Goal: Information Seeking & Learning: Find contact information

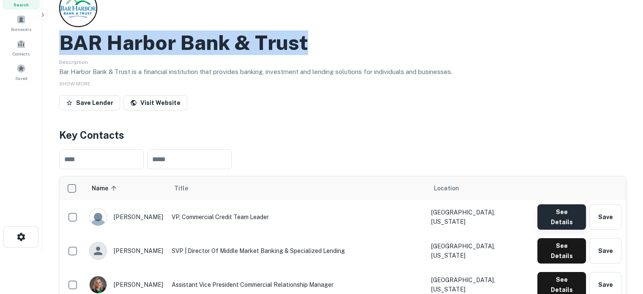
click at [553, 213] on button "See Details" at bounding box center [561, 216] width 49 height 25
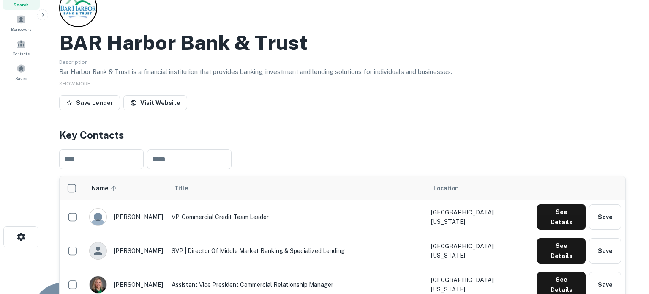
drag, startPoint x: 296, startPoint y: 143, endPoint x: 208, endPoint y: 142, distance: 87.9
copy p "[EMAIL_ADDRESS][DOMAIN_NAME]"
drag, startPoint x: 425, startPoint y: 165, endPoint x: 431, endPoint y: 167, distance: 6.3
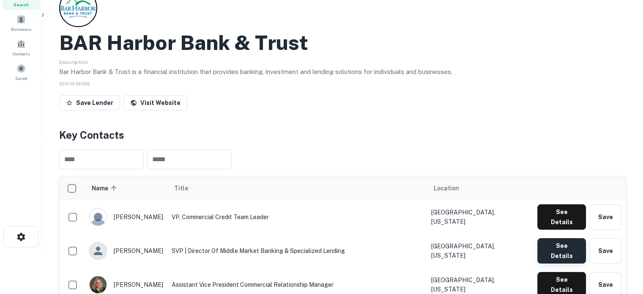
click at [550, 238] on button "See Details" at bounding box center [561, 250] width 49 height 25
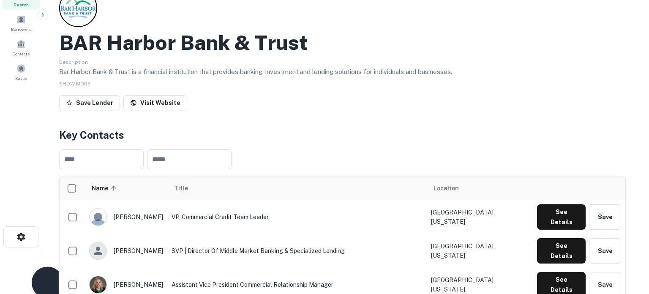
drag, startPoint x: 287, startPoint y: 141, endPoint x: 206, endPoint y: 141, distance: 81.1
copy p "dwentworth@barharbor.bank"
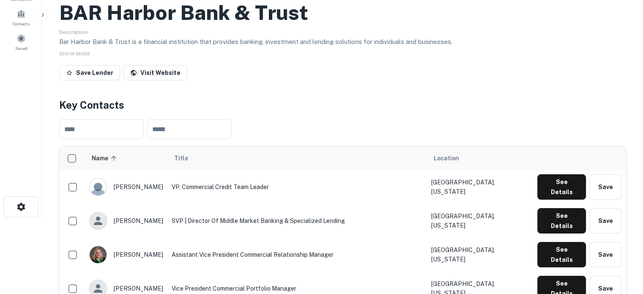
scroll to position [128, 0]
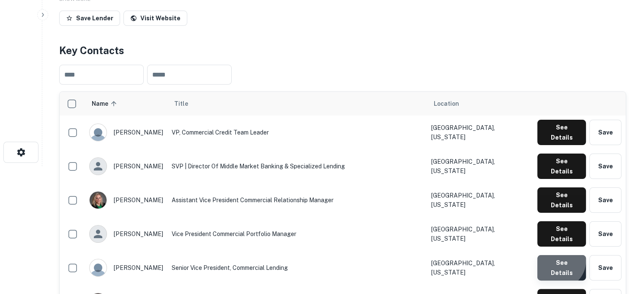
click at [559, 255] on button "See Details" at bounding box center [561, 267] width 49 height 25
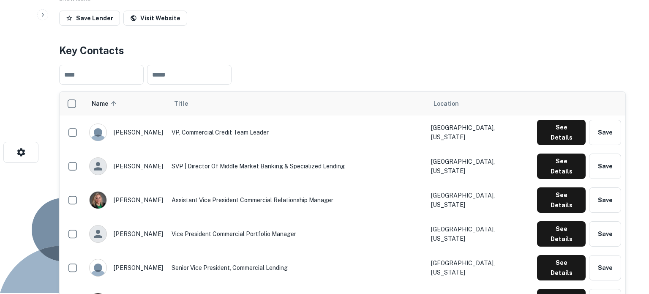
drag, startPoint x: 287, startPoint y: 141, endPoint x: 204, endPoint y: 142, distance: 82.8
click at [204, 166] on div "Joe Delano Senior Vice President, Commercial Lending Email jdelano@barharbor.ba…" at bounding box center [321, 288] width 643 height 245
copy p "jdelano@barharbor.bank"
click at [443, 166] on div "Joe Delano Senior Vice President, Commercial Lending Email jdelano@barharbor.ba…" at bounding box center [321, 288] width 643 height 245
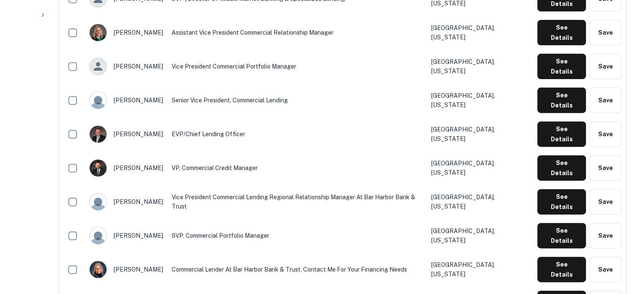
scroll to position [297, 0]
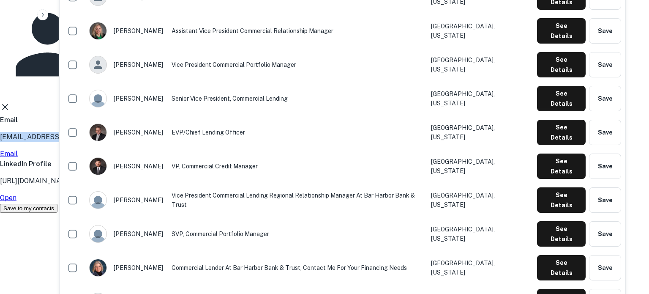
drag, startPoint x: 283, startPoint y: 139, endPoint x: 209, endPoint y: 141, distance: 74.4
click at [209, 141] on div "Email smcgee@barharbor.bank Email" at bounding box center [321, 137] width 643 height 44
copy p "smcgee@barharbor.bank"
click at [10, 102] on icon at bounding box center [5, 107] width 10 height 10
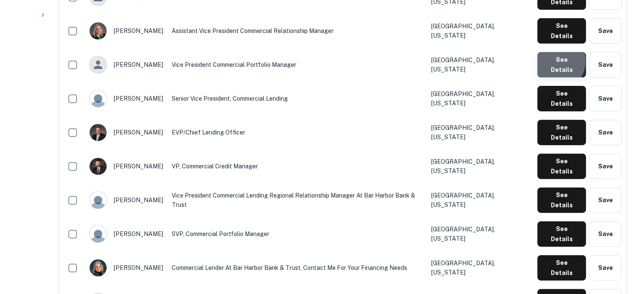
click at [553, 52] on button "See Details" at bounding box center [561, 64] width 49 height 25
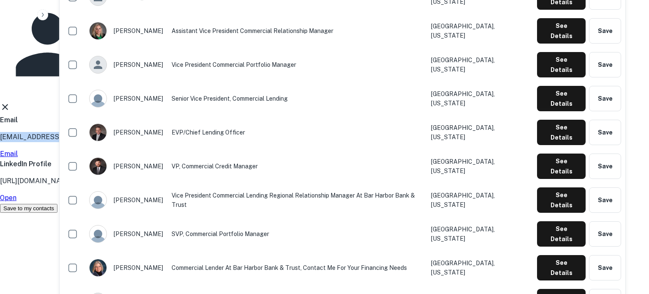
drag, startPoint x: 294, startPoint y: 140, endPoint x: 203, endPoint y: 137, distance: 90.9
click at [203, 137] on div "Joanne Tercho Vice President Commercial Portfolio Manager Email jtercho@barharb…" at bounding box center [321, 105] width 643 height 216
copy p "jtercho@barharbor.bank"
click at [8, 104] on icon at bounding box center [5, 107] width 6 height 6
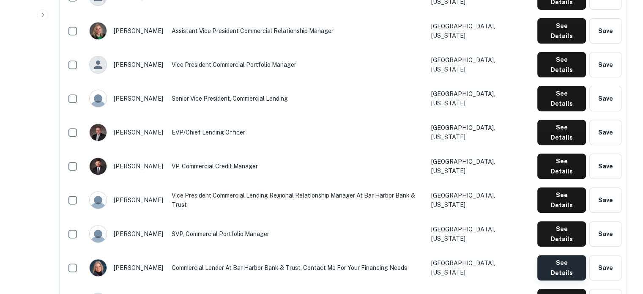
click at [551, 255] on button "See Details" at bounding box center [561, 267] width 49 height 25
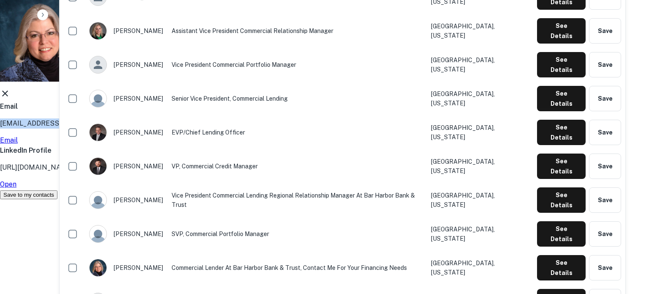
drag, startPoint x: 301, startPoint y: 144, endPoint x: 204, endPoint y: 141, distance: 96.4
click at [204, 141] on div "Marie Pelletier Commercial Lender at Bar Harbor Bank & Trust, contact me for yo…" at bounding box center [321, 98] width 643 height 202
copy p "mpelletier@barharbor.bank"
click at [10, 94] on icon at bounding box center [5, 93] width 10 height 10
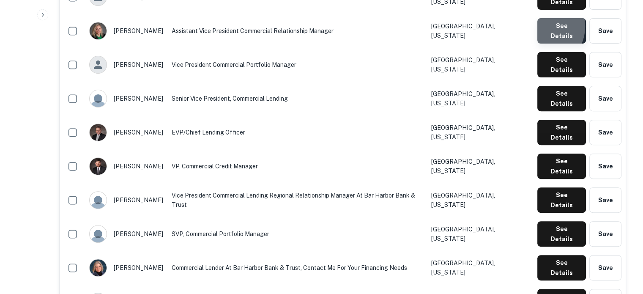
click at [542, 18] on button "See Details" at bounding box center [561, 30] width 49 height 25
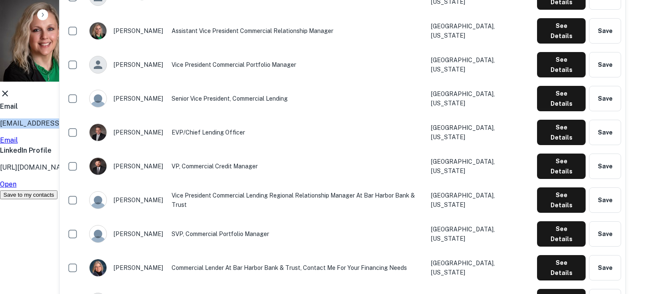
drag, startPoint x: 283, startPoint y: 140, endPoint x: 198, endPoint y: 143, distance: 85.8
click at [198, 143] on div "Jessica Judd Assistant Vice President Commercial Relationship Manager Email jju…" at bounding box center [321, 98] width 643 height 202
copy p "jjudd@barharbor.bank"
click at [8, 96] on icon at bounding box center [5, 93] width 6 height 6
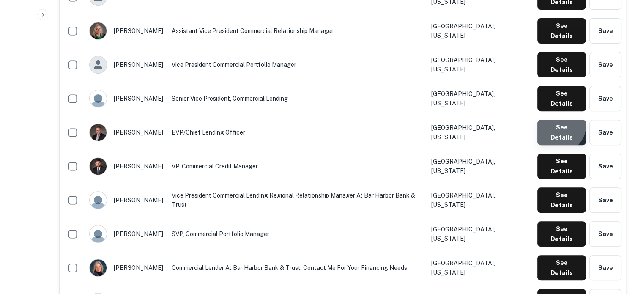
click at [559, 120] on button "See Details" at bounding box center [561, 132] width 49 height 25
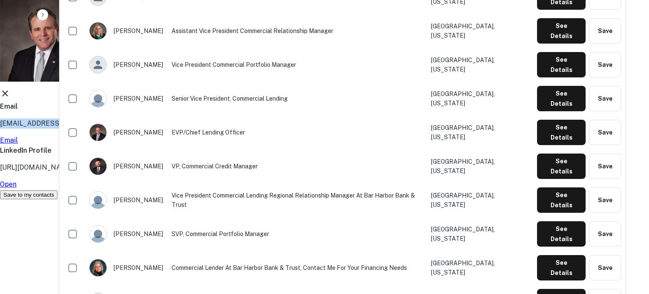
drag, startPoint x: 294, startPoint y: 142, endPoint x: 205, endPoint y: 140, distance: 88.3
click at [205, 140] on div "John Mercier EVP/Chief Lending Officer Email jmercier@barharbor.bank Email Link…" at bounding box center [321, 98] width 643 height 202
copy p "jmercier@barharbor.bank"
click at [10, 92] on icon at bounding box center [5, 93] width 10 height 10
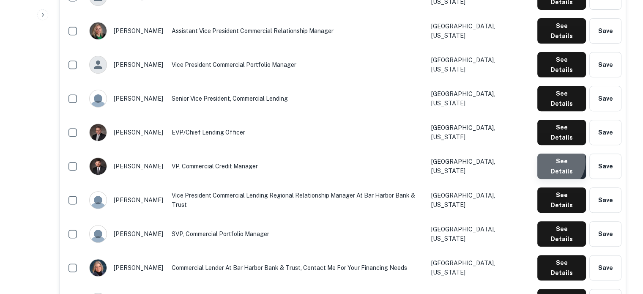
click at [555, 153] on button "See Details" at bounding box center [561, 165] width 49 height 25
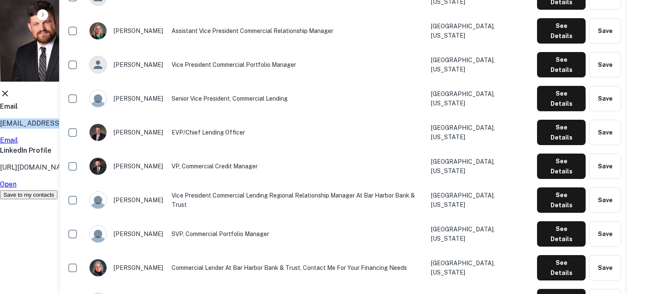
drag, startPoint x: 289, startPoint y: 142, endPoint x: 206, endPoint y: 142, distance: 82.4
click at [206, 142] on div "Kevin Liberty VP, Commercial Credit Manager Email kliberty@barharbor.bank Email…" at bounding box center [321, 98] width 643 height 202
copy p "kliberty@barharbor.bank"
click at [10, 98] on icon at bounding box center [5, 93] width 10 height 10
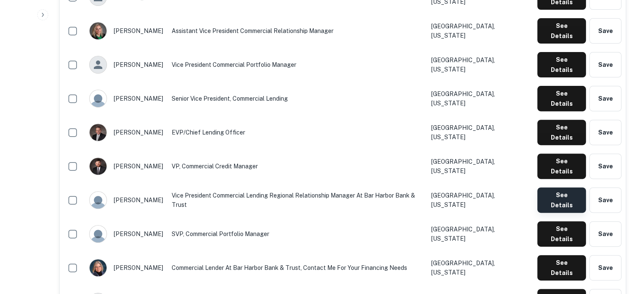
click at [559, 187] on button "See Details" at bounding box center [561, 199] width 49 height 25
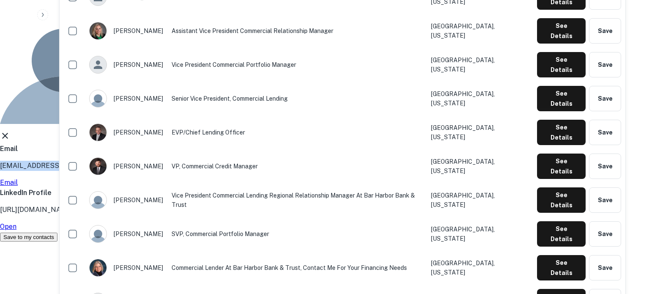
drag, startPoint x: 288, startPoint y: 144, endPoint x: 205, endPoint y: 143, distance: 82.8
click at [205, 143] on div "Sean McIntyre Vice President Commercial lending Regional Relationship Manager a…" at bounding box center [321, 119] width 643 height 245
copy p "smcintyre@barharbor.bank"
click at [10, 131] on icon at bounding box center [5, 136] width 10 height 10
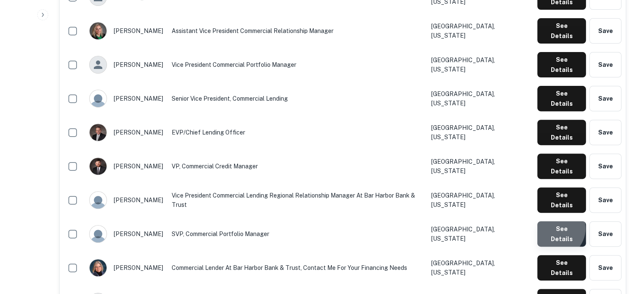
click at [556, 221] on button "See Details" at bounding box center [561, 233] width 49 height 25
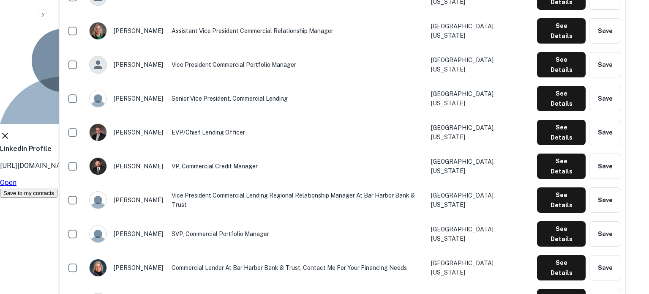
click at [16, 178] on link "Open" at bounding box center [8, 182] width 16 height 8
click at [10, 131] on icon at bounding box center [5, 136] width 10 height 10
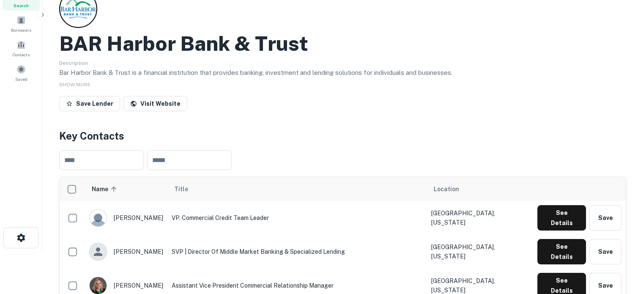
scroll to position [0, 0]
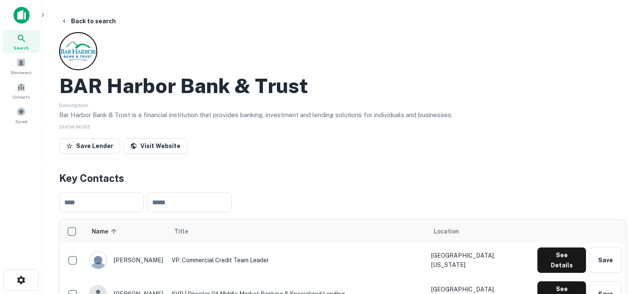
click at [29, 43] on div "Search" at bounding box center [21, 41] width 37 height 23
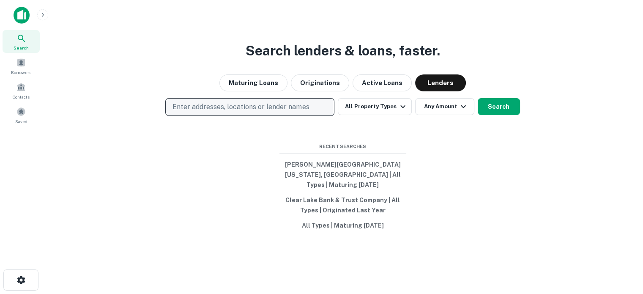
click at [228, 112] on p "Enter addresses, locations or lender names" at bounding box center [240, 107] width 136 height 10
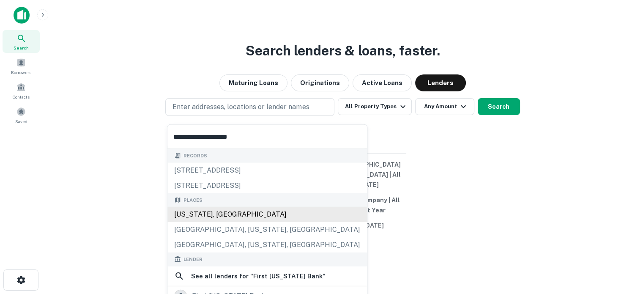
scroll to position [84, 0]
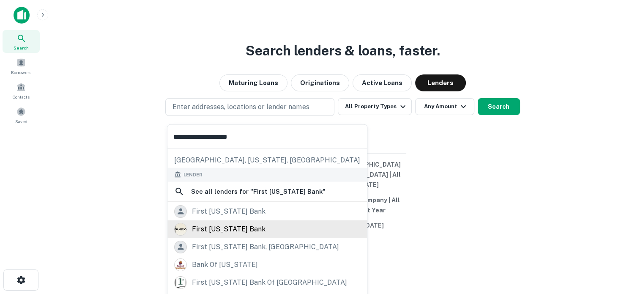
type input "**********"
click at [243, 226] on div "first new mexico bank" at bounding box center [229, 228] width 74 height 13
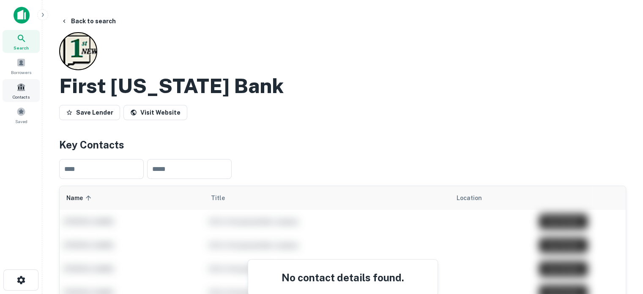
scroll to position [84, 0]
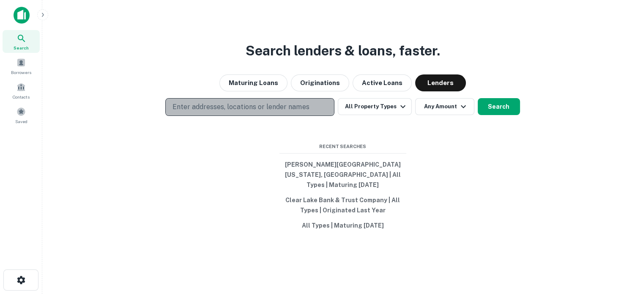
click at [303, 112] on p "Enter addresses, locations or lender names" at bounding box center [240, 107] width 136 height 10
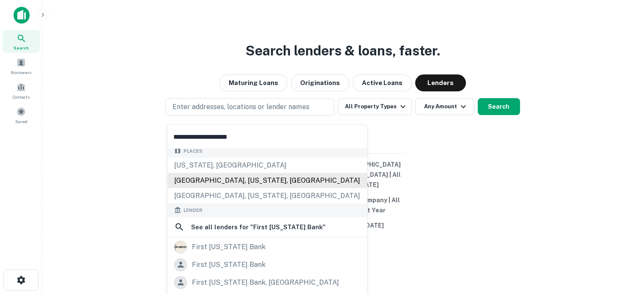
scroll to position [104, 0]
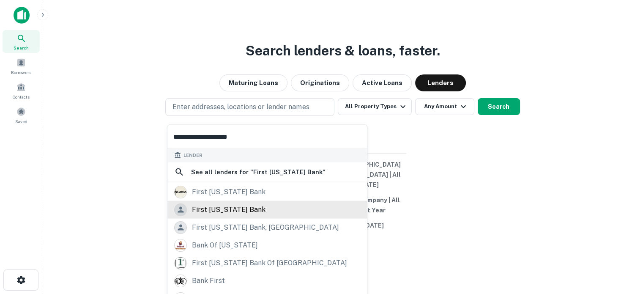
type input "**********"
click at [252, 209] on div "first new mexico bank" at bounding box center [229, 209] width 74 height 13
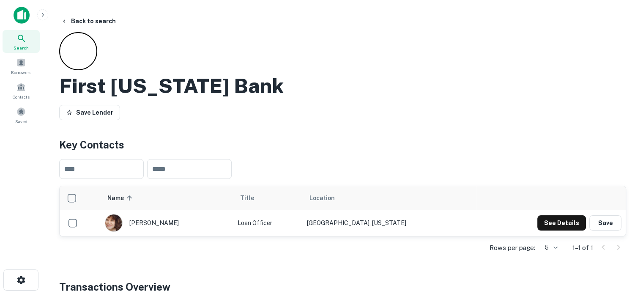
click at [25, 44] on span "Search" at bounding box center [21, 47] width 15 height 7
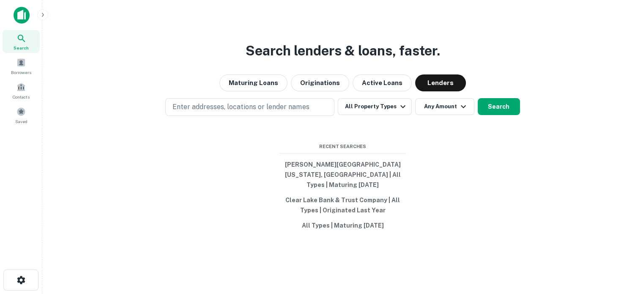
click at [267, 110] on p "Enter addresses, locations or lender names" at bounding box center [240, 107] width 136 height 10
type input "**********"
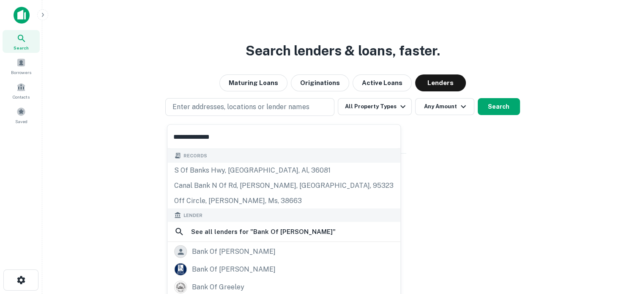
scroll to position [42, 0]
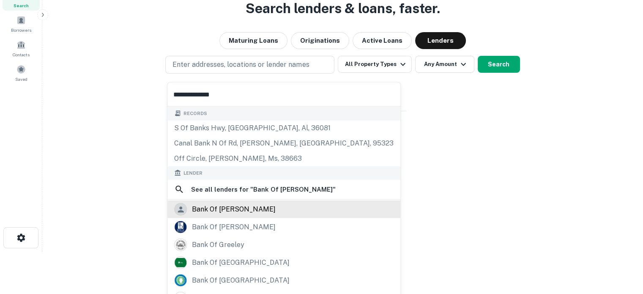
click at [250, 207] on div "bank of ripley" at bounding box center [283, 209] width 219 height 13
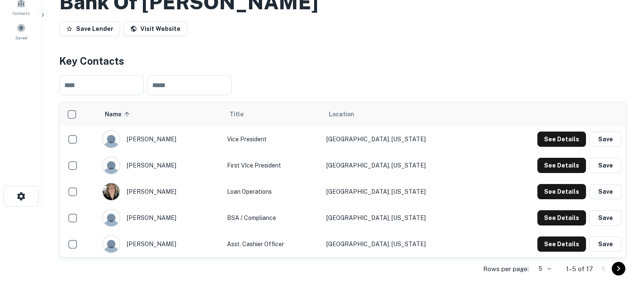
scroll to position [84, 0]
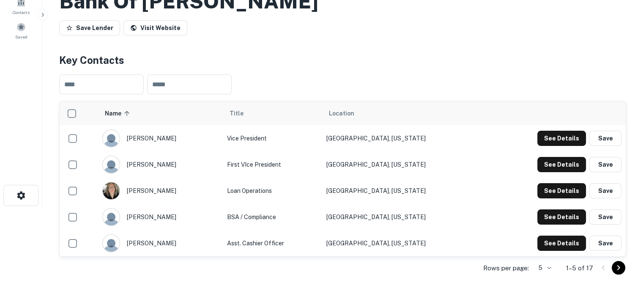
click at [547, 209] on body "Search Borrowers Contacts Saved Back to search Bank Of Ripley Save Lender Visit…" at bounding box center [321, 63] width 643 height 294
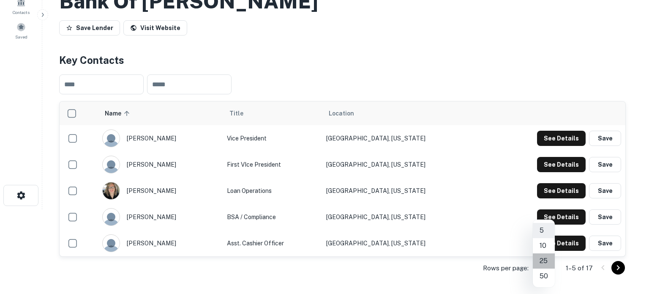
click at [547, 262] on li "25" at bounding box center [544, 260] width 22 height 15
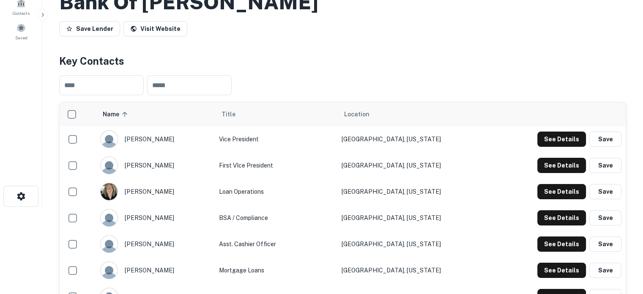
scroll to position [0, 0]
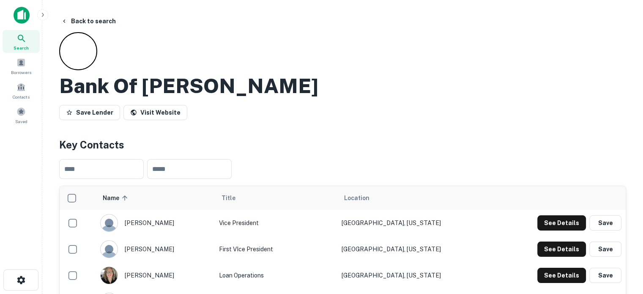
click at [30, 39] on div "Search" at bounding box center [21, 41] width 37 height 23
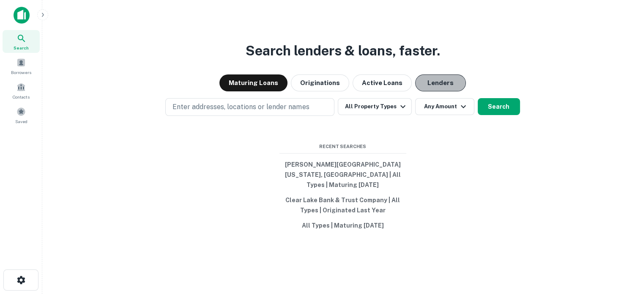
click at [429, 90] on button "Lenders" at bounding box center [440, 82] width 51 height 17
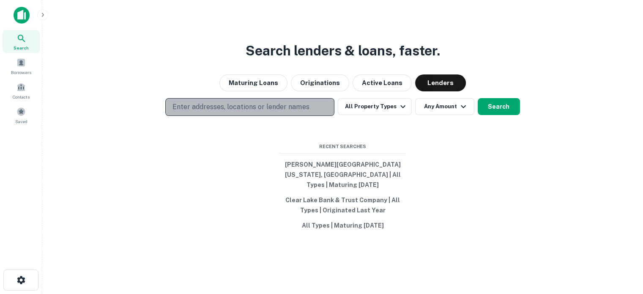
click at [243, 111] on p "Enter addresses, locations or lender names" at bounding box center [240, 107] width 136 height 10
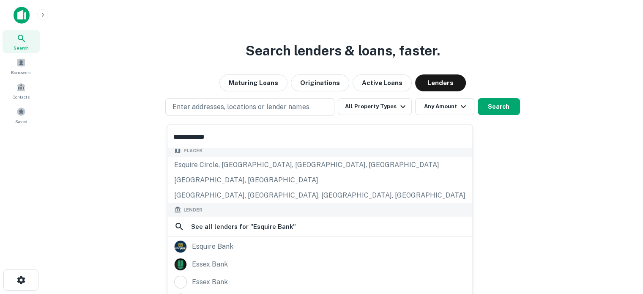
scroll to position [84, 0]
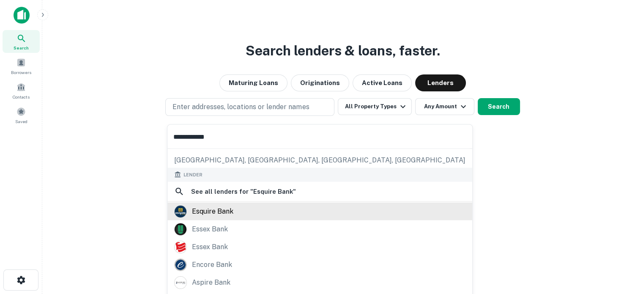
type input "**********"
click at [217, 216] on div "esquire bank" at bounding box center [212, 210] width 41 height 13
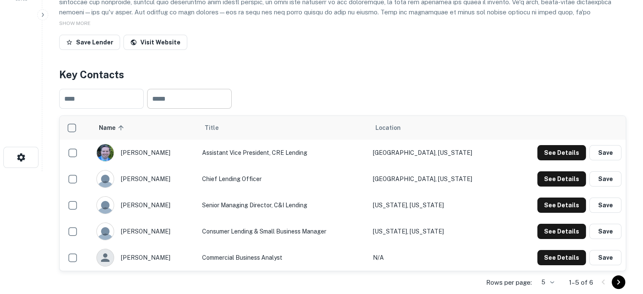
scroll to position [211, 0]
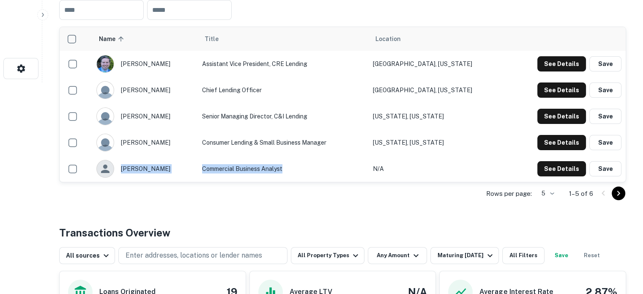
drag, startPoint x: 299, startPoint y: 162, endPoint x: 201, endPoint y: 165, distance: 98.1
click at [201, 165] on tr "justin houston Commercial Business Analyst N/A See Details Save" at bounding box center [343, 168] width 566 height 26
click at [281, 171] on td "Commercial Business Analyst" at bounding box center [283, 168] width 170 height 26
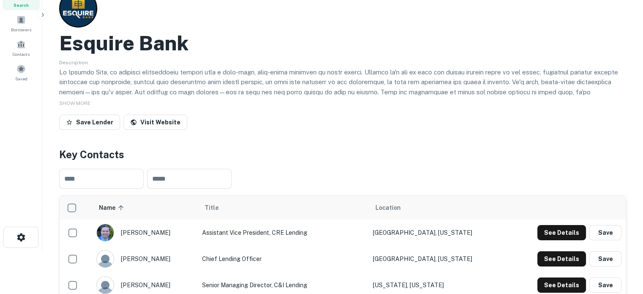
scroll to position [0, 0]
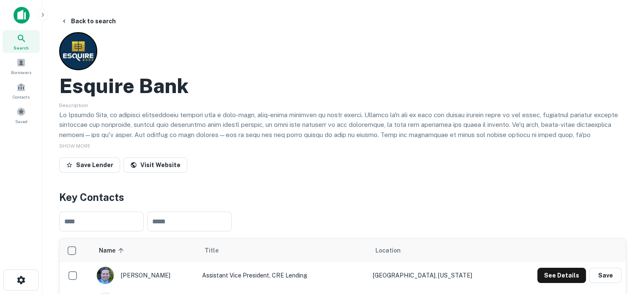
click at [27, 43] on div "Search" at bounding box center [21, 41] width 37 height 23
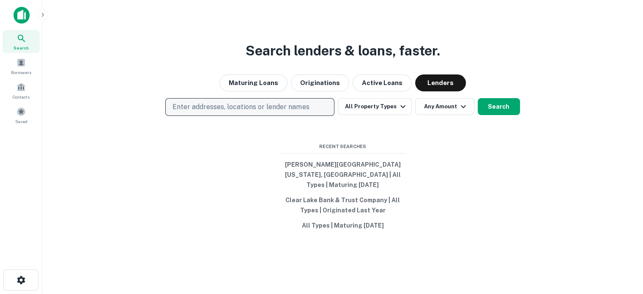
click at [267, 112] on p "Enter addresses, locations or lender names" at bounding box center [240, 107] width 136 height 10
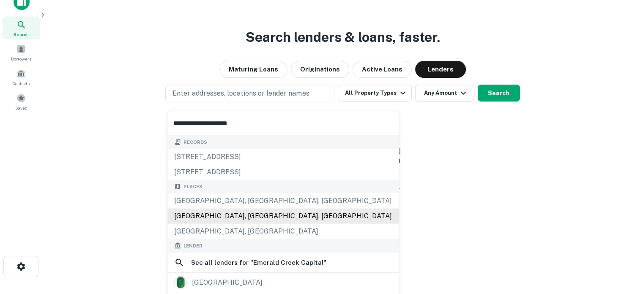
scroll to position [84, 0]
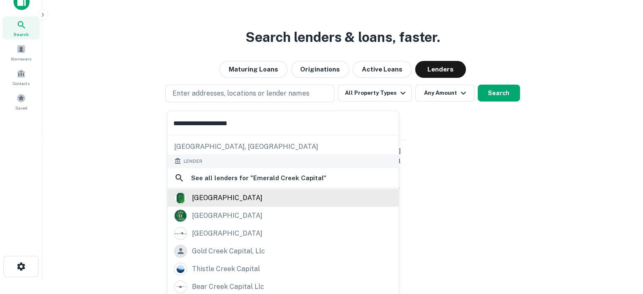
type input "**********"
click at [240, 201] on div "[GEOGRAPHIC_DATA]" at bounding box center [227, 197] width 71 height 13
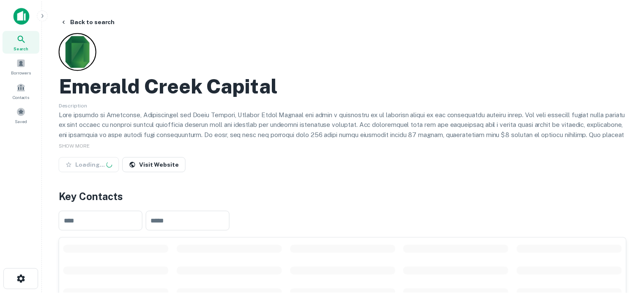
scroll to position [127, 0]
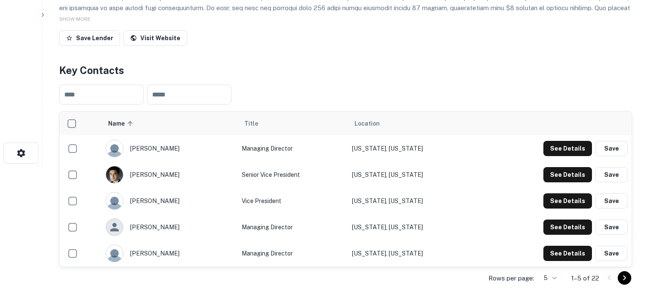
click at [546, 167] on body "Search Borrowers Contacts Saved Back to search [GEOGRAPHIC_DATA] Capital Descri…" at bounding box center [324, 20] width 649 height 294
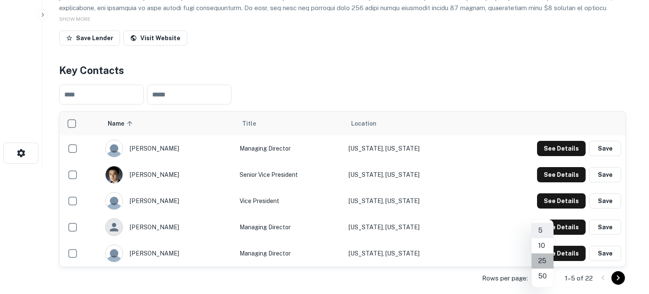
click at [545, 265] on li "25" at bounding box center [542, 260] width 22 height 15
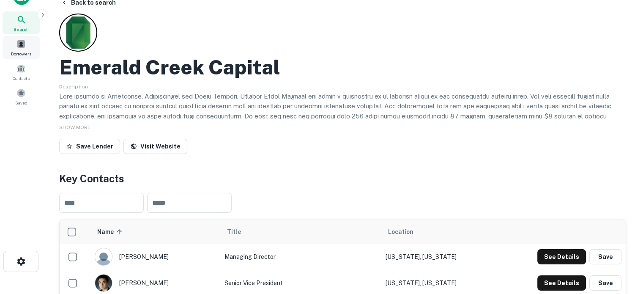
scroll to position [0, 0]
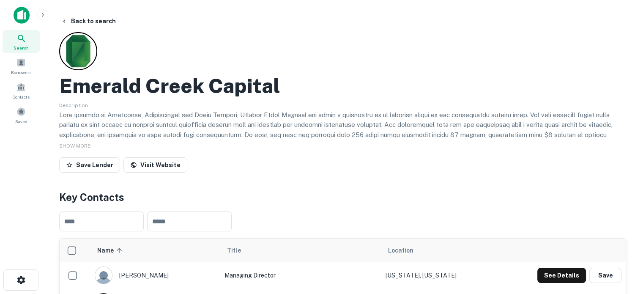
drag, startPoint x: 21, startPoint y: 38, endPoint x: 39, endPoint y: 39, distance: 18.6
click at [21, 38] on icon at bounding box center [21, 38] width 10 height 10
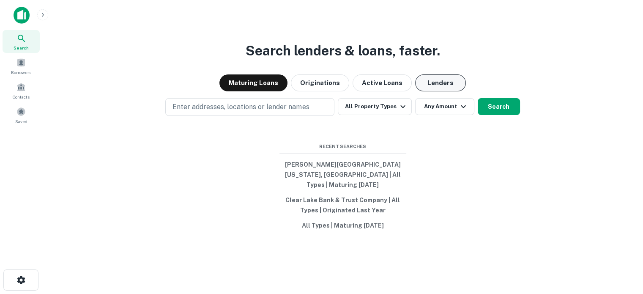
click at [444, 90] on button "Lenders" at bounding box center [440, 82] width 51 height 17
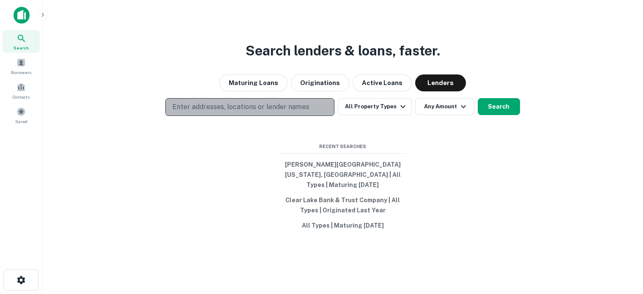
click at [254, 112] on p "Enter addresses, locations or lender names" at bounding box center [240, 107] width 136 height 10
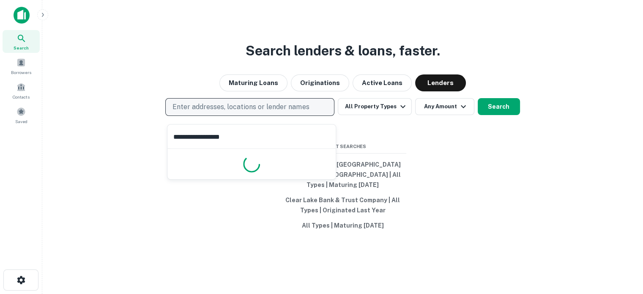
type input "**********"
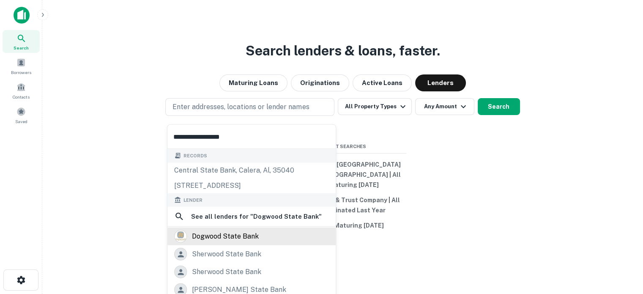
click at [235, 234] on div "dogwood state bank" at bounding box center [225, 236] width 67 height 13
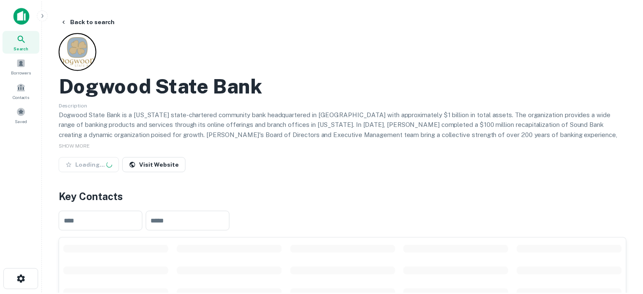
scroll to position [127, 0]
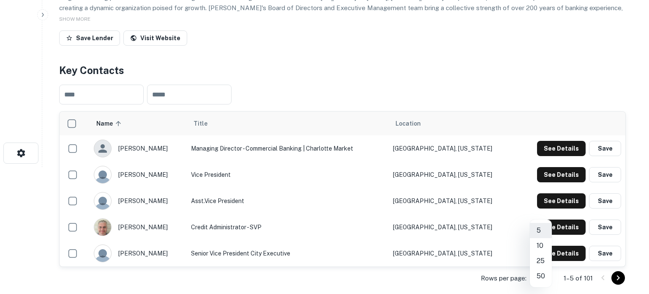
click at [550, 167] on body "Search Borrowers Contacts Saved Back to search Dogwood State Bank Description S…" at bounding box center [324, 20] width 649 height 294
click at [540, 275] on li "50" at bounding box center [541, 275] width 22 height 15
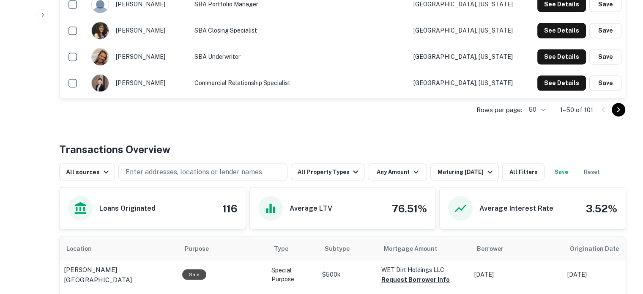
scroll to position [1480, 0]
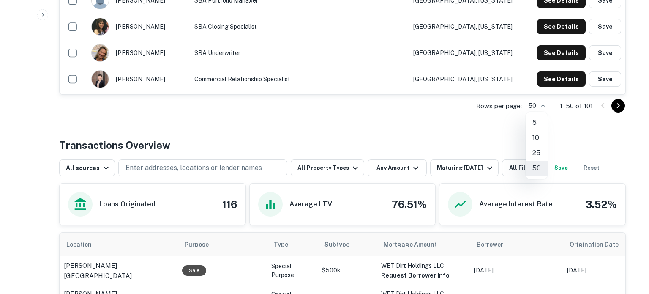
click at [619, 107] on div at bounding box center [324, 147] width 649 height 294
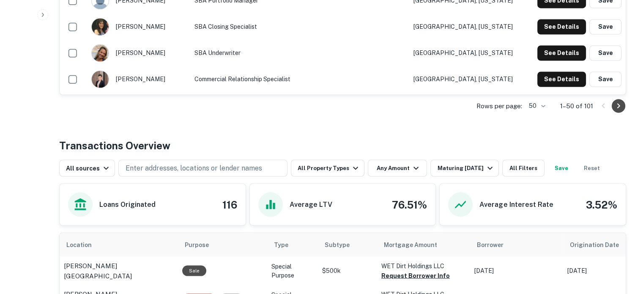
click at [616, 106] on icon "Go to next page" at bounding box center [618, 106] width 10 height 10
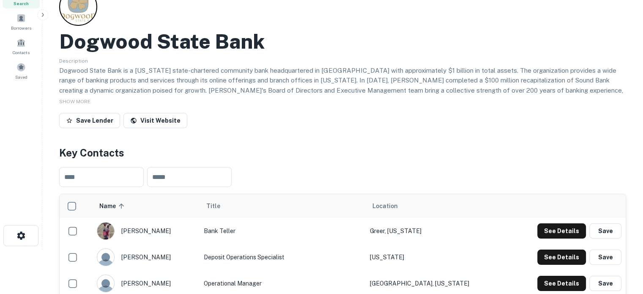
scroll to position [43, 0]
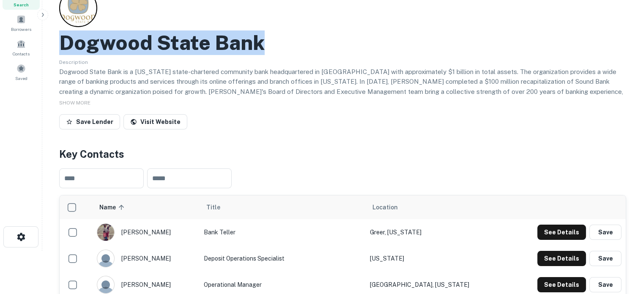
drag, startPoint x: 61, startPoint y: 43, endPoint x: 265, endPoint y: 44, distance: 204.1
click at [265, 44] on div "Dogwood State Bank" at bounding box center [342, 42] width 567 height 25
copy h2 "Dogwood State Bank"
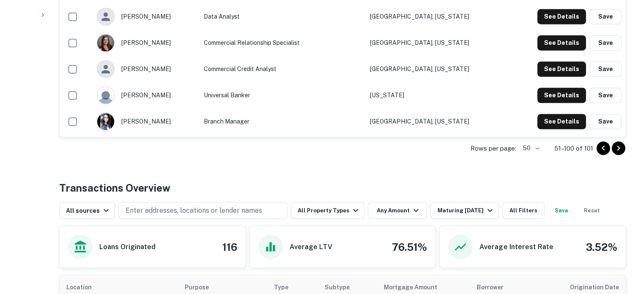
scroll to position [1395, 0]
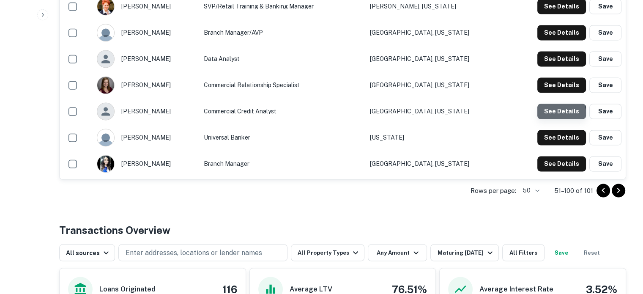
click at [548, 116] on button "See Details" at bounding box center [561, 111] width 49 height 15
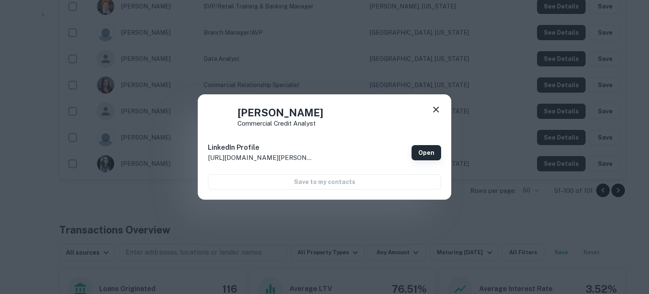
click at [415, 155] on link "Open" at bounding box center [427, 152] width 30 height 15
click at [438, 109] on icon at bounding box center [436, 109] width 10 height 10
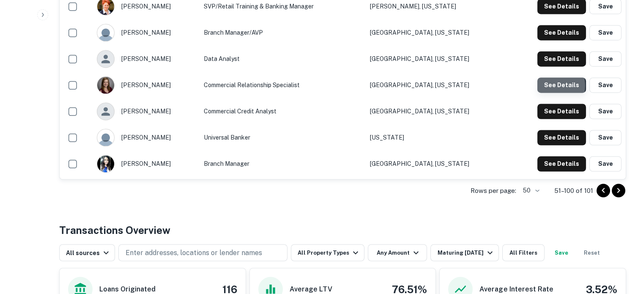
click at [551, 86] on button "See Details" at bounding box center [561, 84] width 49 height 15
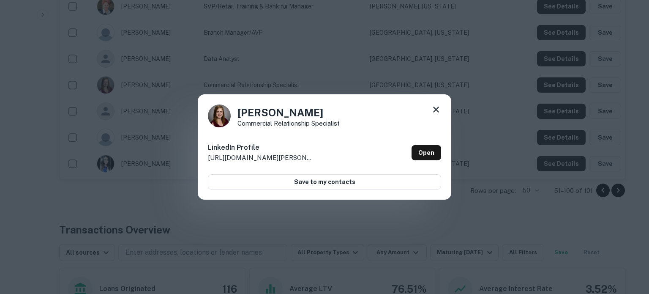
click at [439, 109] on icon at bounding box center [436, 109] width 10 height 10
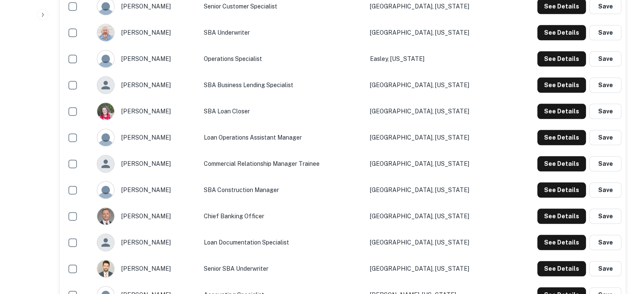
scroll to position [888, 0]
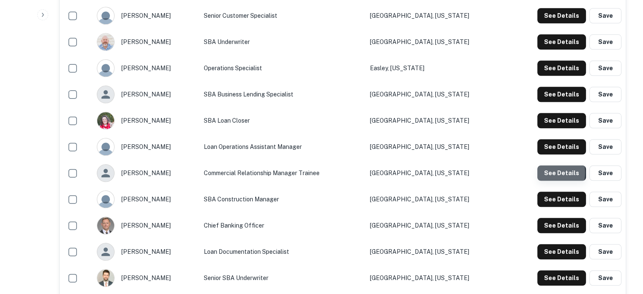
click at [538, 173] on button "See Details" at bounding box center [561, 172] width 49 height 15
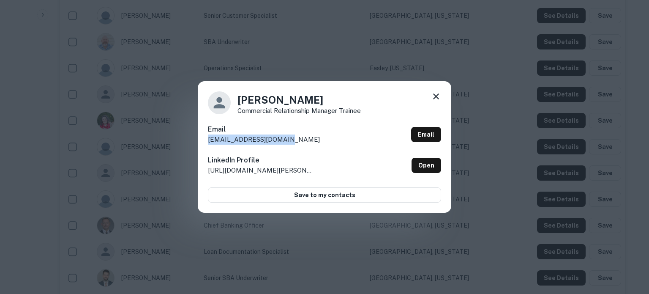
drag, startPoint x: 295, startPoint y: 139, endPoint x: 208, endPoint y: 142, distance: 87.1
click at [208, 142] on div "Email sbissette@c1stbank.com Email" at bounding box center [324, 136] width 233 height 25
copy p "sbissette@c1stbank.com"
click at [436, 96] on icon at bounding box center [436, 96] width 6 height 6
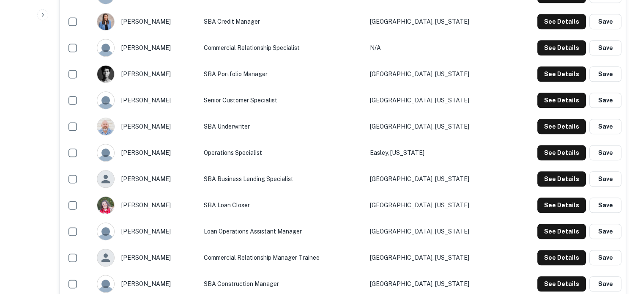
scroll to position [761, 0]
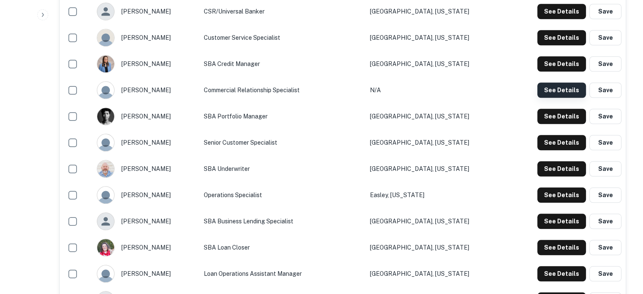
click at [541, 90] on button "See Details" at bounding box center [561, 89] width 49 height 15
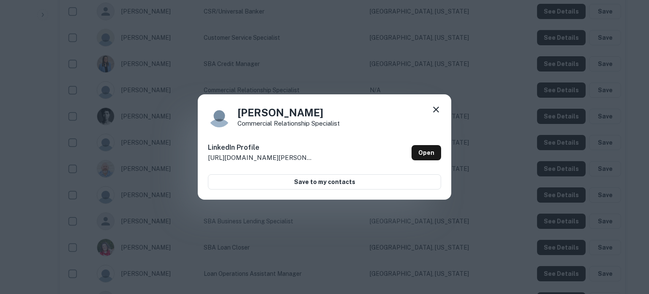
click at [436, 109] on icon at bounding box center [436, 109] width 6 height 6
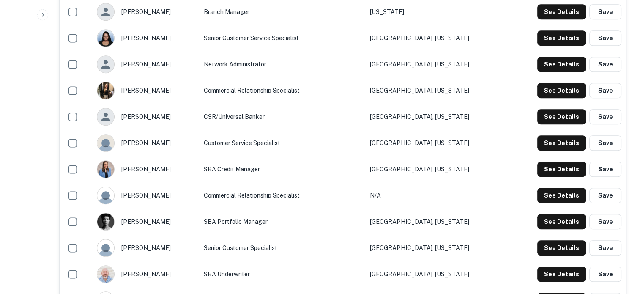
scroll to position [635, 0]
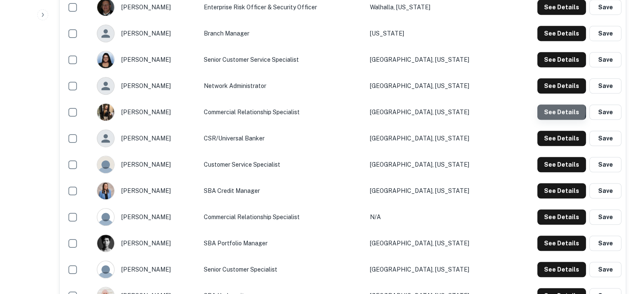
click at [551, 111] on button "See Details" at bounding box center [561, 111] width 49 height 15
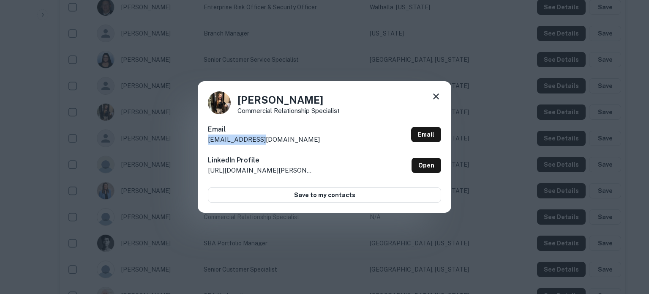
drag, startPoint x: 292, startPoint y: 136, endPoint x: 205, endPoint y: 139, distance: 87.1
click at [205, 139] on div "Kaitlyn Vann Commercial Relationship Specialist Email kvann@dsbnc.com Email Lin…" at bounding box center [324, 146] width 253 height 131
copy p "kvann@dsbnc.com"
click at [436, 98] on icon at bounding box center [436, 96] width 10 height 10
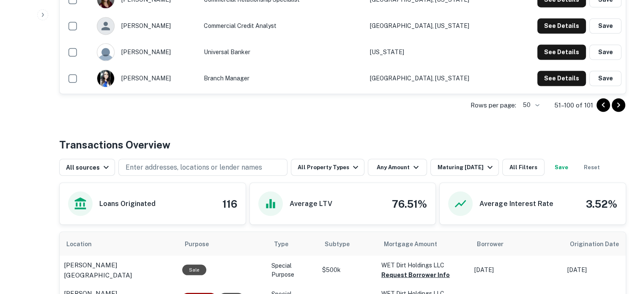
scroll to position [1480, 0]
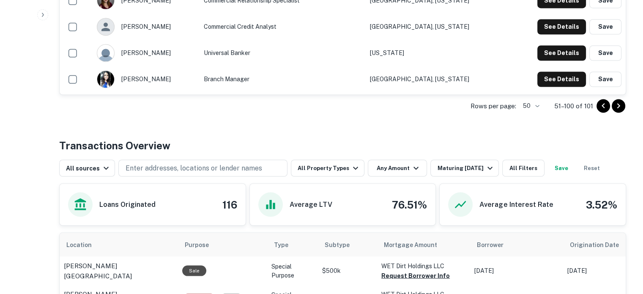
click at [602, 106] on icon "Go to previous page" at bounding box center [603, 106] width 10 height 10
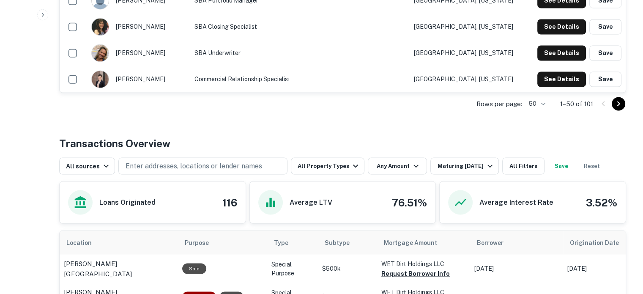
scroll to position [1353, 0]
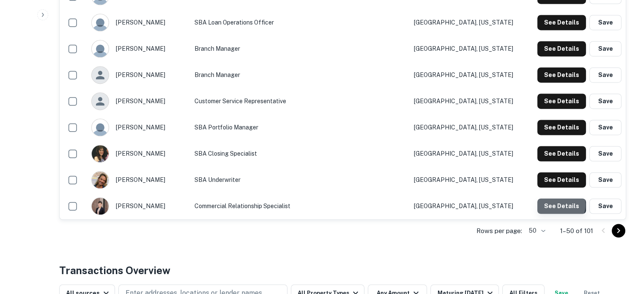
click at [557, 204] on button "See Details" at bounding box center [561, 205] width 49 height 15
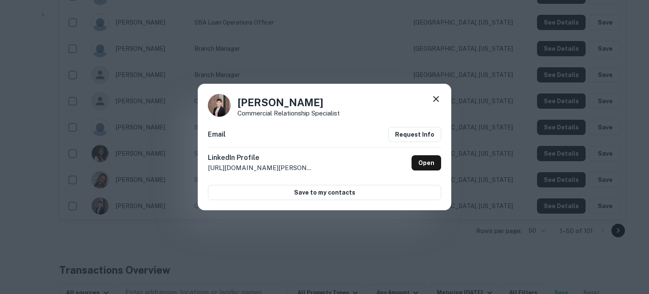
click at [435, 96] on icon at bounding box center [436, 99] width 10 height 10
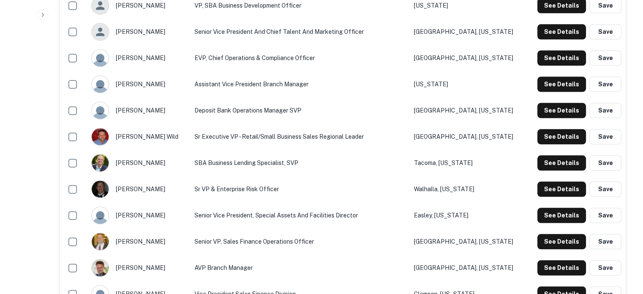
scroll to position [888, 0]
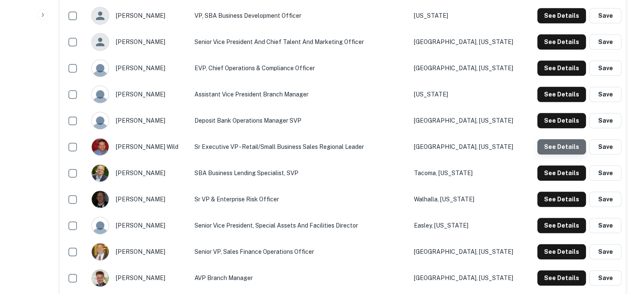
click at [563, 147] on button "See Details" at bounding box center [561, 146] width 49 height 15
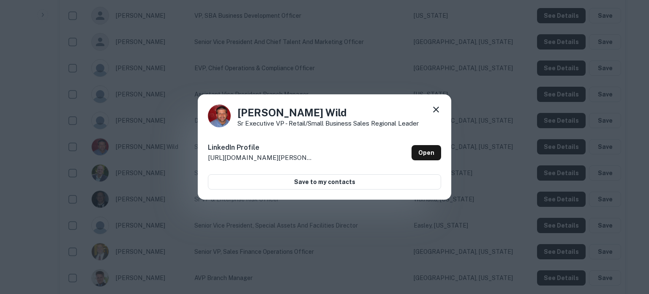
click at [434, 113] on icon at bounding box center [436, 109] width 10 height 10
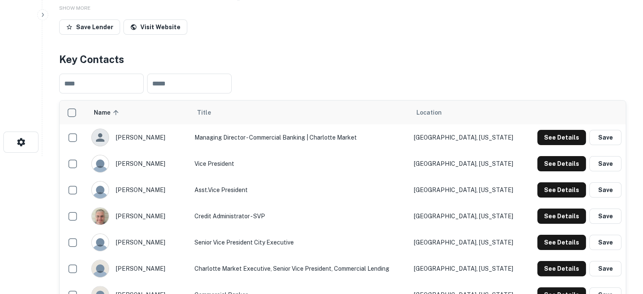
scroll to position [85, 0]
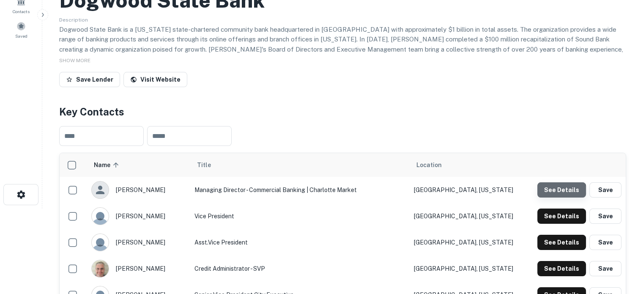
click at [562, 194] on button "See Details" at bounding box center [561, 189] width 49 height 15
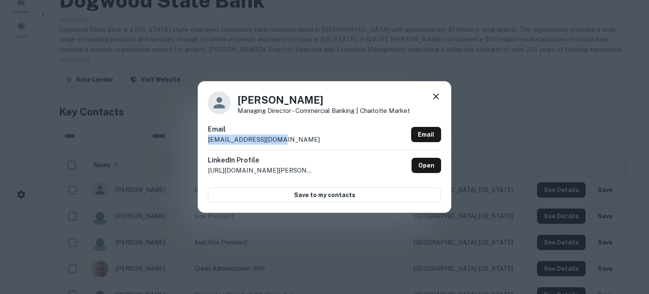
drag, startPoint x: 287, startPoint y: 138, endPoint x: 209, endPoint y: 142, distance: 78.7
click at [209, 142] on div "Email gdickinson@dsbnc.com Email" at bounding box center [324, 136] width 233 height 25
copy p "gdickinson@dsbnc.com"
click at [437, 98] on icon at bounding box center [436, 96] width 6 height 6
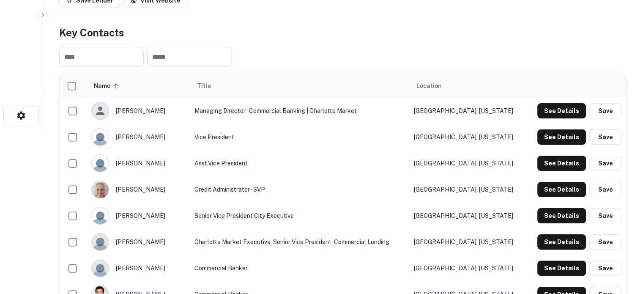
scroll to position [212, 0]
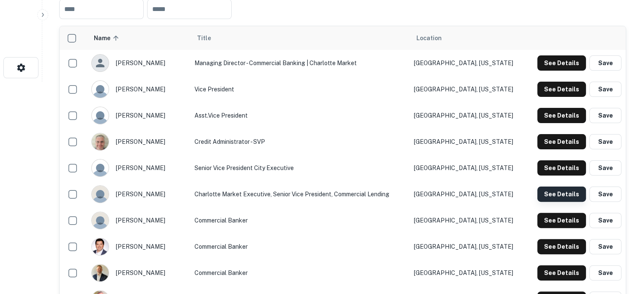
click at [554, 192] on button "See Details" at bounding box center [561, 193] width 49 height 15
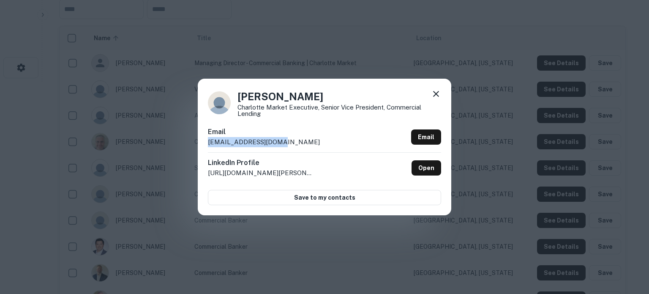
drag, startPoint x: 289, startPoint y: 147, endPoint x: 206, endPoint y: 148, distance: 82.8
click at [206, 148] on div "Scott Shires Charlotte Market Executive, Senior Vice President, Commercial Lend…" at bounding box center [324, 147] width 253 height 136
copy p "sshires@c1stbank.com"
click at [436, 95] on icon at bounding box center [436, 94] width 6 height 6
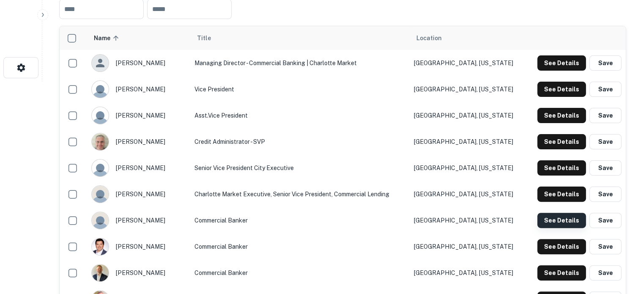
click at [545, 226] on button "See Details" at bounding box center [561, 220] width 49 height 15
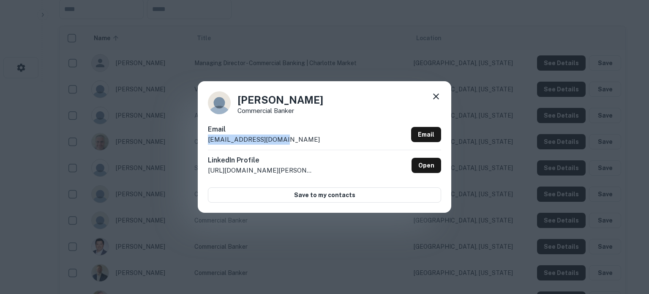
drag, startPoint x: 280, startPoint y: 141, endPoint x: 208, endPoint y: 142, distance: 71.8
click at [208, 142] on p "ahenrickson@dsbnc.com" at bounding box center [264, 139] width 112 height 10
copy p "ahenrickson@dsbnc.com"
click at [434, 96] on icon at bounding box center [436, 96] width 10 height 10
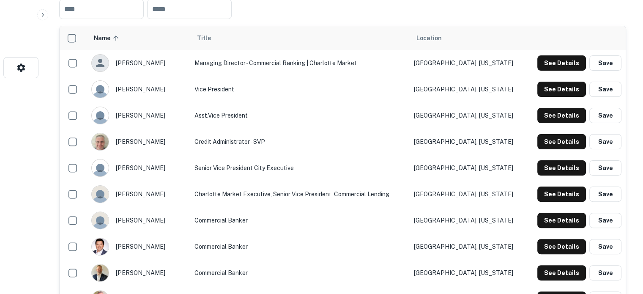
scroll to position [297, 0]
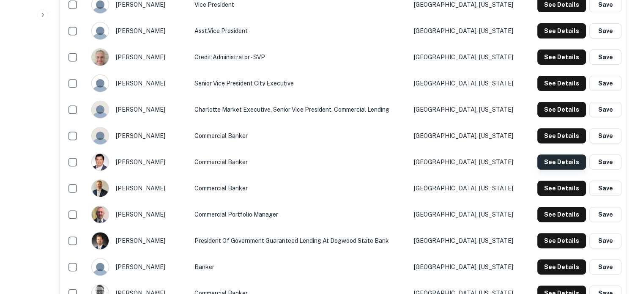
click at [545, 164] on button "See Details" at bounding box center [561, 161] width 49 height 15
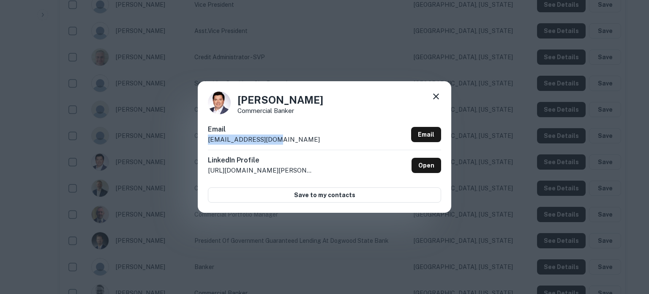
drag, startPoint x: 335, startPoint y: 135, endPoint x: 201, endPoint y: 145, distance: 135.2
click at [201, 145] on div "Brad Thompson Commercial Banker Email bthompson@dsbnc.com Email LinkedIn Profil…" at bounding box center [324, 146] width 253 height 131
copy p "bthompson@dsbnc.com"
click at [435, 96] on icon at bounding box center [436, 96] width 6 height 6
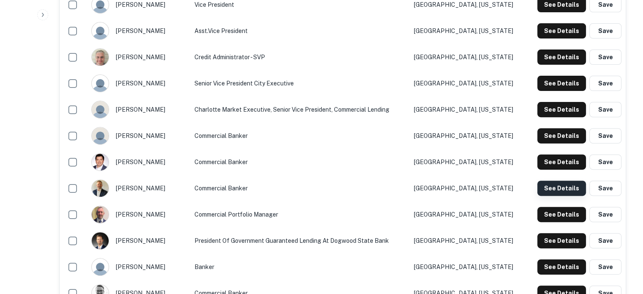
click at [563, 186] on button "See Details" at bounding box center [561, 187] width 49 height 15
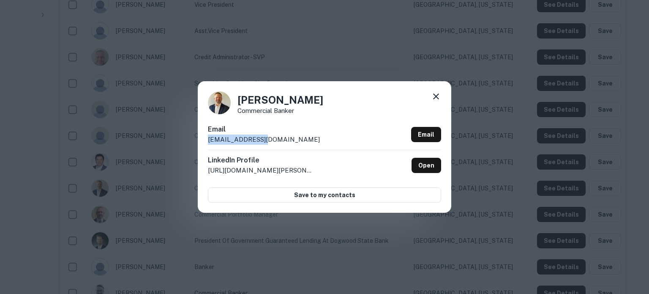
drag, startPoint x: 280, startPoint y: 134, endPoint x: 264, endPoint y: 139, distance: 17.2
click at [264, 139] on div "Email bhairr@dsbnc.com Email" at bounding box center [324, 136] width 233 height 25
copy div "bhairr@dsbnc.com"
click at [438, 99] on icon at bounding box center [436, 96] width 10 height 10
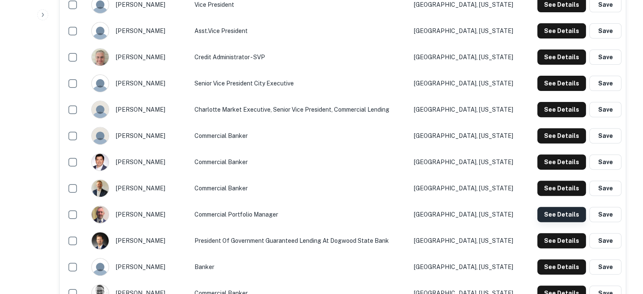
click at [556, 214] on button "See Details" at bounding box center [561, 214] width 49 height 15
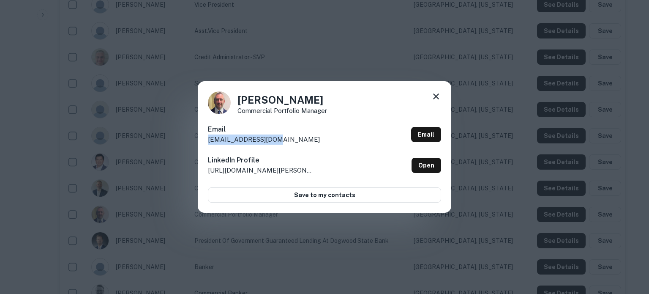
drag, startPoint x: 269, startPoint y: 144, endPoint x: 309, endPoint y: 182, distance: 55.6
click at [208, 143] on div "Email bschenkel@dsbnc.com Email" at bounding box center [324, 136] width 233 height 25
copy p "bschenkel@dsbnc.com"
click at [439, 96] on icon at bounding box center [436, 96] width 10 height 10
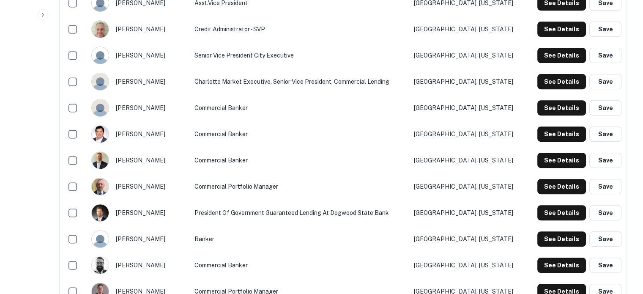
scroll to position [339, 0]
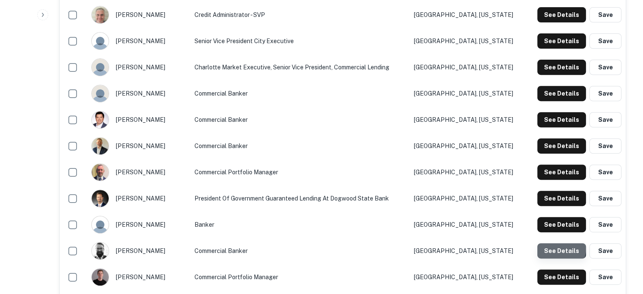
click at [557, 248] on button "See Details" at bounding box center [561, 250] width 49 height 15
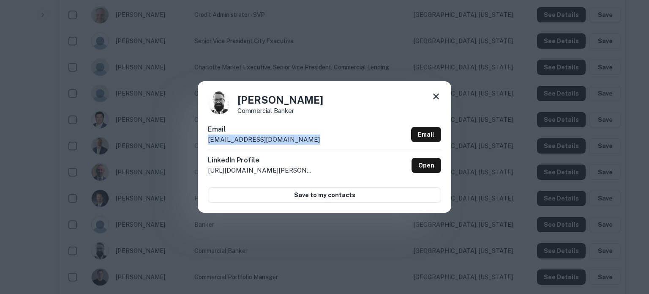
drag, startPoint x: 311, startPoint y: 140, endPoint x: 207, endPoint y: 143, distance: 104.4
click at [207, 143] on div "Daniel Talley Commercial Banker Email dtalley@dogwoodstatebank.com Email Linked…" at bounding box center [324, 146] width 253 height 131
copy p "dtalley@dogwoodstatebank.com"
click at [436, 94] on icon at bounding box center [436, 96] width 10 height 10
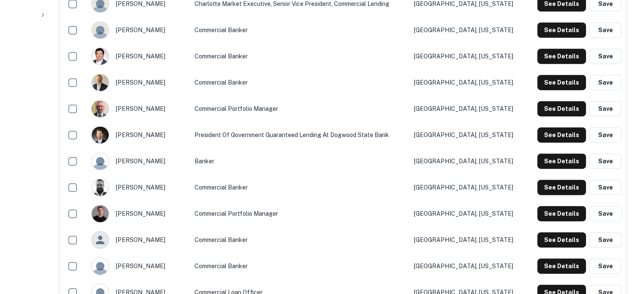
scroll to position [423, 0]
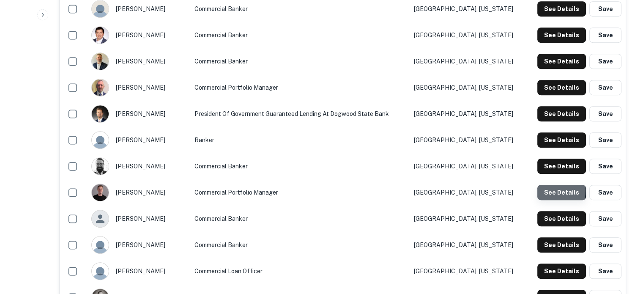
click at [544, 189] on button "See Details" at bounding box center [561, 192] width 49 height 15
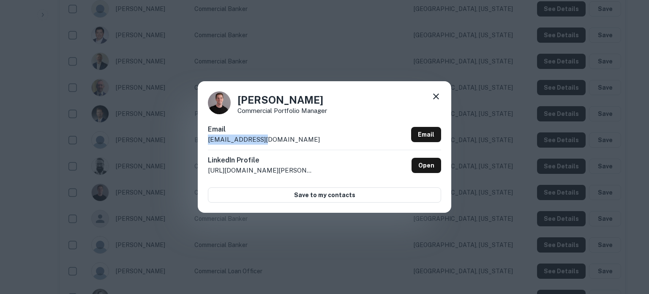
drag, startPoint x: 303, startPoint y: 141, endPoint x: 205, endPoint y: 142, distance: 97.6
click at [205, 142] on div "Dylan Cogan Commercial Portfolio Manager Email dcogan@dsbnc.com Email LinkedIn …" at bounding box center [324, 146] width 253 height 131
click at [439, 98] on icon at bounding box center [436, 96] width 10 height 10
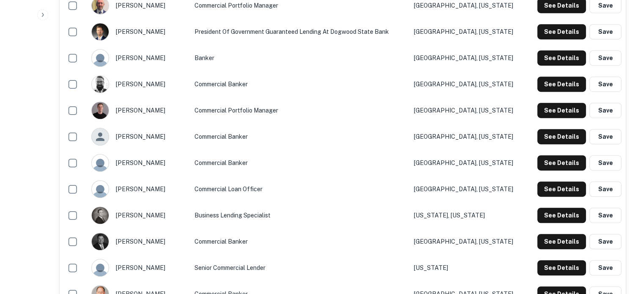
scroll to position [508, 0]
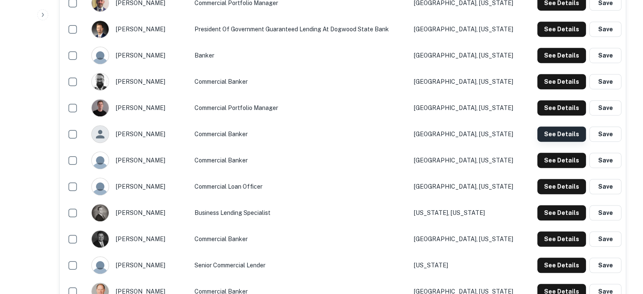
click at [557, 135] on button "See Details" at bounding box center [561, 133] width 49 height 15
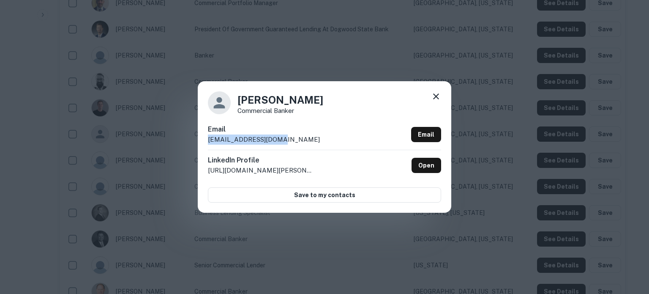
drag, startPoint x: 313, startPoint y: 142, endPoint x: 210, endPoint y: 143, distance: 103.1
click at [210, 143] on div "Email ewunder@c1stbank.com Email" at bounding box center [324, 136] width 233 height 25
click at [436, 98] on icon at bounding box center [436, 96] width 10 height 10
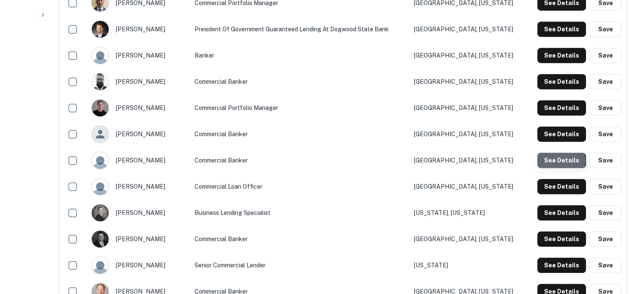
click at [562, 160] on button "See Details" at bounding box center [561, 160] width 49 height 15
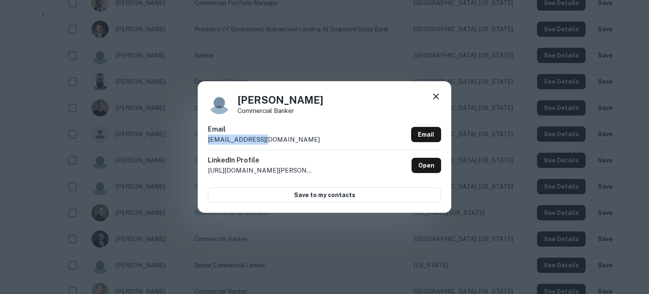
drag, startPoint x: 286, startPoint y: 144, endPoint x: 201, endPoint y: 145, distance: 84.5
click at [201, 145] on div "Jack Scott Commercial Banker Email jscott@dsbnc.com Email LinkedIn Profile http…" at bounding box center [324, 146] width 253 height 131
click at [436, 99] on icon at bounding box center [436, 96] width 10 height 10
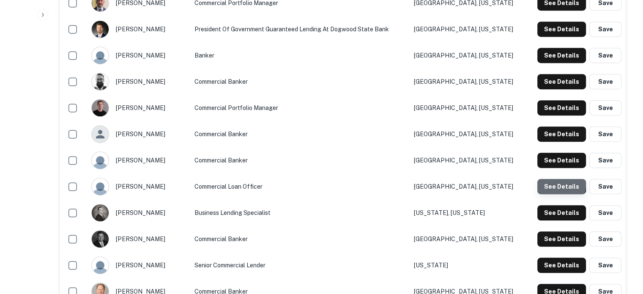
click at [548, 183] on button "See Details" at bounding box center [561, 186] width 49 height 15
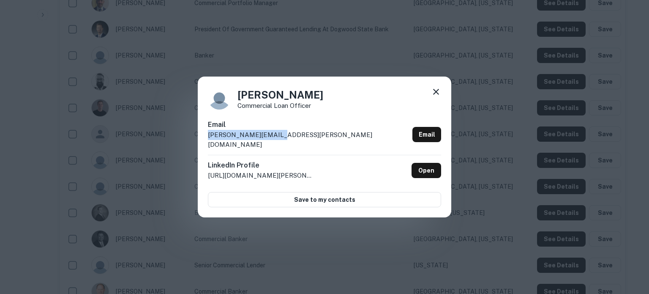
drag, startPoint x: 289, startPoint y: 144, endPoint x: 207, endPoint y: 143, distance: 82.0
click at [207, 143] on div "Joshua Brant Commercial Loan Officer Email joshua.brant@ozk.com Email LinkedIn …" at bounding box center [324, 146] width 253 height 141
click at [436, 97] on icon at bounding box center [436, 92] width 10 height 10
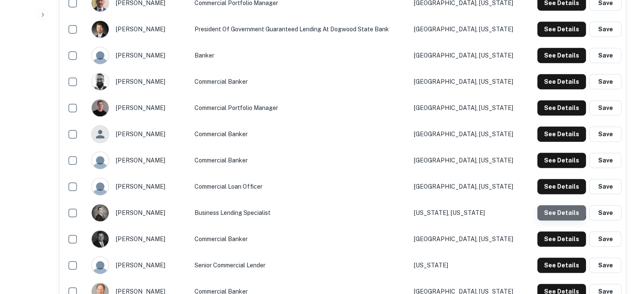
click at [549, 207] on button "See Details" at bounding box center [561, 212] width 49 height 15
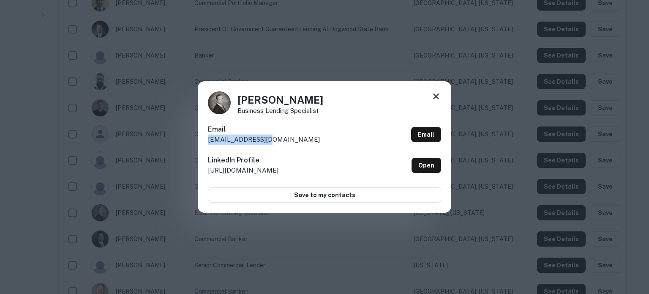
drag, startPoint x: 275, startPoint y: 141, endPoint x: 209, endPoint y: 142, distance: 66.3
click at [209, 142] on div "Email mputnam@dsbnc.com Email" at bounding box center [324, 136] width 233 height 25
click at [438, 99] on icon at bounding box center [436, 96] width 6 height 6
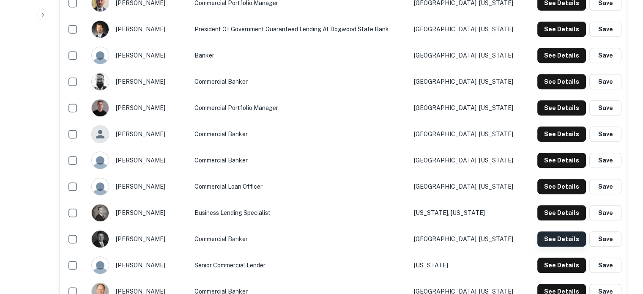
click at [554, 238] on button "See Details" at bounding box center [561, 238] width 49 height 15
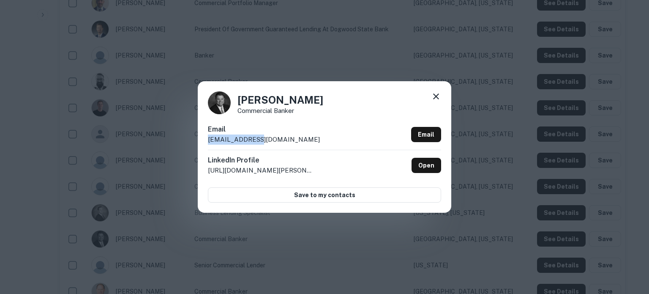
drag, startPoint x: 287, startPoint y: 141, endPoint x: 205, endPoint y: 141, distance: 82.0
click at [205, 141] on div "Tim Key Commercial Banker Email tkey@dsbnc.com Email LinkedIn Profile http://ww…" at bounding box center [324, 146] width 253 height 131
drag, startPoint x: 438, startPoint y: 98, endPoint x: 432, endPoint y: 103, distance: 7.2
click at [438, 98] on icon at bounding box center [436, 96] width 10 height 10
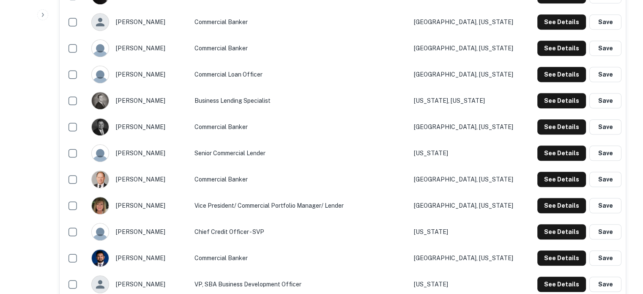
scroll to position [635, 0]
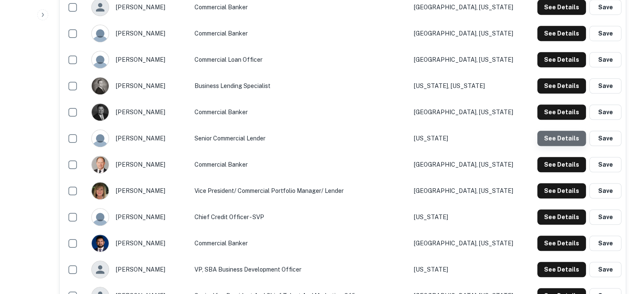
click at [569, 139] on button "See Details" at bounding box center [561, 138] width 49 height 15
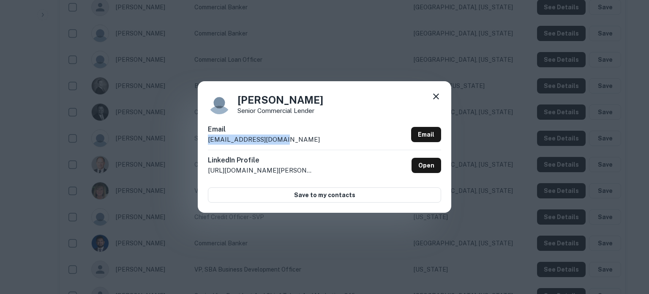
drag, startPoint x: 291, startPoint y: 140, endPoint x: 206, endPoint y: 143, distance: 85.0
click at [206, 143] on div "Tim Lincolnhol Senior Commercial Lender Email tlincolnhol@dsbnc.com Email Linke…" at bounding box center [324, 146] width 253 height 131
click at [436, 98] on icon at bounding box center [436, 96] width 10 height 10
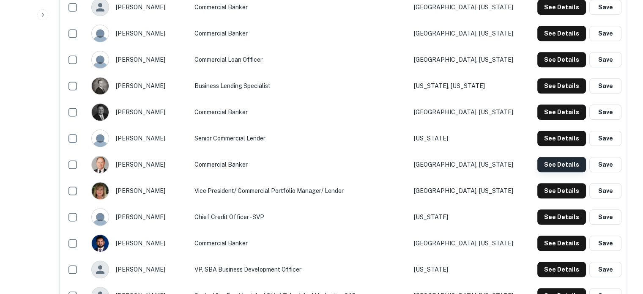
click at [551, 162] on button "See Details" at bounding box center [561, 164] width 49 height 15
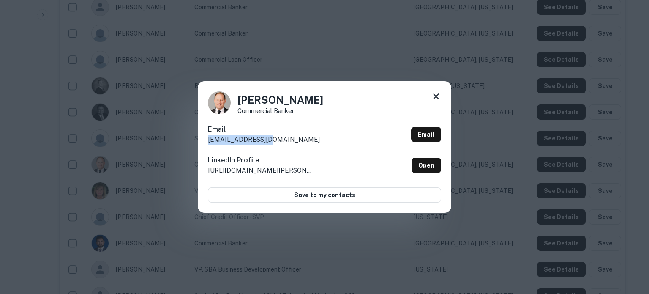
drag, startPoint x: 276, startPoint y: 138, endPoint x: 209, endPoint y: 142, distance: 67.7
click at [209, 142] on div "Email wmiller@dsbnc.com Email" at bounding box center [324, 136] width 233 height 25
click at [439, 99] on icon at bounding box center [436, 96] width 10 height 10
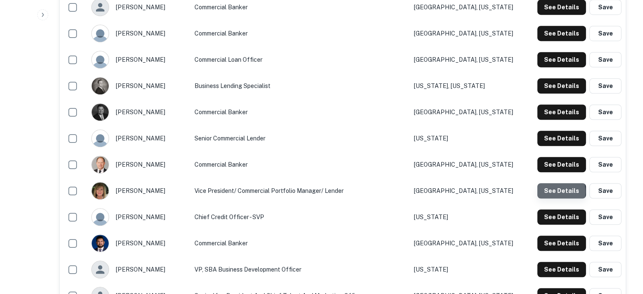
click at [551, 191] on button "See Details" at bounding box center [561, 190] width 49 height 15
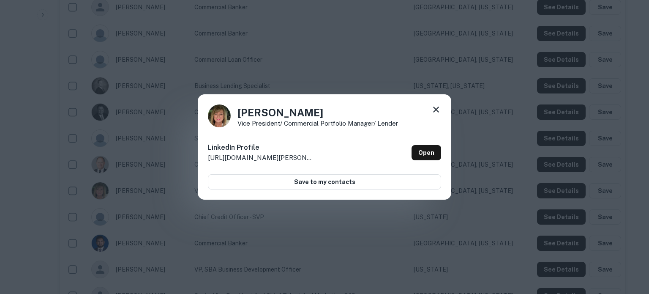
click at [436, 108] on icon at bounding box center [436, 109] width 10 height 10
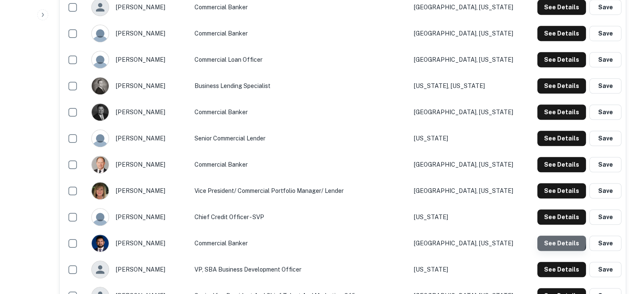
click at [543, 238] on button "See Details" at bounding box center [561, 242] width 49 height 15
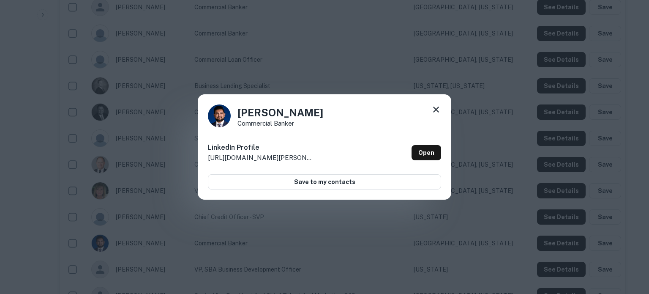
click at [432, 104] on icon at bounding box center [436, 109] width 10 height 10
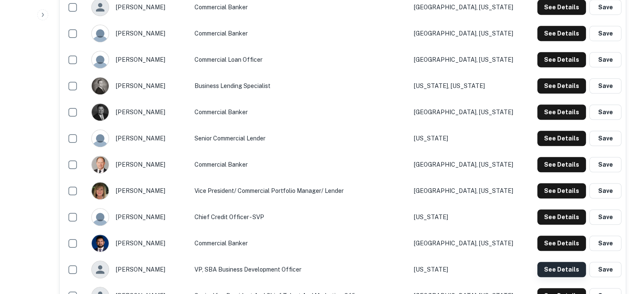
click at [554, 269] on button "See Details" at bounding box center [561, 269] width 49 height 15
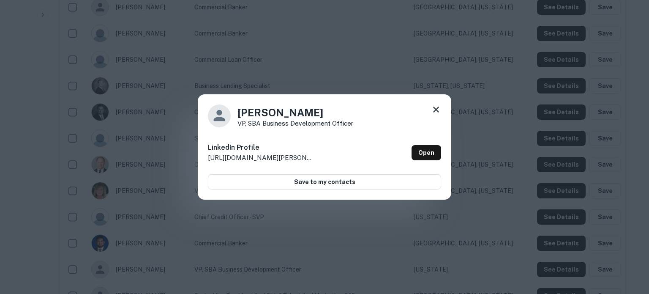
click at [433, 109] on icon at bounding box center [436, 109] width 10 height 10
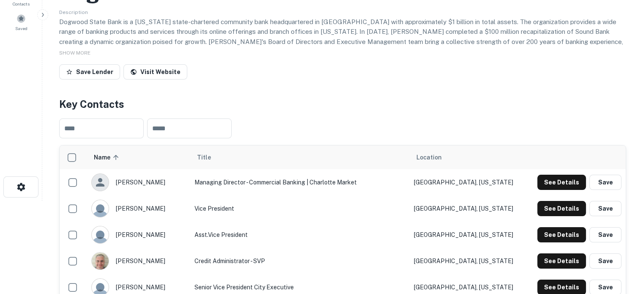
scroll to position [0, 0]
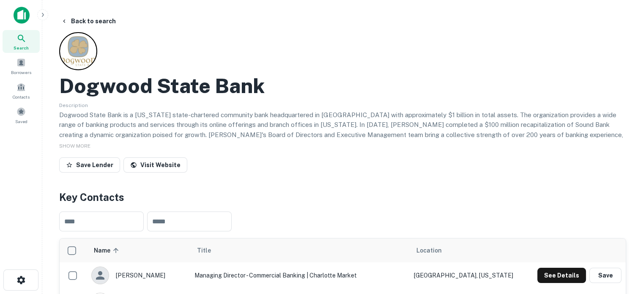
click at [23, 51] on div "Search" at bounding box center [21, 41] width 37 height 23
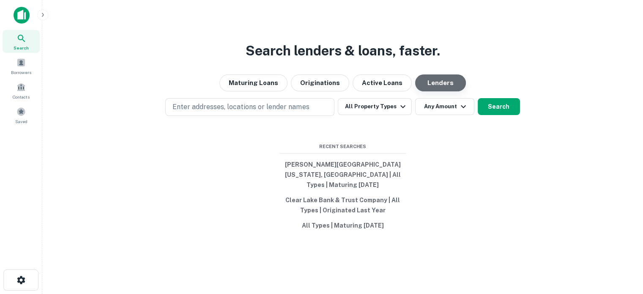
click at [422, 90] on button "Lenders" at bounding box center [440, 82] width 51 height 17
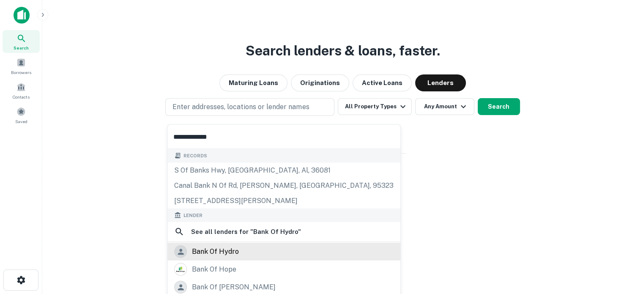
type input "**********"
click at [208, 250] on div "bank of hydro" at bounding box center [215, 251] width 47 height 13
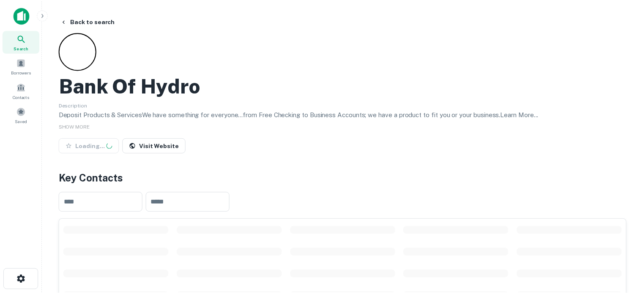
scroll to position [127, 0]
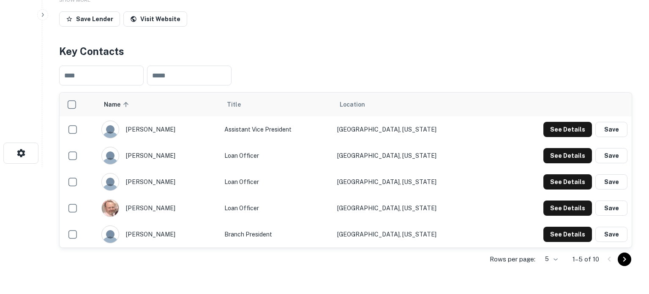
click at [549, 167] on body "Search Borrowers Contacts Saved Back to search Bank Of Hydro Description Deposi…" at bounding box center [324, 20] width 649 height 294
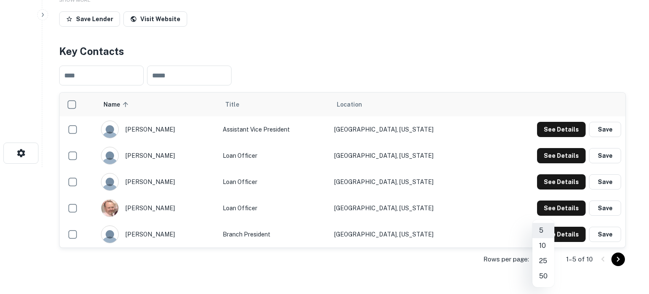
click at [542, 250] on li "10" at bounding box center [543, 245] width 22 height 15
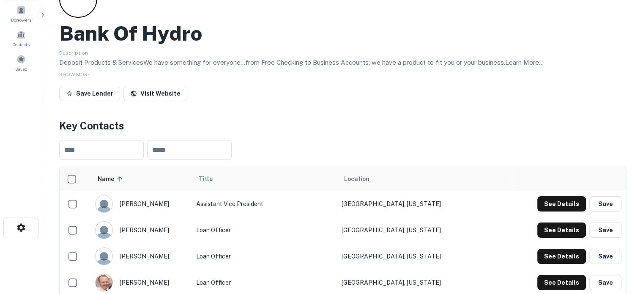
scroll to position [0, 0]
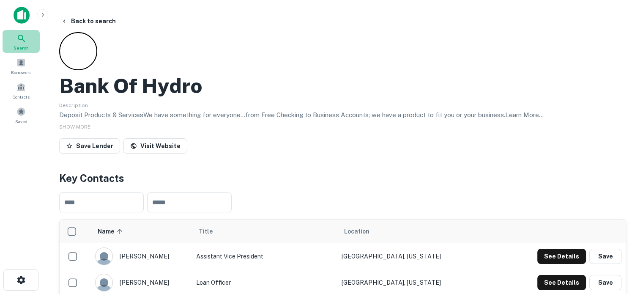
click at [26, 38] on icon at bounding box center [21, 38] width 10 height 10
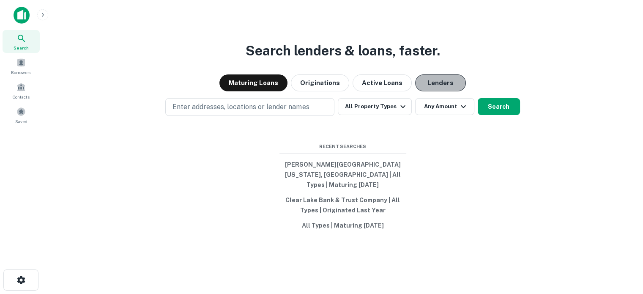
click at [453, 90] on button "Lenders" at bounding box center [440, 82] width 51 height 17
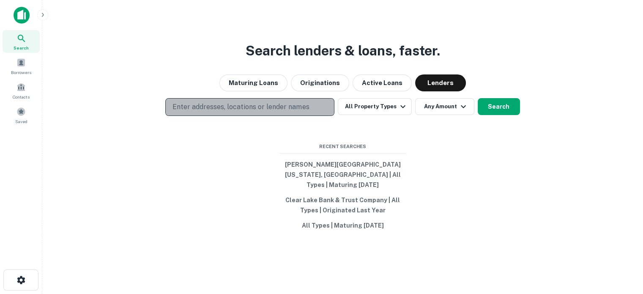
click at [227, 110] on p "Enter addresses, locations or lender names" at bounding box center [240, 107] width 136 height 10
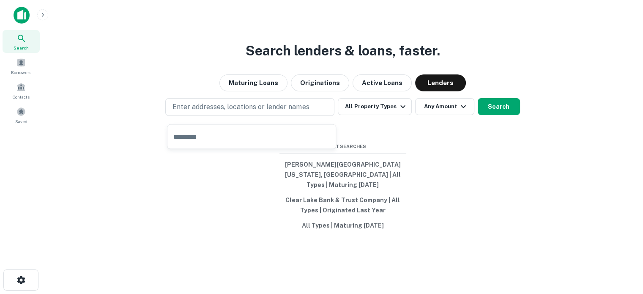
click at [230, 134] on input "text" at bounding box center [251, 137] width 168 height 24
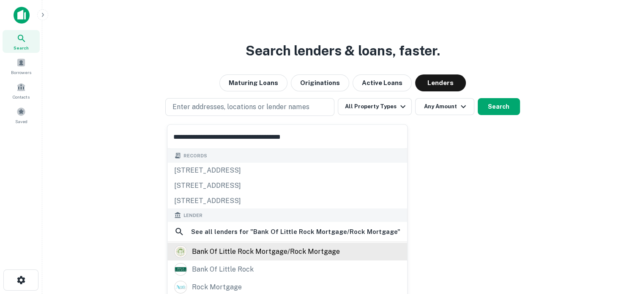
type input "**********"
click at [223, 253] on div "bank of little rock mortgage/rock mortgage" at bounding box center [266, 251] width 148 height 13
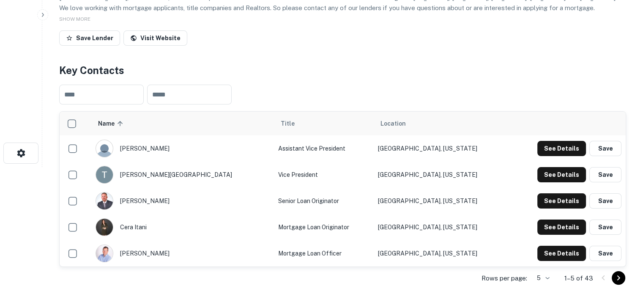
scroll to position [211, 0]
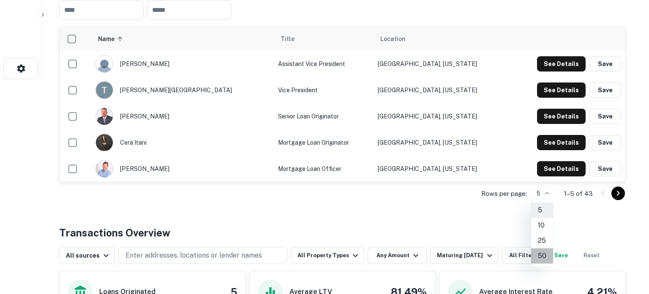
click at [542, 254] on li "50" at bounding box center [542, 255] width 22 height 15
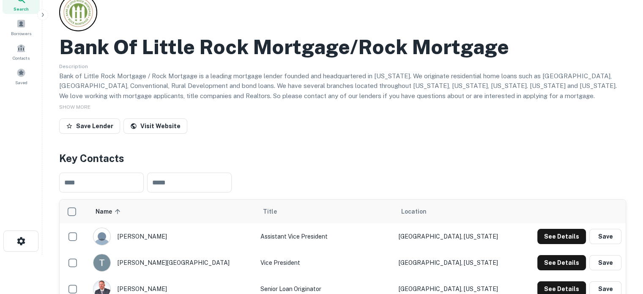
scroll to position [0, 0]
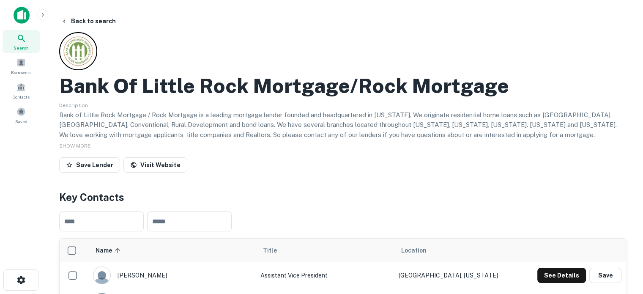
click at [24, 42] on icon at bounding box center [21, 38] width 10 height 10
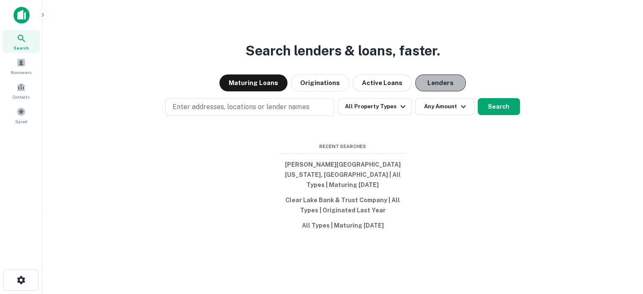
click at [433, 89] on button "Lenders" at bounding box center [440, 82] width 51 height 17
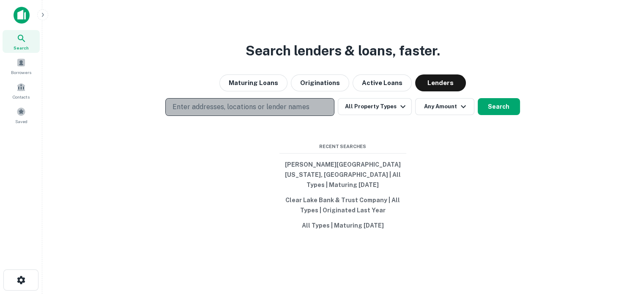
click at [198, 112] on p "Enter addresses, locations or lender names" at bounding box center [240, 107] width 136 height 10
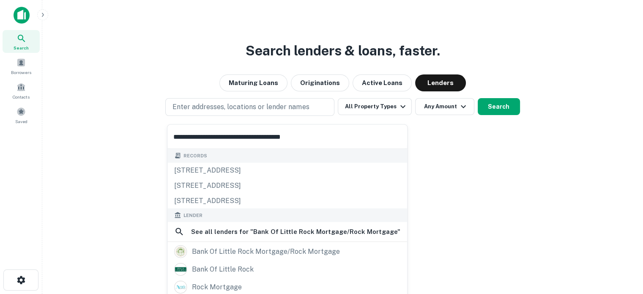
type input "**********"
drag, startPoint x: 329, startPoint y: 136, endPoint x: 134, endPoint y: 122, distance: 195.8
click at [134, 122] on body "**********" at bounding box center [321, 147] width 643 height 294
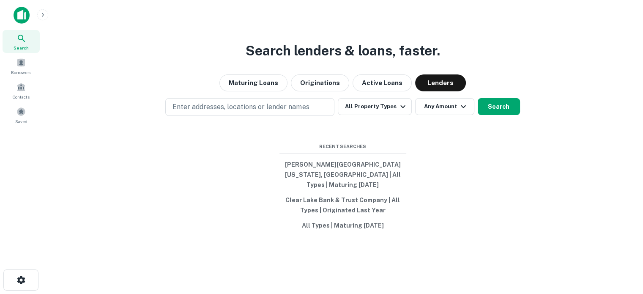
click at [433, 79] on div "Search lenders & loans, faster. Maturing Loans Originations Active Loans Lender…" at bounding box center [342, 167] width 587 height 294
click at [433, 87] on button "Lenders" at bounding box center [440, 82] width 51 height 17
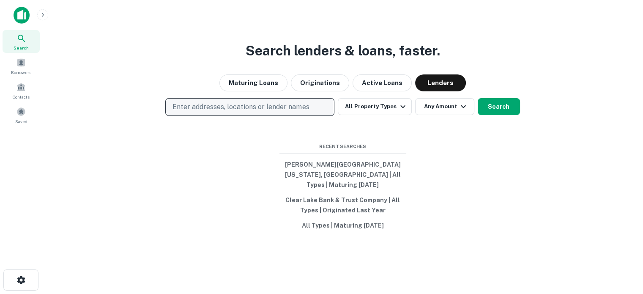
click at [243, 112] on p "Enter addresses, locations or lender names" at bounding box center [240, 107] width 136 height 10
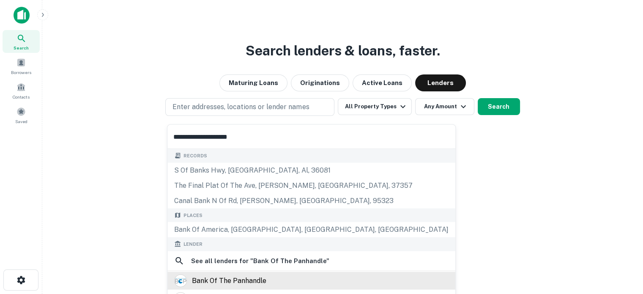
type input "**********"
drag, startPoint x: 242, startPoint y: 283, endPoint x: 252, endPoint y: 277, distance: 11.2
click at [242, 283] on div "bank of the panhandle" at bounding box center [229, 280] width 74 height 13
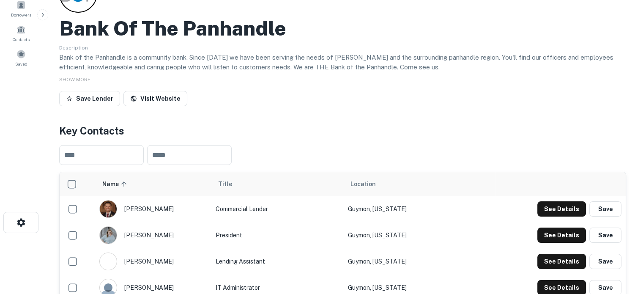
scroll to position [127, 0]
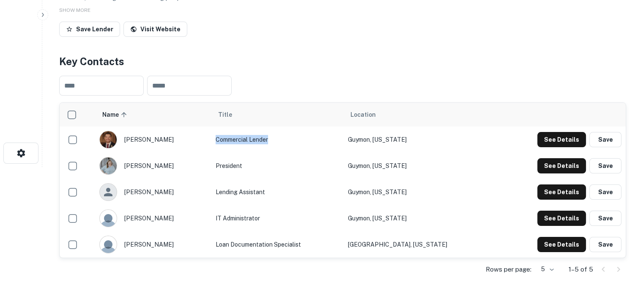
drag, startPoint x: 301, startPoint y: 140, endPoint x: 234, endPoint y: 139, distance: 67.2
click at [234, 139] on td "Commercial Lender" at bounding box center [277, 139] width 132 height 26
copy td "Commercial Lender"
drag, startPoint x: 196, startPoint y: 140, endPoint x: 177, endPoint y: 141, distance: 18.2
click at [177, 141] on div "[PERSON_NAME]" at bounding box center [153, 140] width 108 height 18
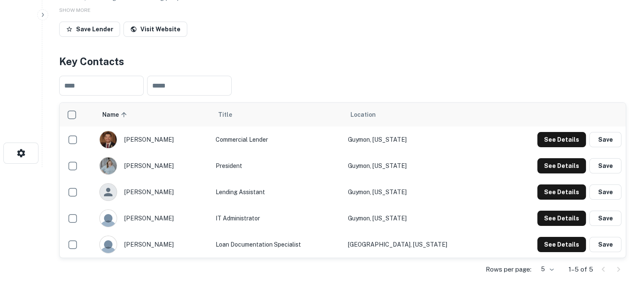
click at [174, 140] on div "[PERSON_NAME]" at bounding box center [153, 140] width 108 height 18
drag, startPoint x: 131, startPoint y: 141, endPoint x: 177, endPoint y: 140, distance: 46.9
click at [177, 140] on div "[PERSON_NAME]" at bounding box center [153, 140] width 108 height 18
click at [145, 141] on div "[PERSON_NAME]" at bounding box center [153, 140] width 108 height 18
drag, startPoint x: 129, startPoint y: 138, endPoint x: 199, endPoint y: 137, distance: 69.7
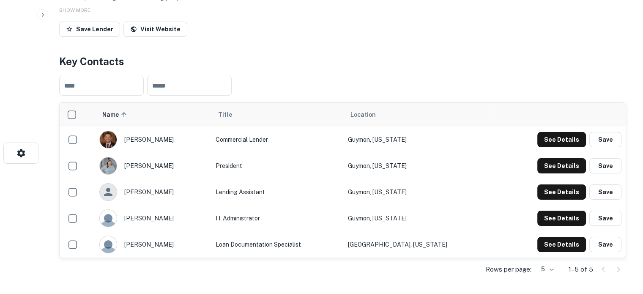
click at [199, 137] on div "[PERSON_NAME]" at bounding box center [153, 140] width 108 height 18
click at [191, 140] on div "[PERSON_NAME]" at bounding box center [153, 140] width 108 height 18
copy div "trey fankhouse"
drag, startPoint x: 189, startPoint y: 139, endPoint x: 173, endPoint y: 140, distance: 15.7
click at [173, 140] on div "[PERSON_NAME]" at bounding box center [153, 140] width 108 height 18
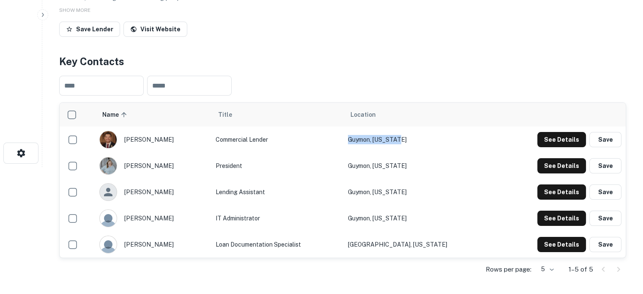
drag, startPoint x: 444, startPoint y: 141, endPoint x: 386, endPoint y: 141, distance: 57.9
click at [386, 141] on td "Guymon, [US_STATE]" at bounding box center [419, 139] width 152 height 26
copy td "Guymon, [US_STATE]"
click at [571, 138] on button "See Details" at bounding box center [561, 139] width 49 height 15
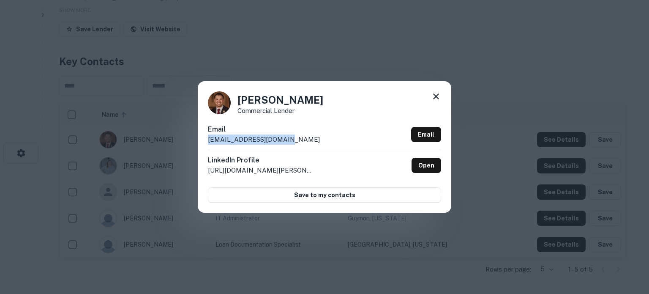
drag, startPoint x: 305, startPoint y: 142, endPoint x: 207, endPoint y: 140, distance: 97.6
click at [207, 140] on div "[PERSON_NAME] Commercial Lender Email [EMAIL_ADDRESS][DOMAIN_NAME] Email Linked…" at bounding box center [324, 146] width 253 height 131
copy p "[EMAIL_ADDRESS][DOMAIN_NAME]"
click at [437, 97] on icon at bounding box center [436, 96] width 10 height 10
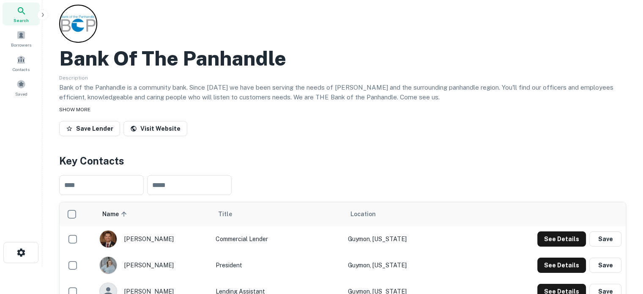
scroll to position [0, 0]
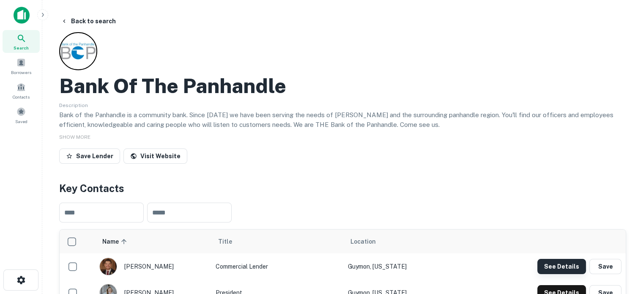
drag, startPoint x: 566, startPoint y: 267, endPoint x: 576, endPoint y: 268, distance: 10.2
click at [576, 268] on button "See Details" at bounding box center [561, 266] width 49 height 15
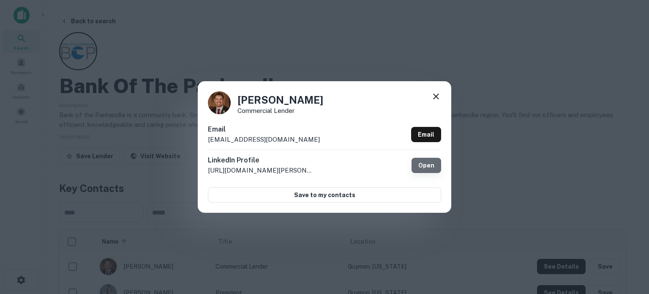
click at [430, 167] on link "Open" at bounding box center [427, 165] width 30 height 15
click at [437, 91] on div "[PERSON_NAME] Commercial Lender Email [EMAIL_ADDRESS][DOMAIN_NAME] Email Linked…" at bounding box center [324, 146] width 253 height 131
click at [429, 99] on div "[PERSON_NAME] Commercial Lender" at bounding box center [324, 102] width 233 height 23
click at [433, 96] on icon at bounding box center [436, 96] width 10 height 10
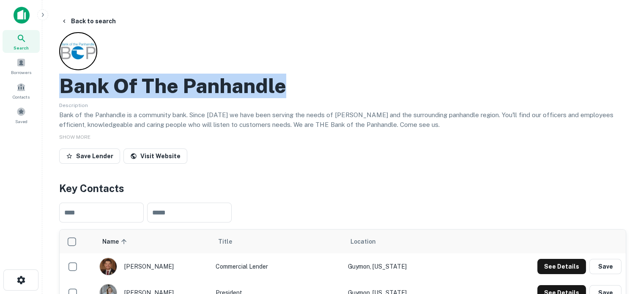
drag, startPoint x: 321, startPoint y: 79, endPoint x: 125, endPoint y: 93, distance: 196.1
click at [64, 88] on div "Bank Of The Panhandle" at bounding box center [342, 86] width 567 height 25
copy h2 "Bank Of The Panhandle"
click at [27, 45] on span "Search" at bounding box center [21, 47] width 15 height 7
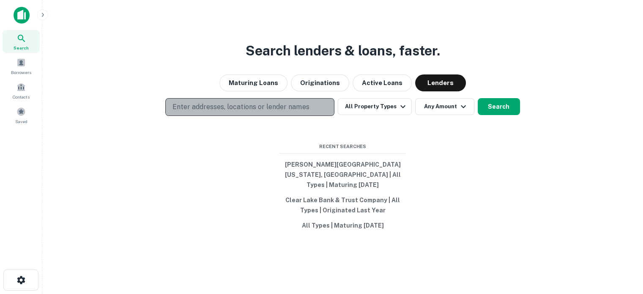
click at [300, 112] on p "Enter addresses, locations or lender names" at bounding box center [240, 107] width 136 height 10
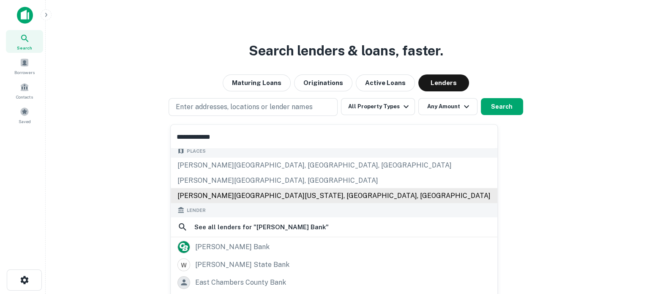
scroll to position [84, 0]
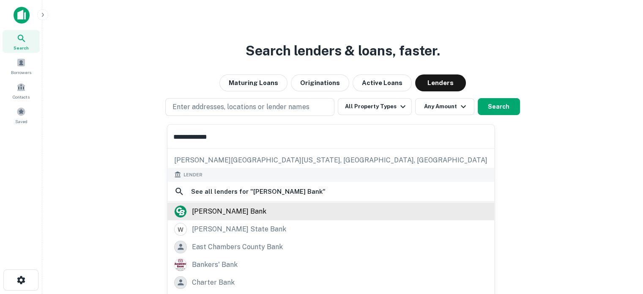
type input "**********"
click at [228, 212] on div "chambers bank" at bounding box center [229, 210] width 74 height 13
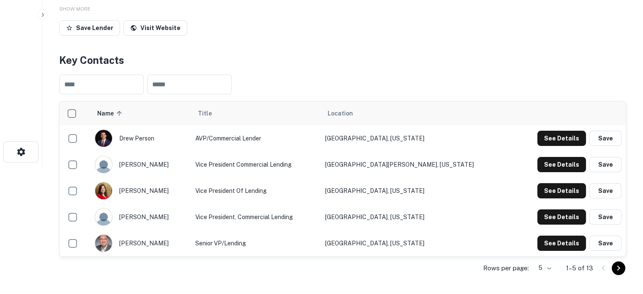
scroll to position [169, 0]
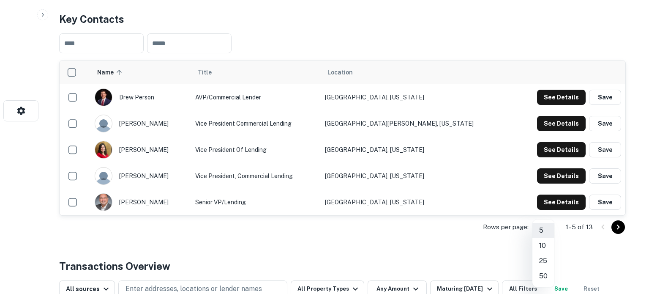
click at [545, 260] on li "25" at bounding box center [543, 260] width 22 height 15
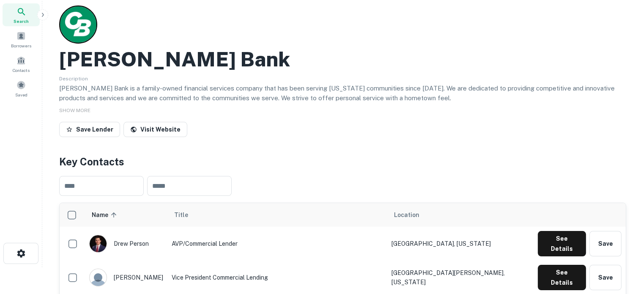
scroll to position [0, 0]
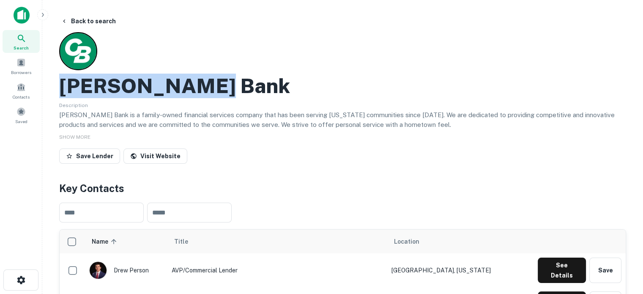
drag, startPoint x: 63, startPoint y: 86, endPoint x: 233, endPoint y: 82, distance: 169.5
click at [233, 82] on div "Chambers Bank" at bounding box center [342, 86] width 567 height 25
copy h2 "Chambers Bank"
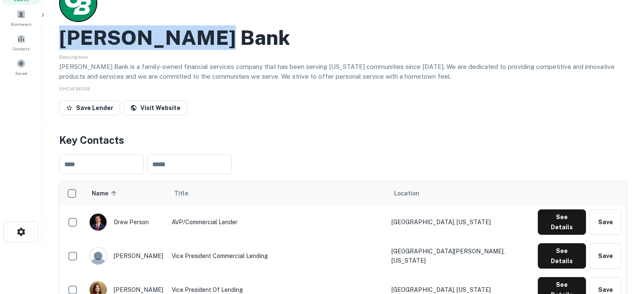
scroll to position [84, 0]
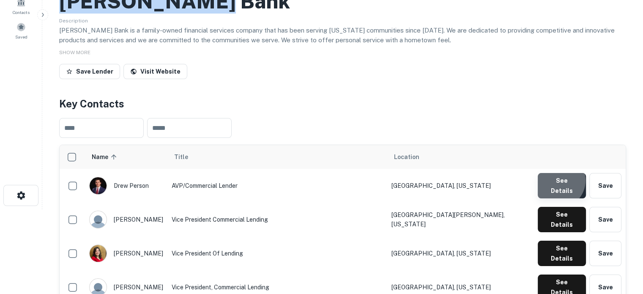
click at [558, 183] on button "See Details" at bounding box center [561, 185] width 48 height 25
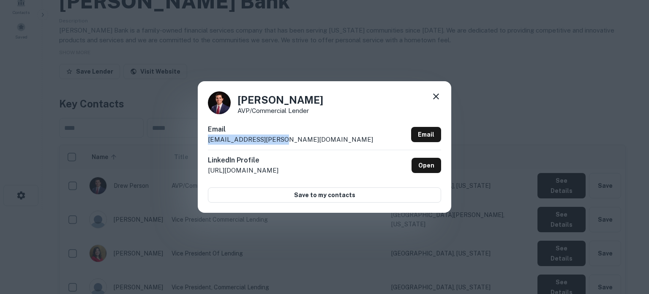
drag, startPoint x: 284, startPoint y: 141, endPoint x: 209, endPoint y: 143, distance: 75.6
click at [209, 143] on div "Email dperson@chambers.bank Email" at bounding box center [324, 136] width 233 height 25
copy p "dperson@chambers.bank"
click at [439, 93] on icon at bounding box center [436, 96] width 10 height 10
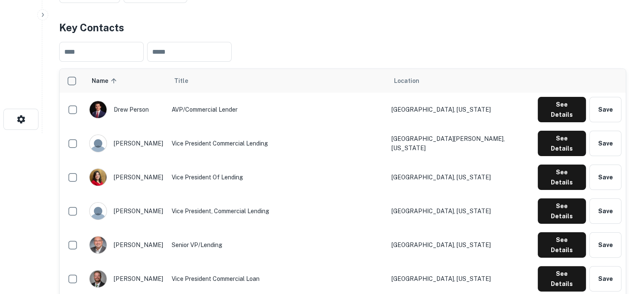
scroll to position [169, 0]
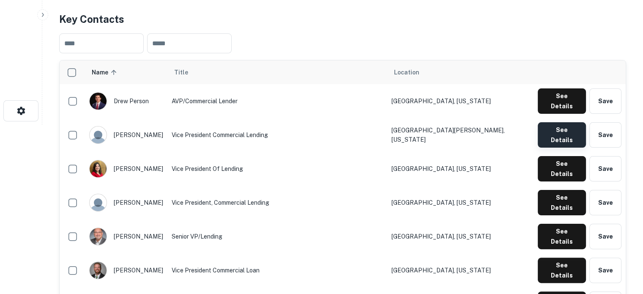
click at [565, 127] on button "See Details" at bounding box center [561, 134] width 48 height 25
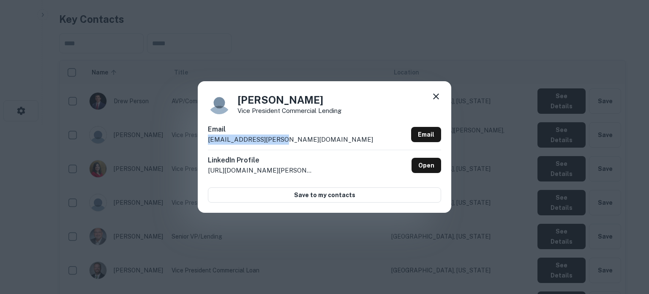
drag, startPoint x: 300, startPoint y: 141, endPoint x: 206, endPoint y: 145, distance: 93.9
click at [206, 145] on div "Elton Benton Vice President Commercial Lending Email ebenton@chambers.bank Emai…" at bounding box center [324, 146] width 253 height 131
copy p "ebenton@chambers.bank"
click at [436, 94] on icon at bounding box center [436, 96] width 10 height 10
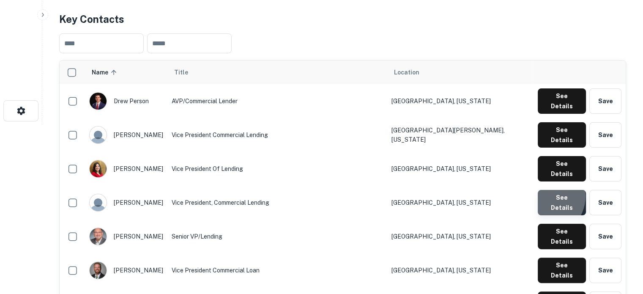
click at [545, 190] on button "See Details" at bounding box center [561, 202] width 48 height 25
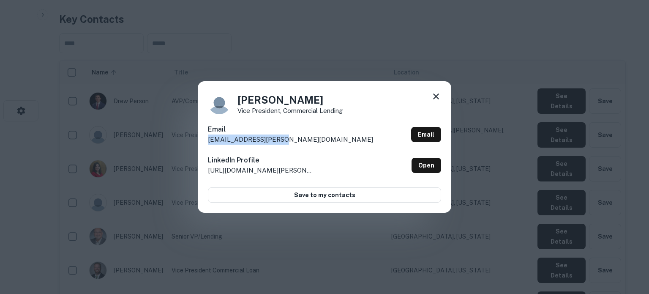
drag, startPoint x: 287, startPoint y: 142, endPoint x: 206, endPoint y: 145, distance: 81.2
click at [206, 145] on div "Jake Earney Vice President, Commercial Lending Email jearney@chambers.bank Emai…" at bounding box center [324, 146] width 253 height 131
copy p "jearney@chambers.bank"
click at [439, 98] on icon at bounding box center [436, 96] width 10 height 10
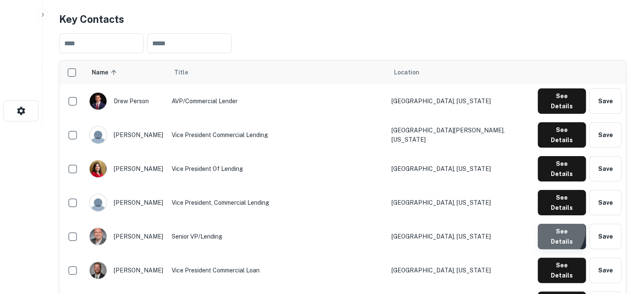
click at [552, 224] on button "See Details" at bounding box center [561, 236] width 48 height 25
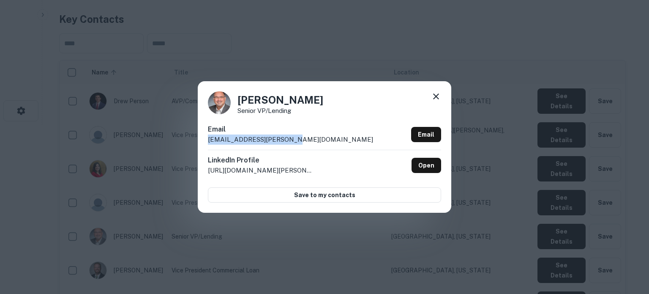
drag, startPoint x: 312, startPoint y: 138, endPoint x: 204, endPoint y: 142, distance: 107.4
click at [204, 142] on div "Philip Alexander Senior VP/Lending Email palexander@chambers.bank Email LinkedI…" at bounding box center [324, 146] width 253 height 131
copy p "palexander@chambers.bank"
click at [437, 100] on icon at bounding box center [436, 96] width 10 height 10
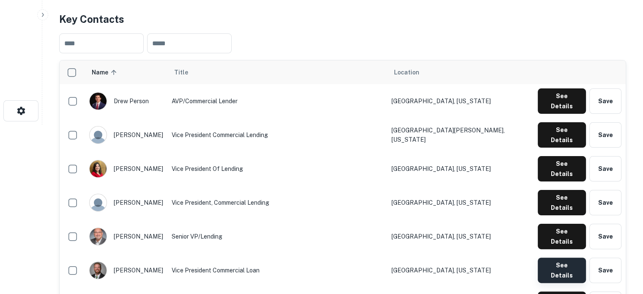
click at [549, 257] on button "See Details" at bounding box center [561, 269] width 48 height 25
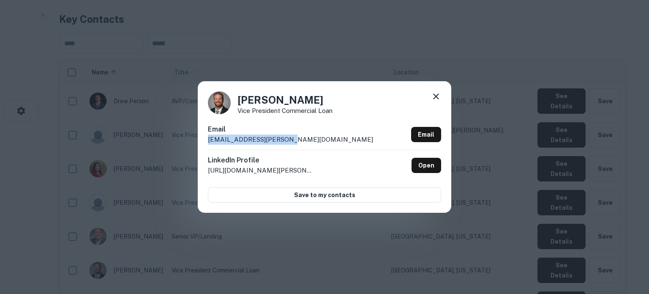
drag, startPoint x: 282, startPoint y: 141, endPoint x: 209, endPoint y: 144, distance: 73.6
click at [209, 144] on div "Email rgaffigan@chambers.bank Email" at bounding box center [324, 136] width 233 height 25
copy p "rgaffigan@chambers.bank"
click at [434, 96] on icon at bounding box center [436, 96] width 10 height 10
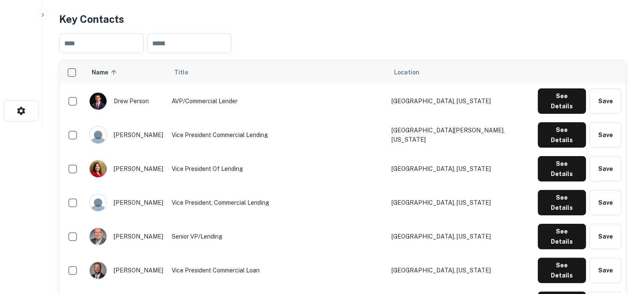
scroll to position [253, 0]
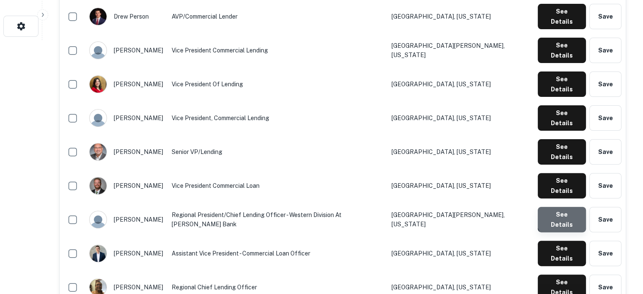
click at [567, 207] on button "See Details" at bounding box center [561, 219] width 48 height 25
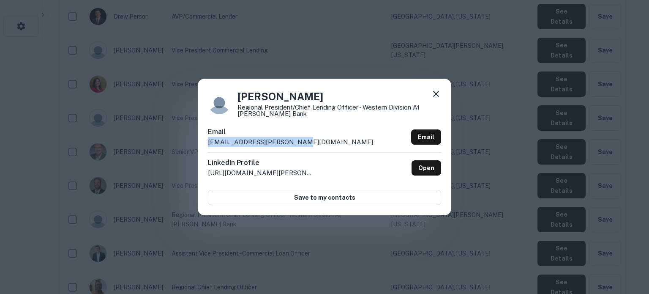
drag, startPoint x: 299, startPoint y: 139, endPoint x: 203, endPoint y: 144, distance: 96.1
click at [203, 144] on div "Robert Halliburton Regional President/Chief Lending Officer - Western Division …" at bounding box center [324, 147] width 253 height 136
copy p "rhalliburton@chambers.bank"
click at [438, 93] on icon at bounding box center [436, 94] width 10 height 10
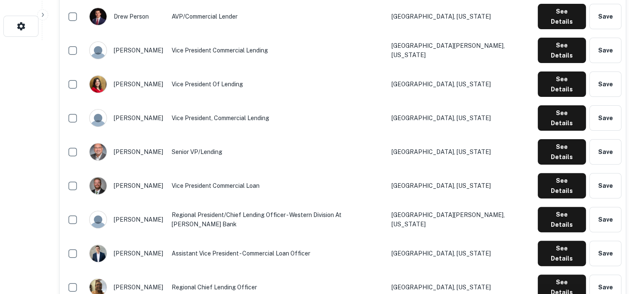
click at [561, 236] on td "See Details Save" at bounding box center [579, 253] width 92 height 34
click at [558, 240] on button "See Details" at bounding box center [561, 252] width 48 height 25
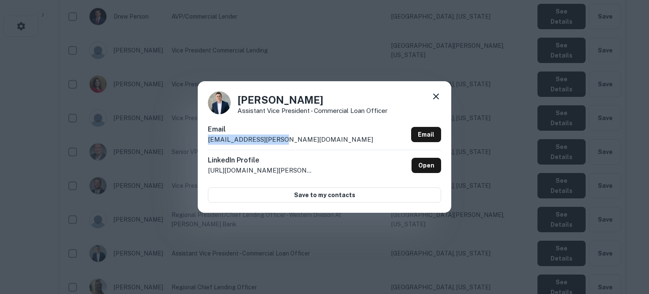
drag, startPoint x: 304, startPoint y: 142, endPoint x: 207, endPoint y: 141, distance: 97.2
click at [207, 141] on div "Travis Landry Assistant Vice President - Commercial Loan Officer Email tlandry@…" at bounding box center [324, 146] width 253 height 131
copy p "tlandry@chambers.bank"
click at [436, 98] on icon at bounding box center [436, 96] width 10 height 10
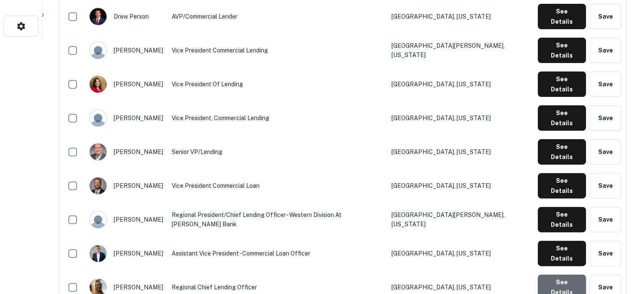
click at [555, 274] on button "See Details" at bounding box center [561, 286] width 48 height 25
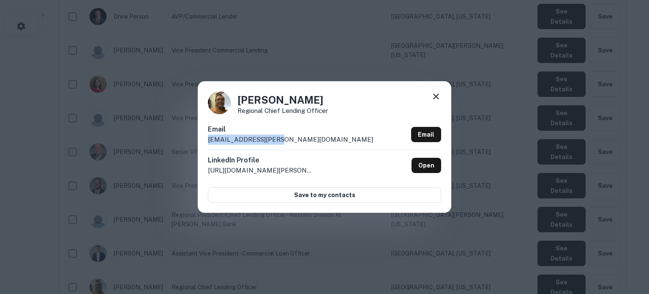
drag, startPoint x: 291, startPoint y: 137, endPoint x: 209, endPoint y: 142, distance: 82.5
click at [209, 142] on div "Email btiner@chambers.bank Email" at bounding box center [324, 136] width 233 height 25
copy p "btiner@chambers.bank"
click at [438, 96] on icon at bounding box center [436, 96] width 10 height 10
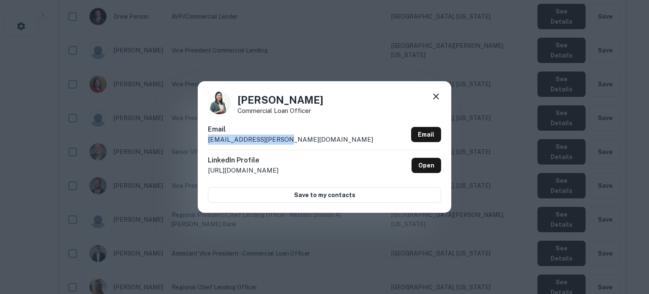
drag, startPoint x: 299, startPoint y: 143, endPoint x: 202, endPoint y: 146, distance: 97.2
click at [202, 146] on div "Carina Maqueda Commercial Loan Officer Email cmaqueda@chambers.bank Email Linke…" at bounding box center [324, 146] width 253 height 131
copy p "cmaqueda@chambers.bank"
click at [436, 99] on icon at bounding box center [436, 96] width 10 height 10
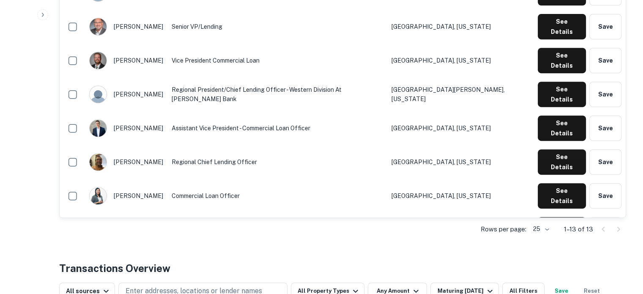
scroll to position [380, 0]
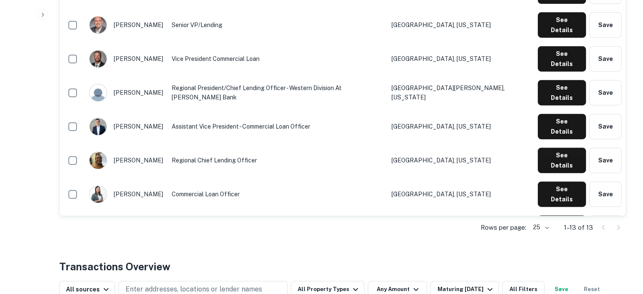
click at [545, 215] on button "See Details" at bounding box center [561, 227] width 48 height 25
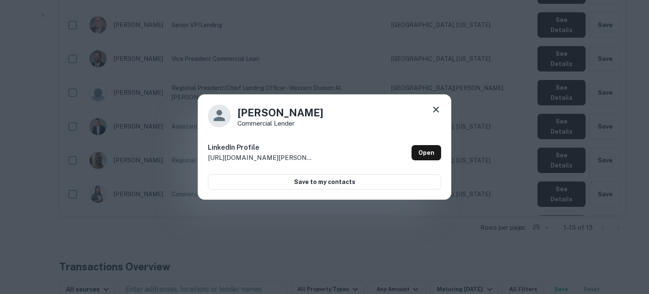
click at [434, 113] on icon at bounding box center [436, 109] width 10 height 10
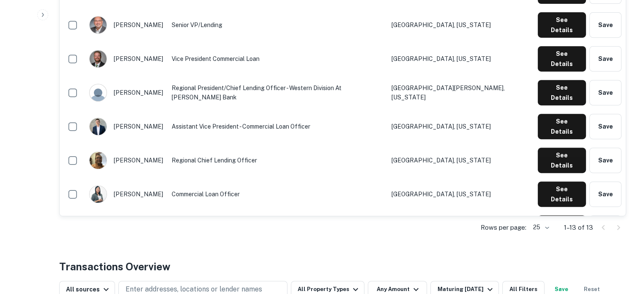
click at [554, 249] on button "See Details" at bounding box center [561, 261] width 48 height 25
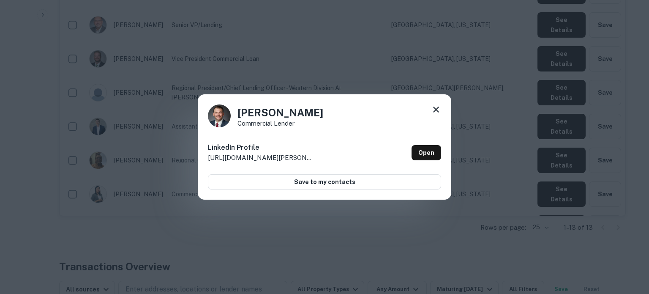
click at [438, 109] on icon at bounding box center [436, 109] width 10 height 10
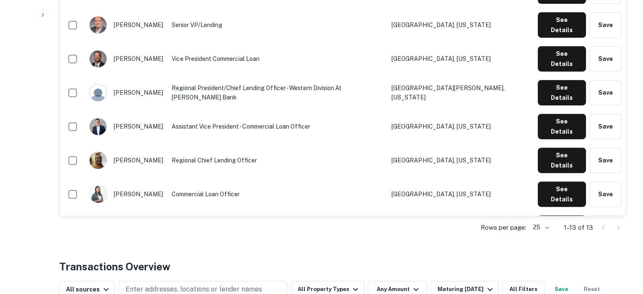
click at [553, 283] on button "See Details" at bounding box center [561, 295] width 48 height 25
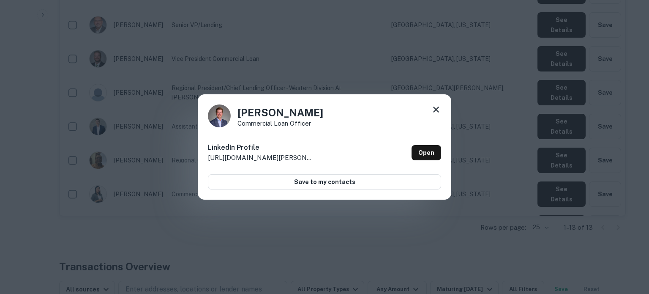
click at [434, 108] on icon at bounding box center [436, 109] width 6 height 6
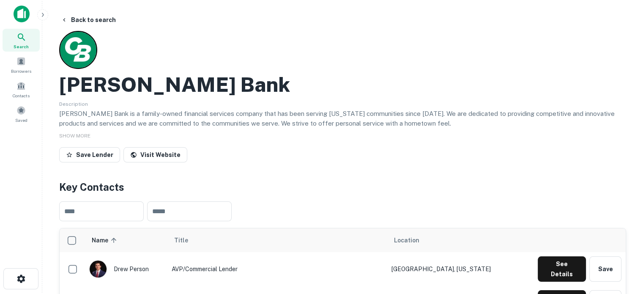
scroll to position [0, 0]
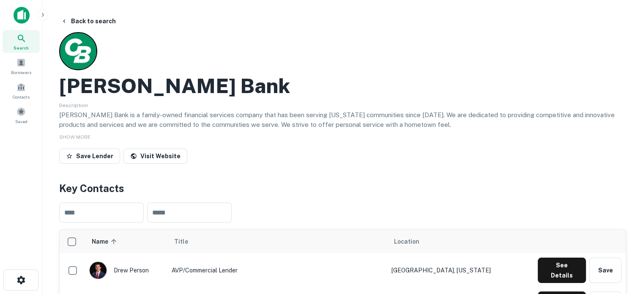
drag, startPoint x: 17, startPoint y: 38, endPoint x: 41, endPoint y: 43, distance: 24.9
click at [17, 38] on icon at bounding box center [21, 38] width 10 height 10
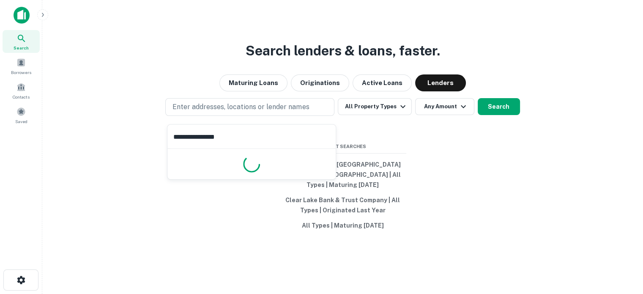
click at [247, 144] on input "**********" at bounding box center [251, 137] width 168 height 24
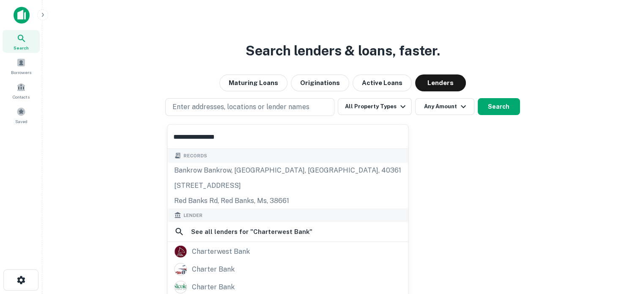
click at [251, 140] on input "**********" at bounding box center [287, 137] width 240 height 24
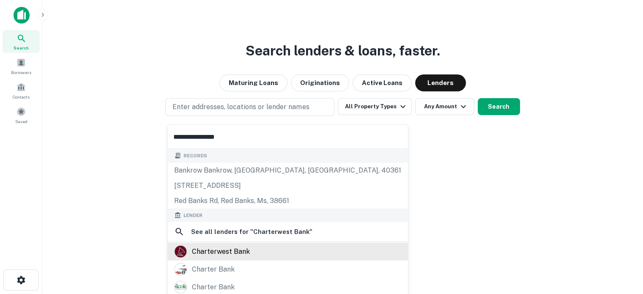
type input "**********"
click at [213, 248] on div "charterwest bank" at bounding box center [221, 251] width 58 height 13
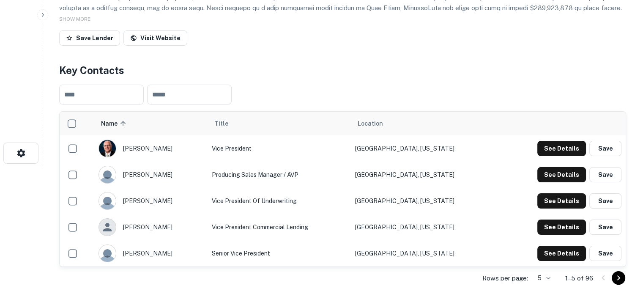
scroll to position [211, 0]
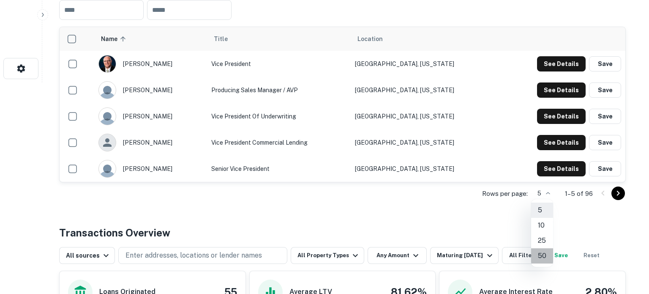
click at [542, 253] on li "50" at bounding box center [542, 255] width 22 height 15
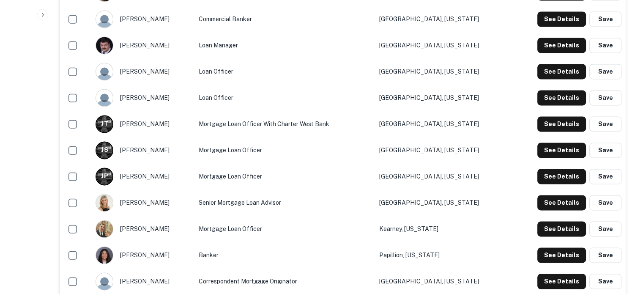
scroll to position [1310, 0]
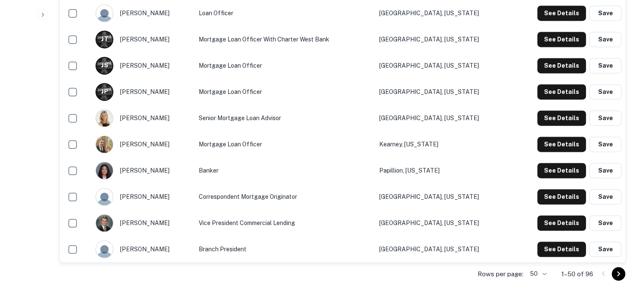
click at [617, 274] on icon "Go to next page" at bounding box center [618, 273] width 10 height 10
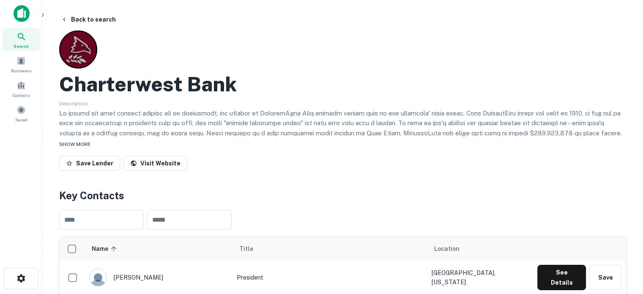
scroll to position [0, 0]
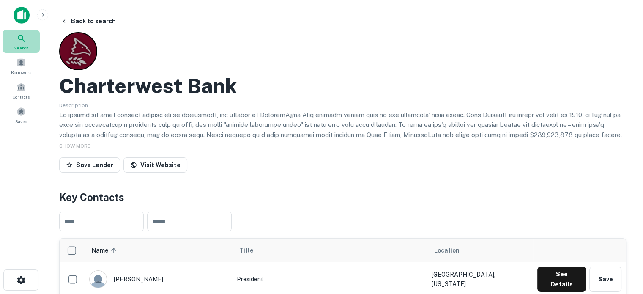
click at [29, 48] on div "Search" at bounding box center [21, 41] width 37 height 23
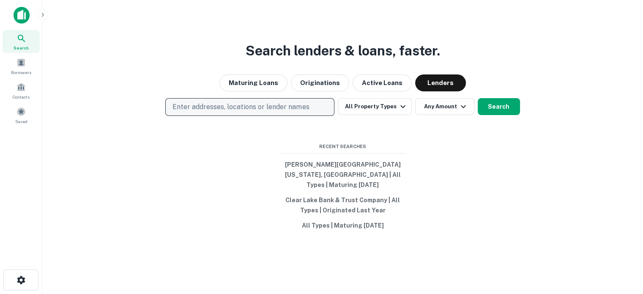
click at [274, 111] on p "Enter addresses, locations or lender names" at bounding box center [240, 107] width 136 height 10
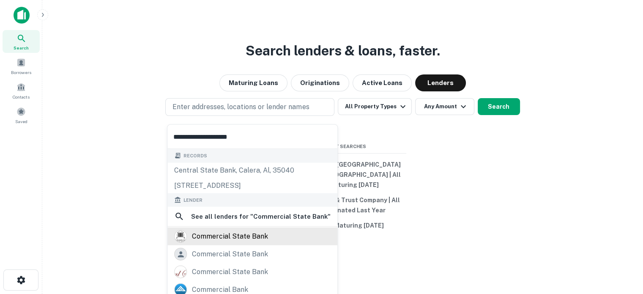
type input "**********"
click at [211, 233] on div "commercial state bank" at bounding box center [230, 236] width 76 height 13
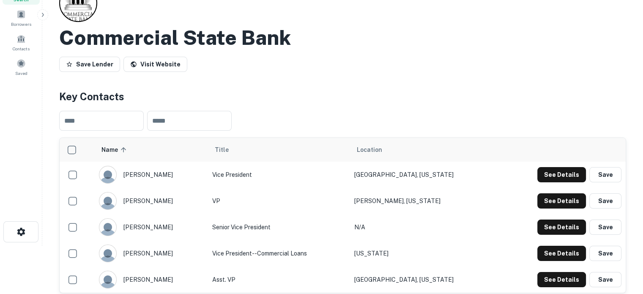
scroll to position [127, 0]
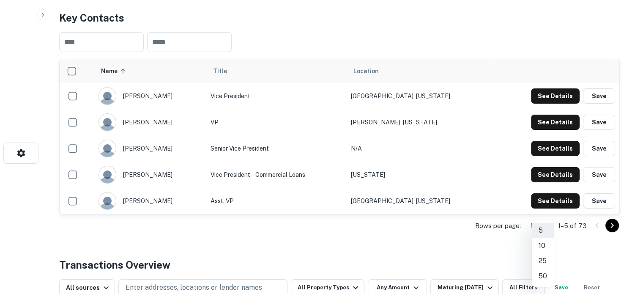
click at [551, 167] on body "Search Borrowers Contacts Saved Back to search Commercial State Bank Save [PERS…" at bounding box center [321, 20] width 643 height 294
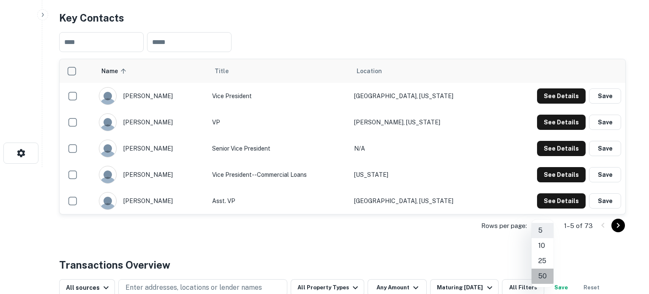
click at [542, 278] on li "50" at bounding box center [542, 275] width 22 height 15
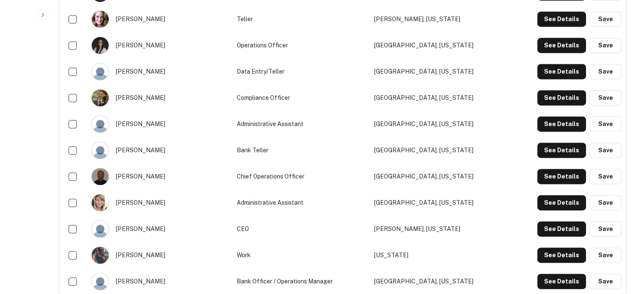
scroll to position [1352, 0]
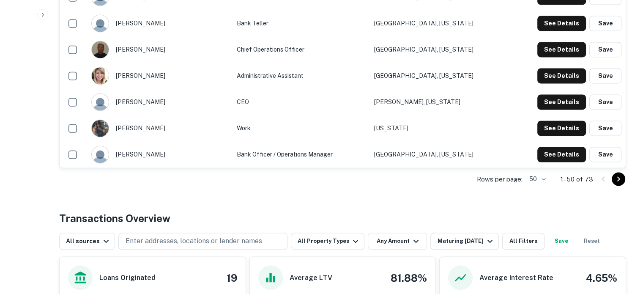
click at [615, 181] on icon "Go to next page" at bounding box center [618, 179] width 10 height 10
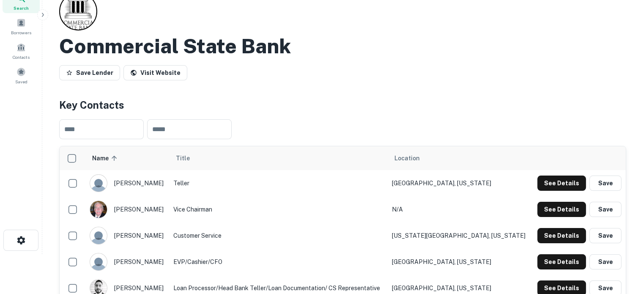
scroll to position [0, 0]
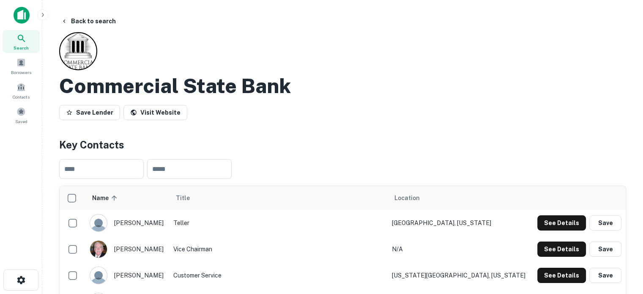
click at [14, 41] on div "Search" at bounding box center [21, 41] width 37 height 23
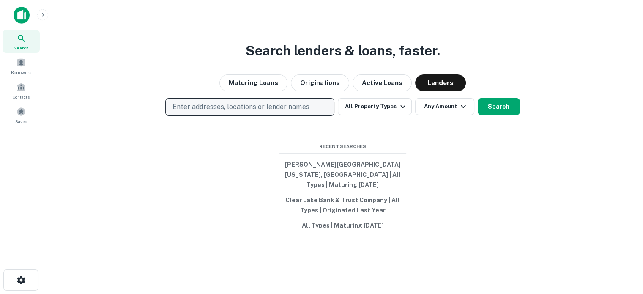
click at [255, 116] on button "Enter addresses, locations or lender names" at bounding box center [249, 107] width 169 height 18
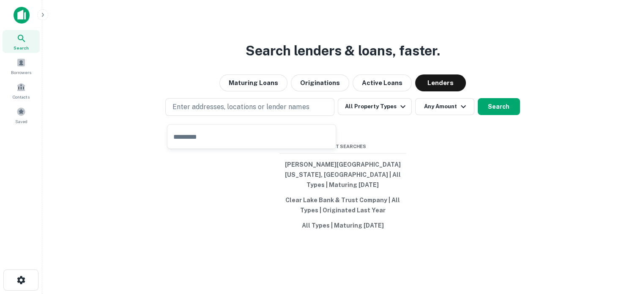
click at [234, 135] on input "text" at bounding box center [251, 137] width 168 height 24
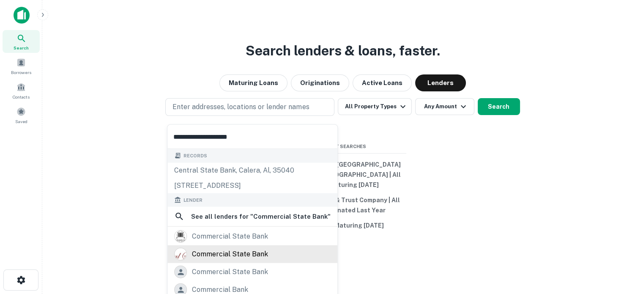
type input "**********"
click at [232, 255] on div "commercial state bank" at bounding box center [230, 254] width 76 height 13
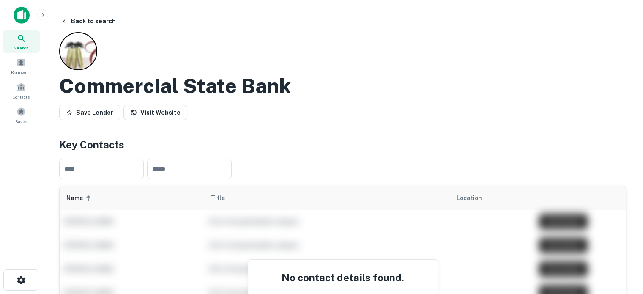
click at [16, 40] on icon at bounding box center [21, 38] width 10 height 10
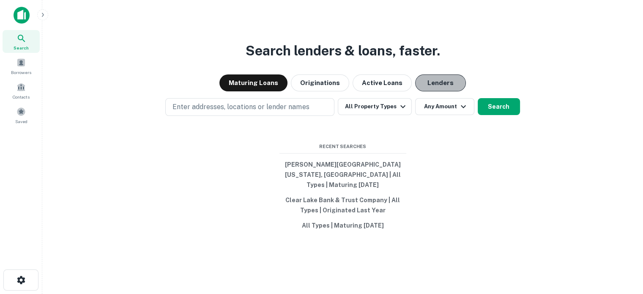
click at [430, 91] on button "Lenders" at bounding box center [440, 82] width 51 height 17
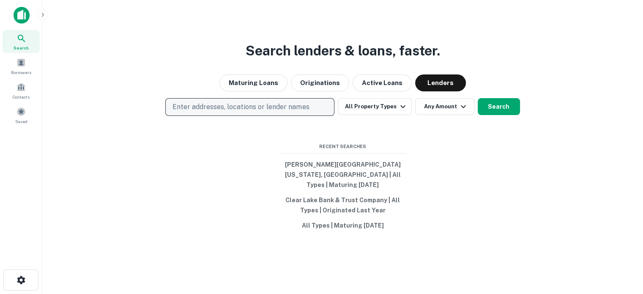
click at [291, 112] on p "Enter addresses, locations or lender names" at bounding box center [240, 107] width 136 height 10
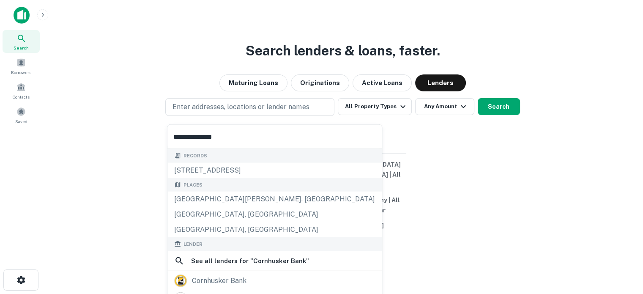
scroll to position [42, 0]
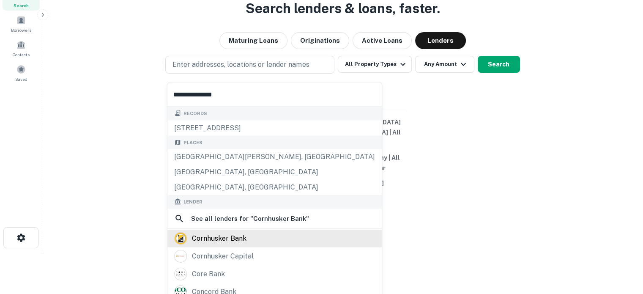
type input "**********"
click at [255, 234] on div "cornhusker bank" at bounding box center [274, 238] width 201 height 13
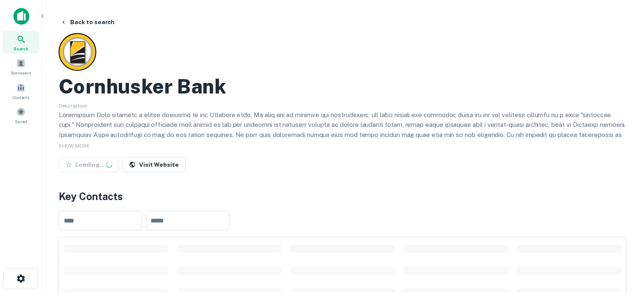
scroll to position [127, 0]
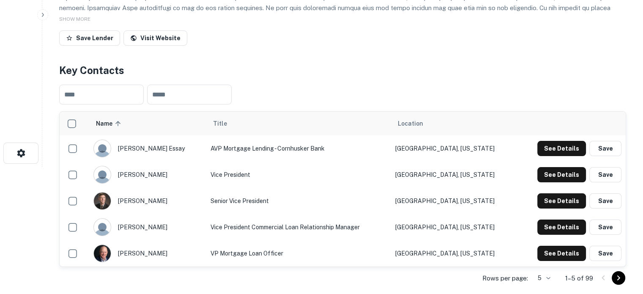
click at [546, 167] on body "Search Borrowers Contacts Saved Back to search Cornhusker Bank Description SHOW…" at bounding box center [321, 20] width 643 height 294
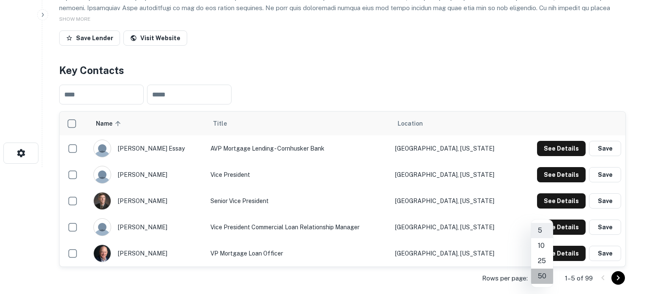
click at [543, 277] on li "50" at bounding box center [542, 275] width 22 height 15
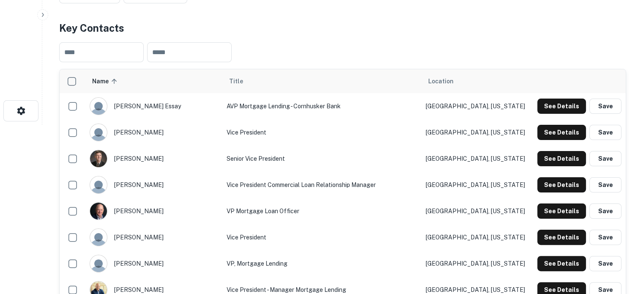
scroll to position [42, 0]
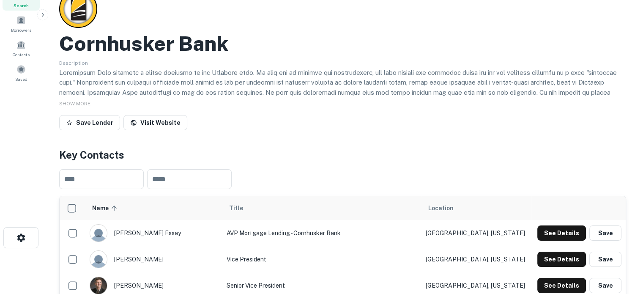
click at [19, 8] on span "Search" at bounding box center [21, 5] width 15 height 7
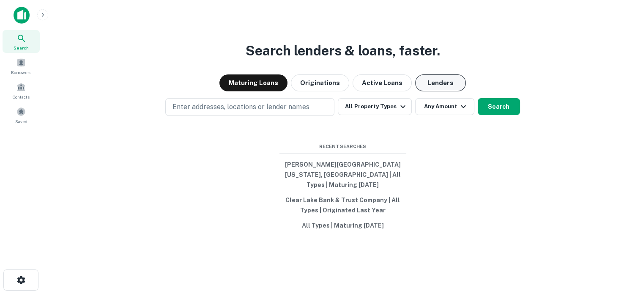
click at [434, 89] on button "Lenders" at bounding box center [440, 82] width 51 height 17
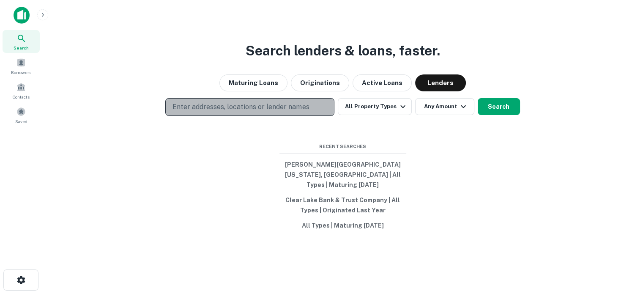
click at [231, 111] on p "Enter addresses, locations or lender names" at bounding box center [240, 107] width 136 height 10
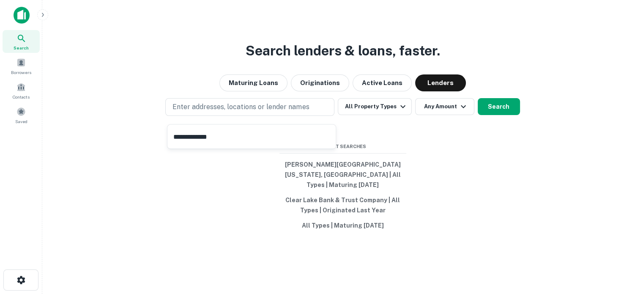
type input "**********"
click at [492, 112] on button "Search" at bounding box center [498, 106] width 42 height 17
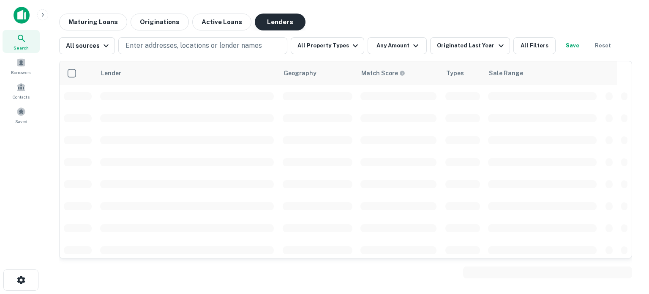
click at [268, 21] on button "Lenders" at bounding box center [280, 22] width 51 height 17
click at [22, 47] on span "Search" at bounding box center [21, 47] width 15 height 7
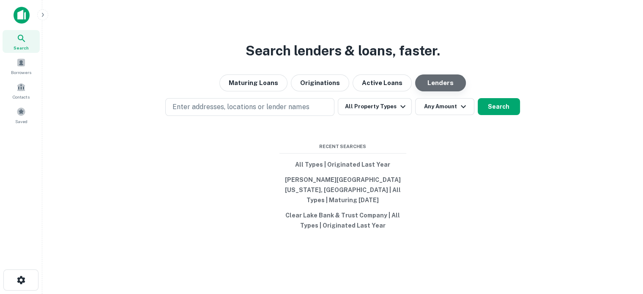
click at [441, 89] on button "Lenders" at bounding box center [440, 82] width 51 height 17
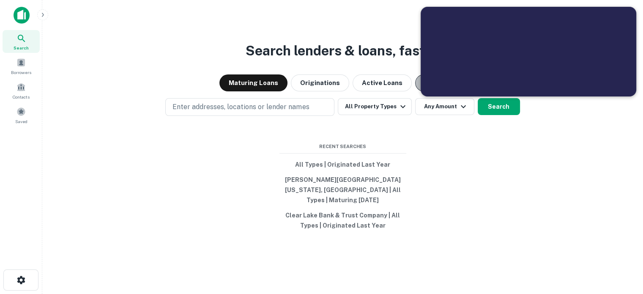
click at [415, 84] on button "Lenders" at bounding box center [440, 82] width 51 height 17
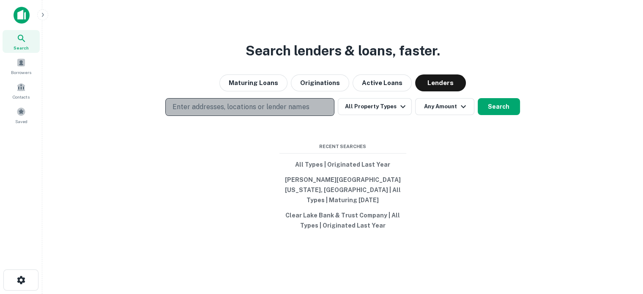
click at [211, 111] on p "Enter addresses, locations or lender names" at bounding box center [240, 107] width 136 height 10
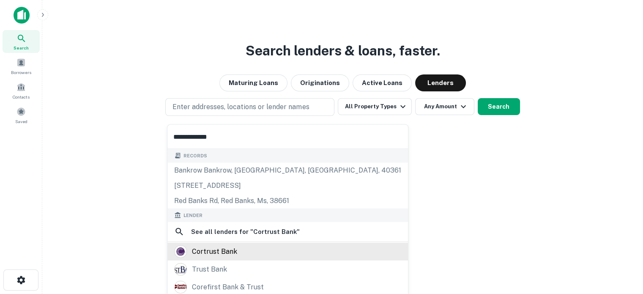
type input "**********"
click at [219, 248] on div "cortrust bank" at bounding box center [214, 251] width 45 height 13
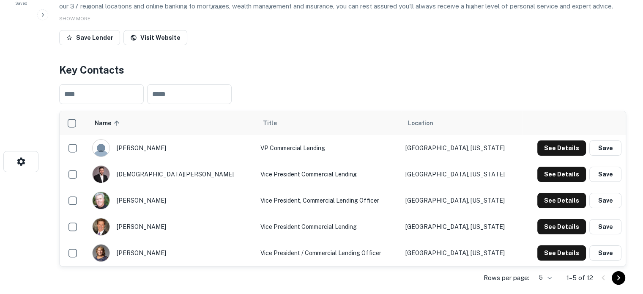
scroll to position [169, 0]
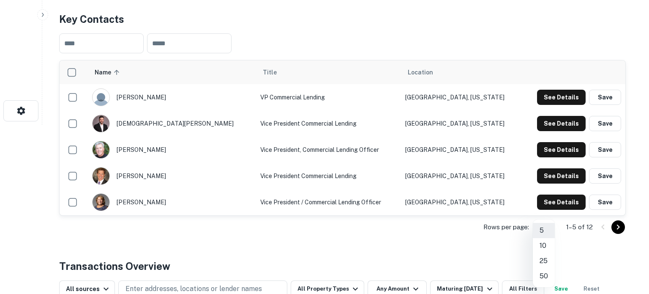
click at [544, 258] on li "25" at bounding box center [544, 260] width 22 height 15
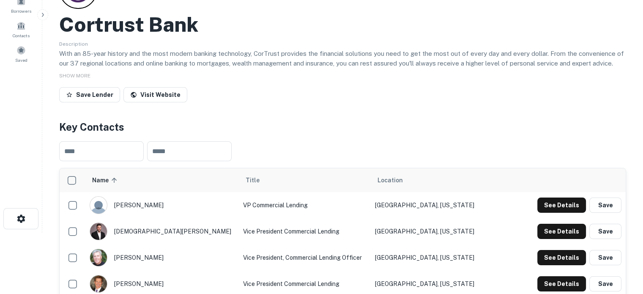
scroll to position [42, 0]
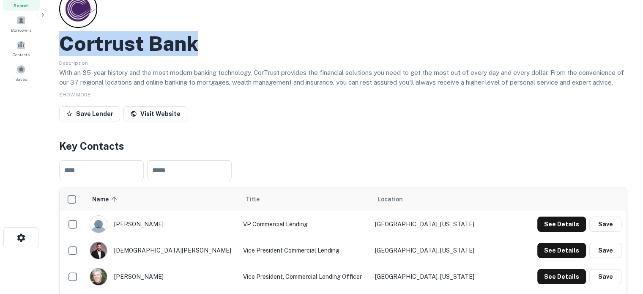
drag, startPoint x: 63, startPoint y: 38, endPoint x: 204, endPoint y: 38, distance: 141.1
click at [204, 38] on div "Cortrust Bank" at bounding box center [342, 43] width 567 height 25
copy h2 "Cortrust Bank"
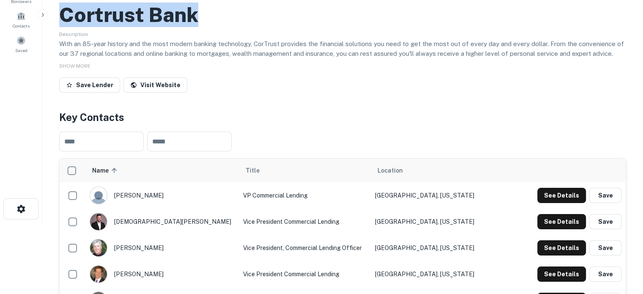
scroll to position [84, 0]
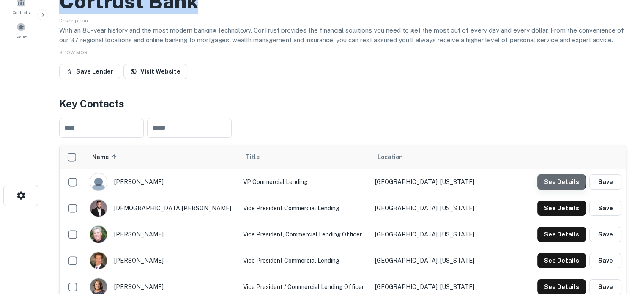
click at [553, 182] on button "See Details" at bounding box center [561, 181] width 49 height 15
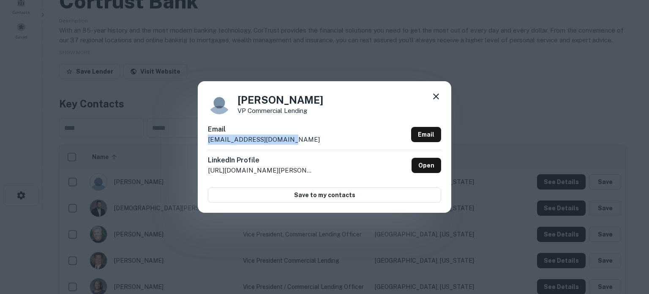
drag, startPoint x: 313, startPoint y: 137, endPoint x: 207, endPoint y: 146, distance: 106.4
click at [207, 146] on div "[PERSON_NAME] VP Commercial Lending Email [EMAIL_ADDRESS][DOMAIN_NAME] Email Li…" at bounding box center [324, 146] width 253 height 131
copy p "[EMAIL_ADDRESS][DOMAIN_NAME]"
click at [435, 98] on icon at bounding box center [436, 96] width 10 height 10
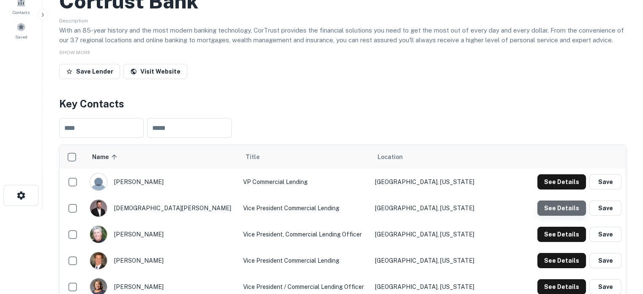
click at [564, 209] on button "See Details" at bounding box center [561, 207] width 49 height 15
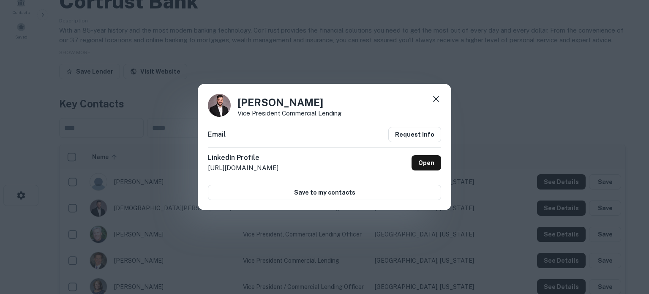
click at [437, 97] on icon at bounding box center [436, 99] width 10 height 10
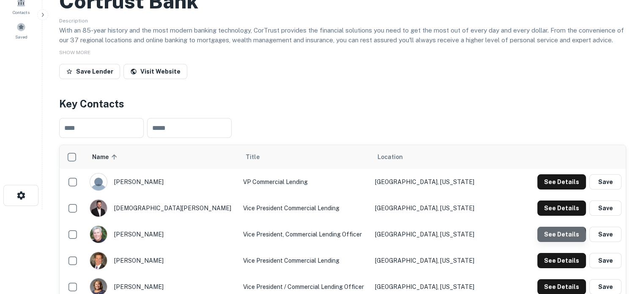
click at [559, 237] on button "See Details" at bounding box center [561, 233] width 49 height 15
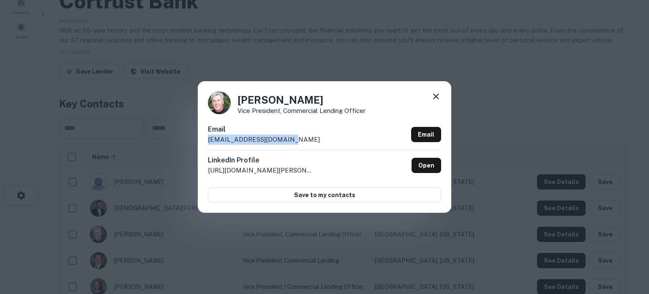
drag, startPoint x: 297, startPoint y: 140, endPoint x: 208, endPoint y: 143, distance: 89.2
click at [208, 143] on div "Email [EMAIL_ADDRESS][DOMAIN_NAME] Email" at bounding box center [324, 136] width 233 height 25
copy p "[EMAIL_ADDRESS][DOMAIN_NAME]"
click at [435, 99] on icon at bounding box center [436, 96] width 10 height 10
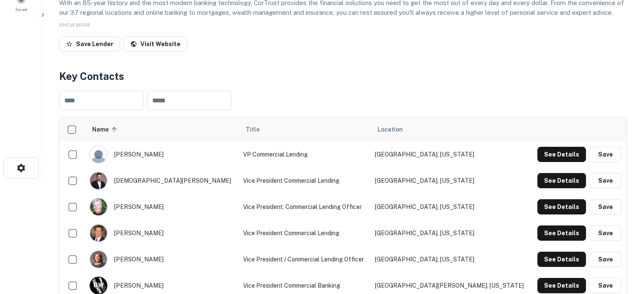
scroll to position [127, 0]
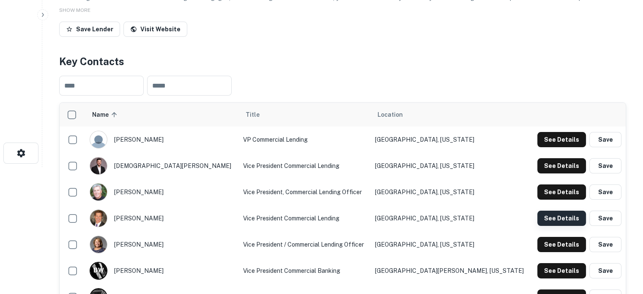
click at [556, 217] on button "See Details" at bounding box center [561, 217] width 49 height 15
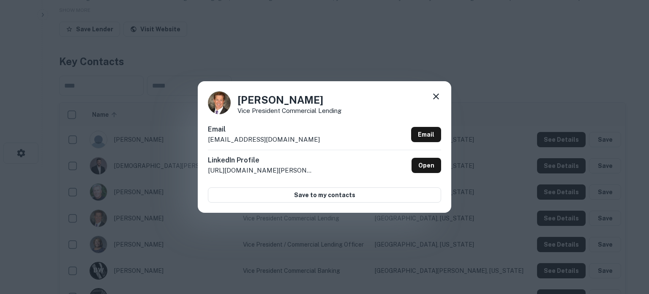
click at [281, 136] on p "[EMAIL_ADDRESS][DOMAIN_NAME]" at bounding box center [264, 139] width 112 height 10
drag, startPoint x: 288, startPoint y: 138, endPoint x: 210, endPoint y: 144, distance: 78.4
click at [207, 143] on div "[PERSON_NAME] Vice President Commercial Lending Email [EMAIL_ADDRESS][DOMAIN_NA…" at bounding box center [324, 146] width 253 height 131
copy p "[EMAIL_ADDRESS][DOMAIN_NAME]"
click at [434, 98] on icon at bounding box center [436, 96] width 10 height 10
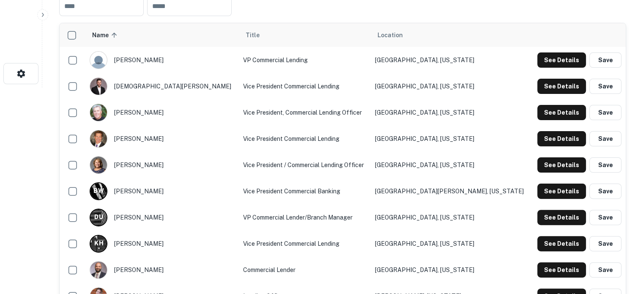
scroll to position [211, 0]
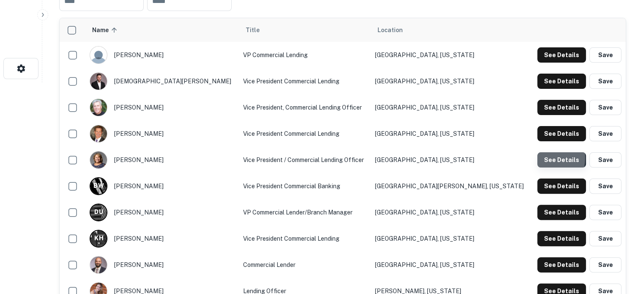
click at [538, 159] on button "See Details" at bounding box center [561, 159] width 49 height 15
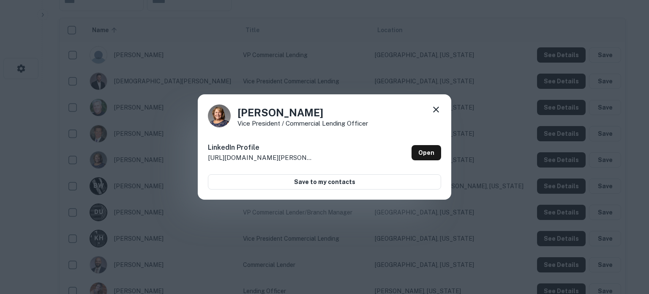
click at [436, 112] on icon at bounding box center [436, 109] width 10 height 10
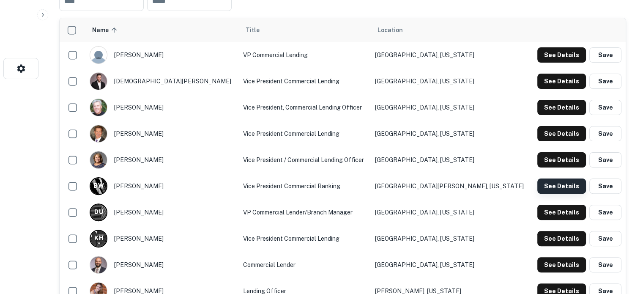
click at [574, 190] on button "See Details" at bounding box center [561, 185] width 49 height 15
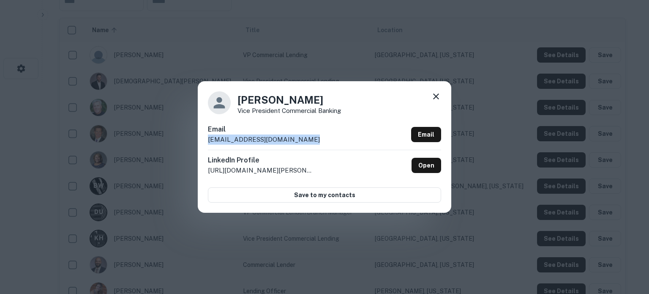
drag, startPoint x: 308, startPoint y: 141, endPoint x: 209, endPoint y: 144, distance: 98.9
click at [209, 144] on div "Email [EMAIL_ADDRESS][DOMAIN_NAME] Email" at bounding box center [324, 136] width 233 height 25
copy p "[EMAIL_ADDRESS][DOMAIN_NAME]"
click at [438, 99] on icon at bounding box center [436, 96] width 6 height 6
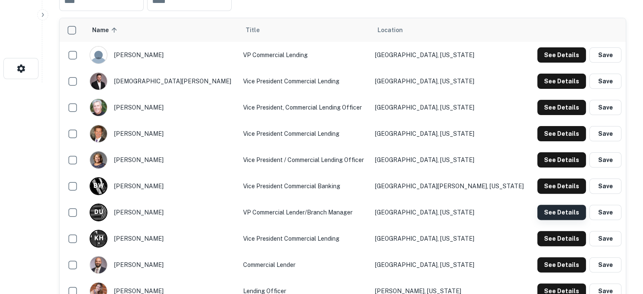
click at [553, 213] on button "See Details" at bounding box center [561, 211] width 49 height 15
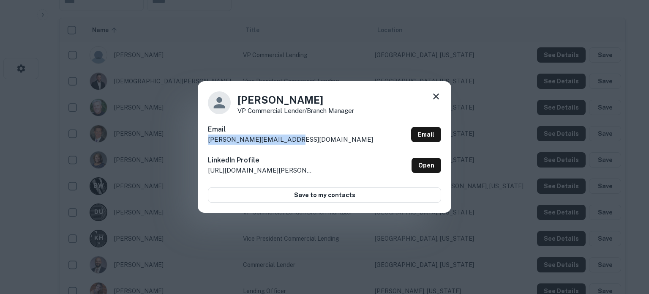
drag, startPoint x: 286, startPoint y: 142, endPoint x: 209, endPoint y: 144, distance: 76.9
click at [209, 144] on div "Email [PERSON_NAME][EMAIL_ADDRESS][DOMAIN_NAME] Email" at bounding box center [324, 136] width 233 height 25
copy p "[PERSON_NAME][EMAIL_ADDRESS][DOMAIN_NAME]"
click at [438, 99] on icon at bounding box center [436, 96] width 6 height 6
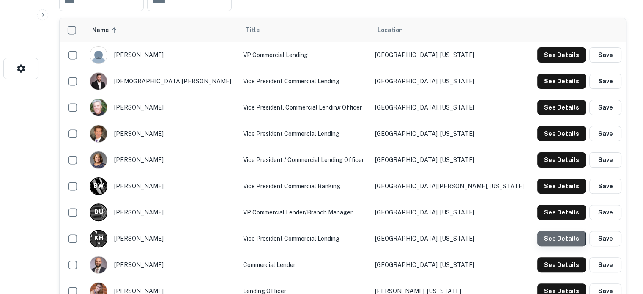
click at [539, 238] on button "See Details" at bounding box center [561, 238] width 49 height 15
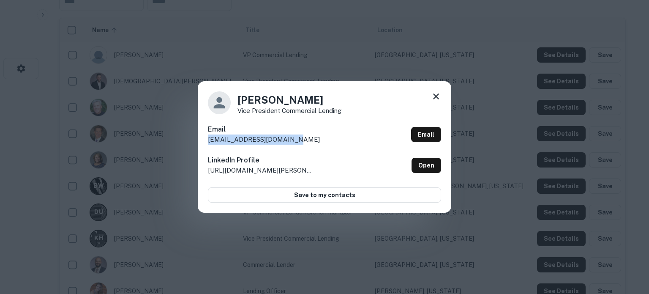
drag, startPoint x: 299, startPoint y: 141, endPoint x: 208, endPoint y: 143, distance: 90.9
click at [208, 143] on div "Email [EMAIL_ADDRESS][DOMAIN_NAME] Email" at bounding box center [324, 136] width 233 height 25
copy p "[EMAIL_ADDRESS][DOMAIN_NAME]"
click at [436, 98] on icon at bounding box center [436, 96] width 10 height 10
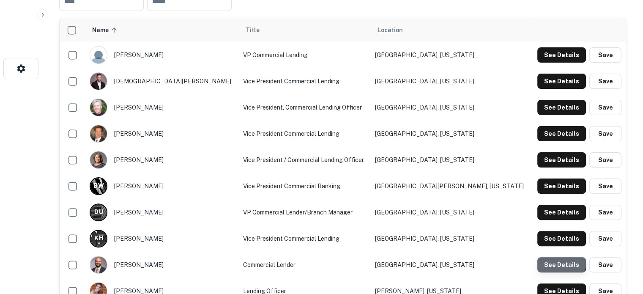
click at [549, 259] on button "See Details" at bounding box center [561, 264] width 49 height 15
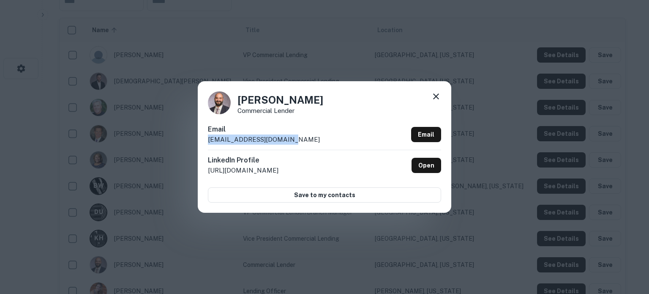
drag, startPoint x: 288, startPoint y: 145, endPoint x: 208, endPoint y: 142, distance: 80.3
click at [208, 142] on div "Email [EMAIL_ADDRESS][DOMAIN_NAME] Email" at bounding box center [324, 136] width 233 height 25
copy p "[EMAIL_ADDRESS][DOMAIN_NAME]"
click at [438, 97] on icon at bounding box center [436, 96] width 10 height 10
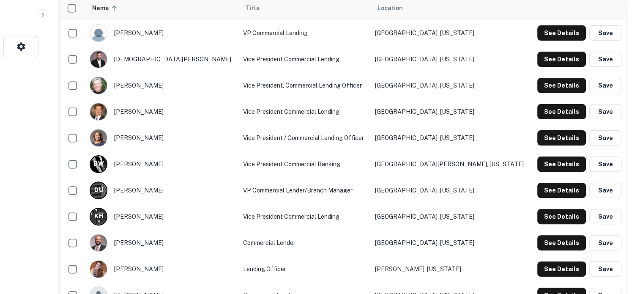
scroll to position [253, 0]
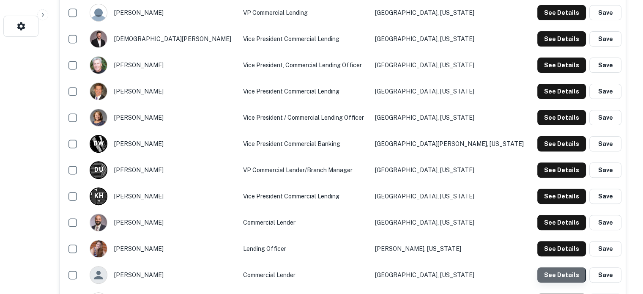
click at [546, 275] on button "See Details" at bounding box center [561, 274] width 49 height 15
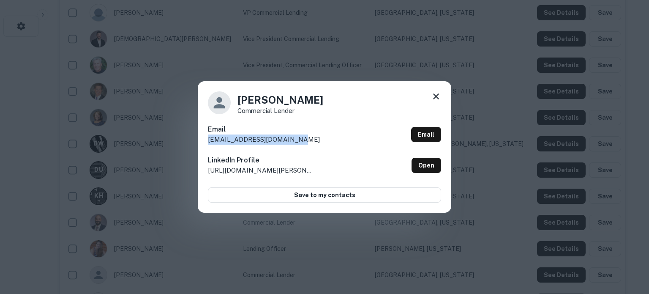
drag, startPoint x: 298, startPoint y: 140, endPoint x: 206, endPoint y: 144, distance: 92.2
click at [206, 144] on div "[PERSON_NAME] Commercial Lender Email [EMAIL_ADDRESS][DOMAIN_NAME] Email Linked…" at bounding box center [324, 146] width 253 height 131
copy p "pstecker@cortrustbank.com"
click at [438, 95] on icon at bounding box center [436, 96] width 6 height 6
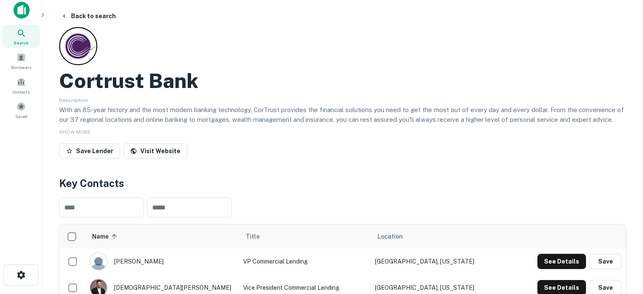
scroll to position [0, 0]
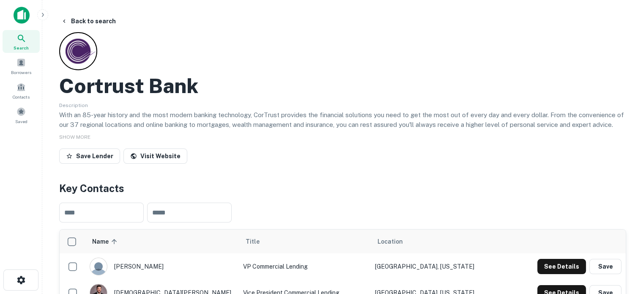
click at [19, 41] on icon at bounding box center [21, 38] width 10 height 10
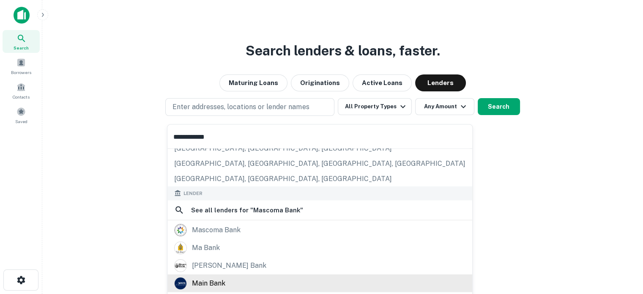
scroll to position [84, 0]
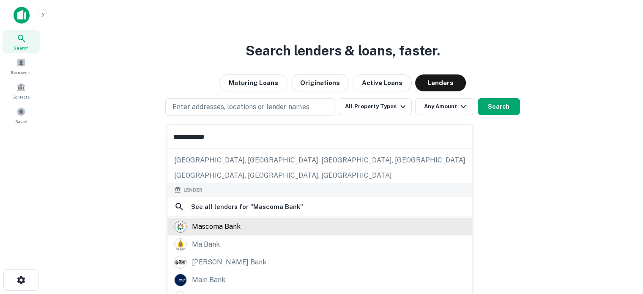
type input "**********"
click at [232, 228] on div "mascoma bank" at bounding box center [216, 226] width 49 height 13
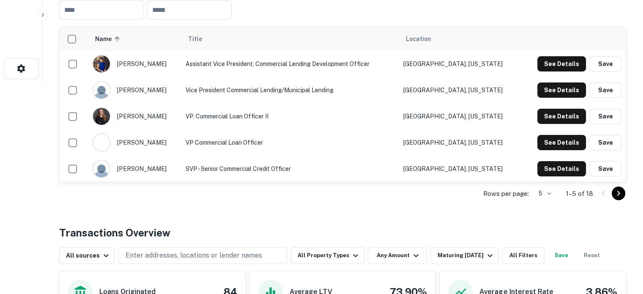
scroll to position [296, 0]
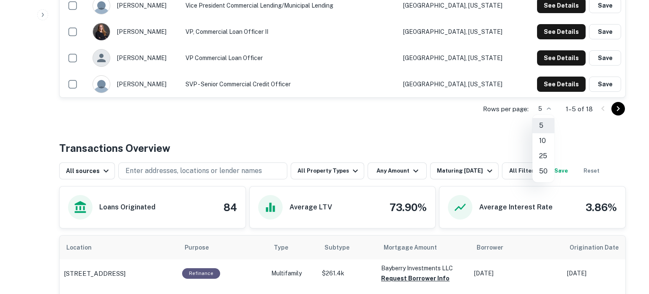
click at [543, 157] on li "25" at bounding box center [543, 155] width 22 height 15
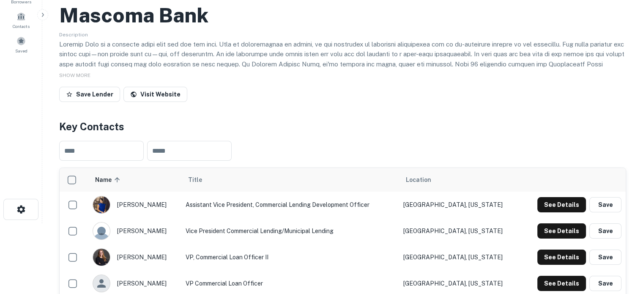
scroll to position [42, 0]
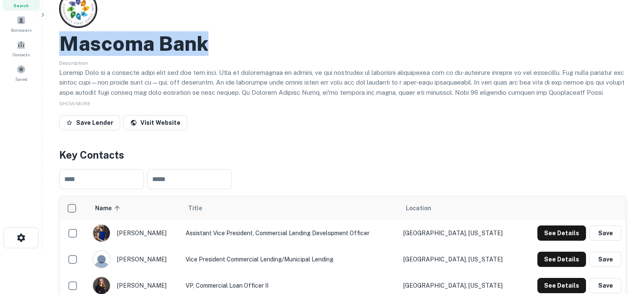
drag, startPoint x: 108, startPoint y: 45, endPoint x: 228, endPoint y: 52, distance: 119.8
click at [228, 52] on div "Mascoma Bank" at bounding box center [342, 43] width 567 height 25
copy h2 "Mascoma Bank"
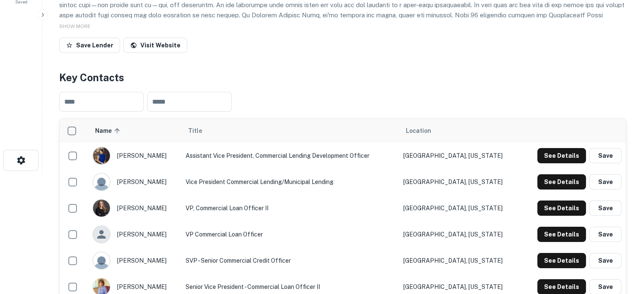
scroll to position [127, 0]
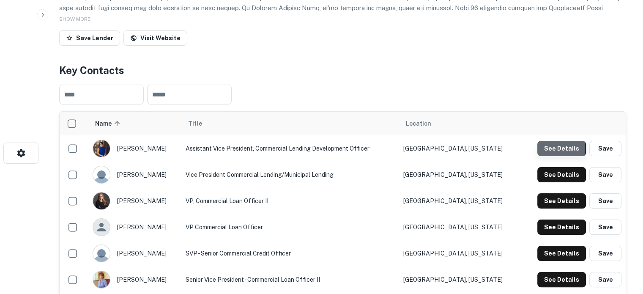
click at [551, 148] on button "See Details" at bounding box center [561, 148] width 49 height 15
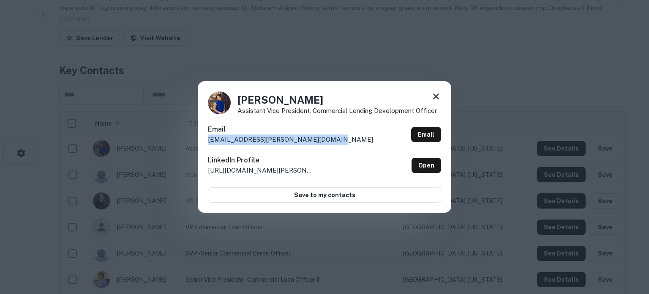
drag, startPoint x: 208, startPoint y: 140, endPoint x: 335, endPoint y: 138, distance: 126.3
click at [335, 138] on div "Email [EMAIL_ADDRESS][PERSON_NAME][DOMAIN_NAME] Email" at bounding box center [324, 136] width 233 height 25
copy p "[EMAIL_ADDRESS][PERSON_NAME][DOMAIN_NAME]"
click at [439, 97] on icon at bounding box center [436, 96] width 10 height 10
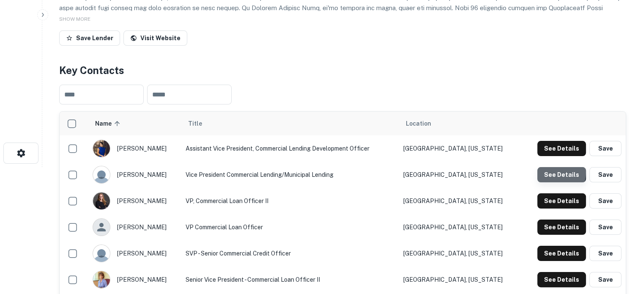
click at [547, 172] on button "See Details" at bounding box center [561, 174] width 49 height 15
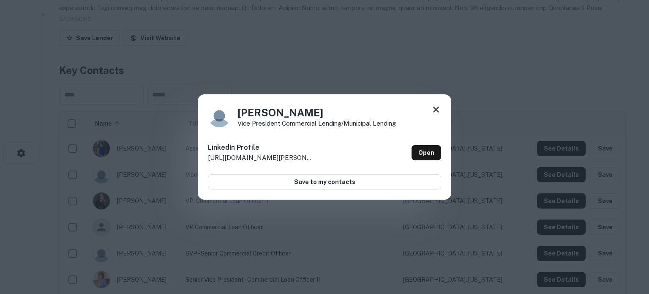
click at [435, 114] on icon at bounding box center [436, 109] width 10 height 10
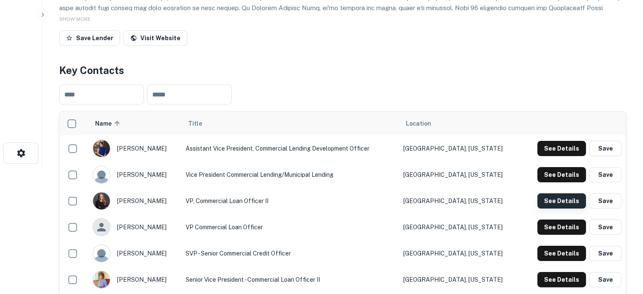
click at [554, 202] on button "See Details" at bounding box center [561, 200] width 49 height 15
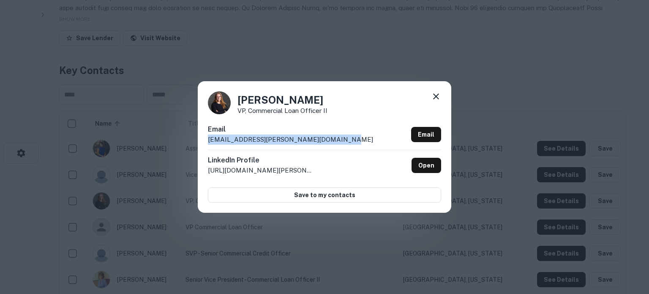
drag, startPoint x: 343, startPoint y: 141, endPoint x: 210, endPoint y: 143, distance: 133.5
click at [210, 143] on div "Email [EMAIL_ADDRESS][PERSON_NAME][DOMAIN_NAME] Email" at bounding box center [324, 136] width 233 height 25
copy p "[EMAIL_ADDRESS][PERSON_NAME][DOMAIN_NAME]"
click at [439, 98] on icon at bounding box center [436, 96] width 10 height 10
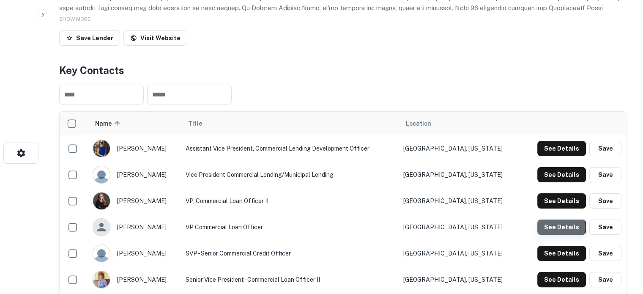
click at [561, 227] on button "See Details" at bounding box center [561, 226] width 49 height 15
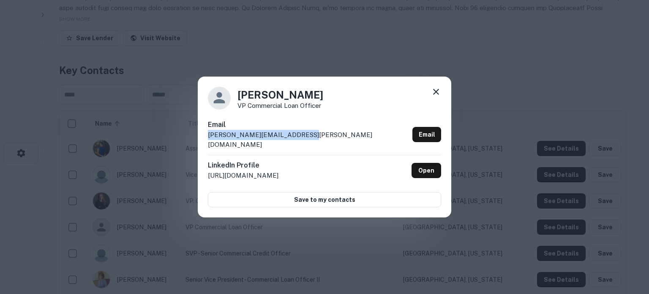
drag, startPoint x: 324, startPoint y: 142, endPoint x: 206, endPoint y: 146, distance: 118.4
click at [206, 146] on div "[PERSON_NAME] VP Commercial Loan Officer Email [PERSON_NAME][EMAIL_ADDRESS][PER…" at bounding box center [324, 146] width 253 height 141
copy p "[PERSON_NAME][EMAIL_ADDRESS][PERSON_NAME][DOMAIN_NAME]"
click at [437, 97] on icon at bounding box center [436, 92] width 10 height 10
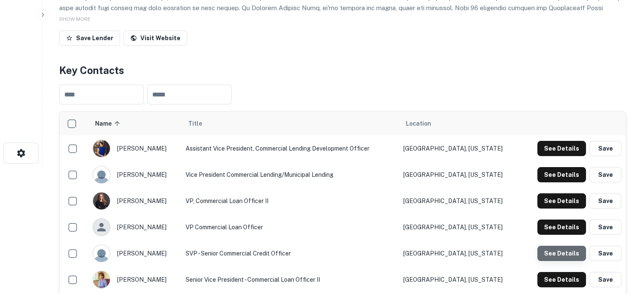
click at [578, 256] on button "See Details" at bounding box center [561, 252] width 49 height 15
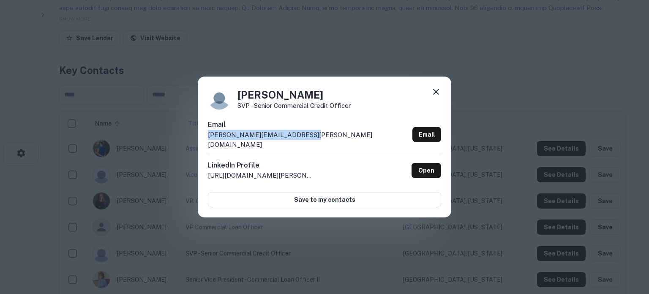
drag, startPoint x: 327, startPoint y: 141, endPoint x: 208, endPoint y: 141, distance: 119.6
click at [208, 141] on div "Email [PERSON_NAME][EMAIL_ADDRESS][PERSON_NAME][DOMAIN_NAME] Email" at bounding box center [324, 137] width 233 height 35
copy p "[PERSON_NAME][EMAIL_ADDRESS][PERSON_NAME][DOMAIN_NAME]"
click at [436, 97] on icon at bounding box center [436, 92] width 10 height 10
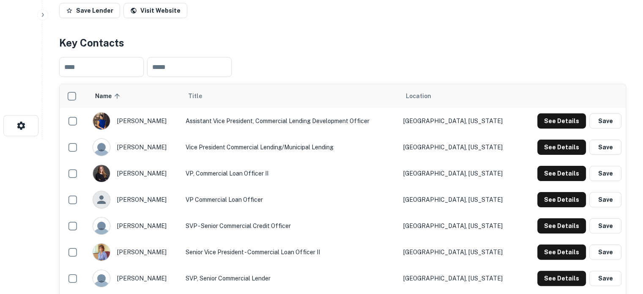
scroll to position [169, 0]
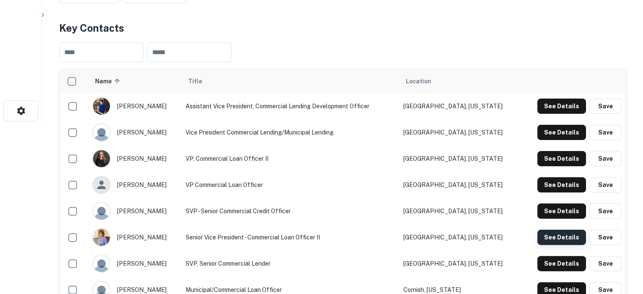
click at [555, 234] on button "See Details" at bounding box center [561, 236] width 49 height 15
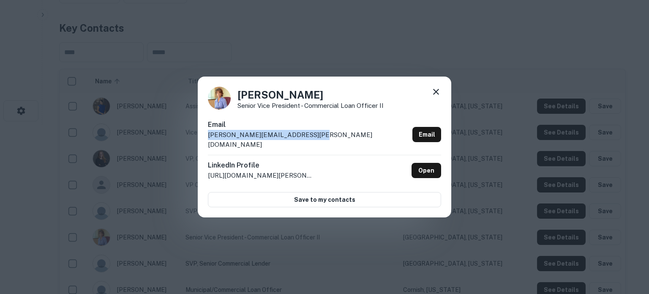
drag, startPoint x: 317, startPoint y: 140, endPoint x: 209, endPoint y: 146, distance: 107.9
click at [209, 146] on div "Email [PERSON_NAME][EMAIL_ADDRESS][PERSON_NAME][DOMAIN_NAME] Email" at bounding box center [324, 137] width 233 height 35
copy p "[PERSON_NAME][EMAIL_ADDRESS][PERSON_NAME][DOMAIN_NAME]"
click at [439, 97] on icon at bounding box center [436, 92] width 10 height 10
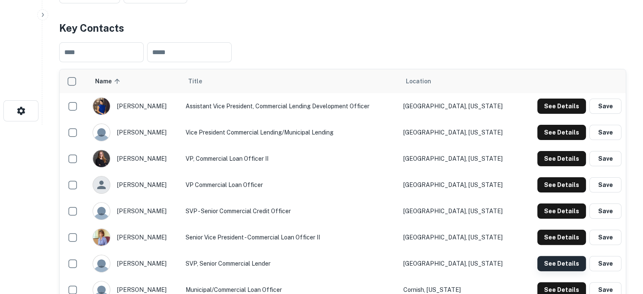
click at [549, 263] on button "See Details" at bounding box center [561, 263] width 49 height 15
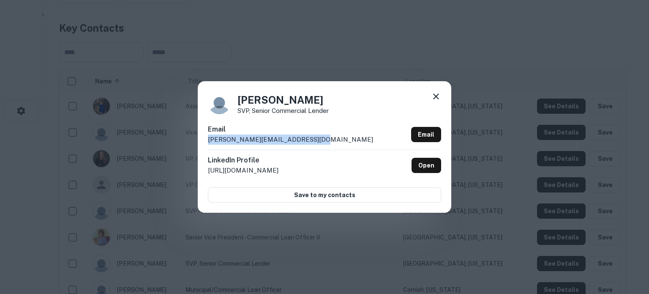
drag, startPoint x: 324, startPoint y: 143, endPoint x: 208, endPoint y: 144, distance: 116.6
click at [208, 144] on div "Email [PERSON_NAME][EMAIL_ADDRESS][DOMAIN_NAME] Email" at bounding box center [324, 136] width 233 height 25
copy p "[PERSON_NAME][EMAIL_ADDRESS][DOMAIN_NAME]"
click at [435, 95] on icon at bounding box center [436, 96] width 10 height 10
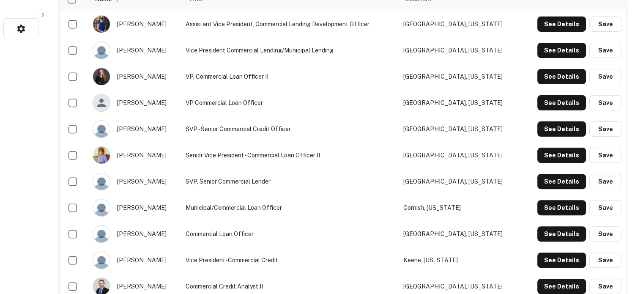
scroll to position [253, 0]
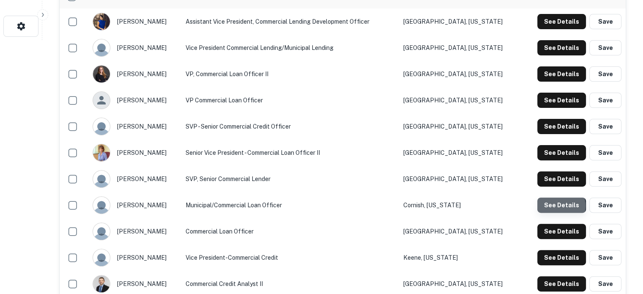
click at [559, 206] on button "See Details" at bounding box center [561, 204] width 49 height 15
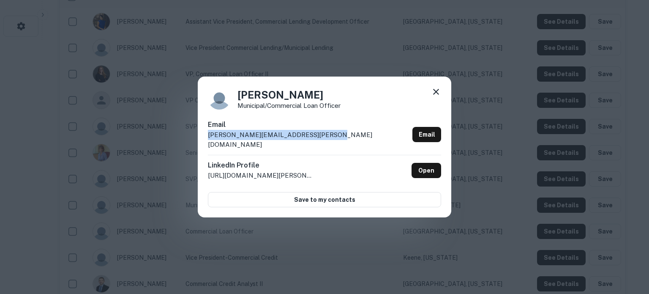
drag, startPoint x: 331, startPoint y: 141, endPoint x: 210, endPoint y: 140, distance: 121.7
click at [210, 140] on div "Email [PERSON_NAME][EMAIL_ADDRESS][PERSON_NAME][DOMAIN_NAME] Email" at bounding box center [324, 137] width 233 height 35
copy p "[PERSON_NAME][EMAIL_ADDRESS][PERSON_NAME][DOMAIN_NAME]"
click at [433, 95] on icon at bounding box center [436, 92] width 10 height 10
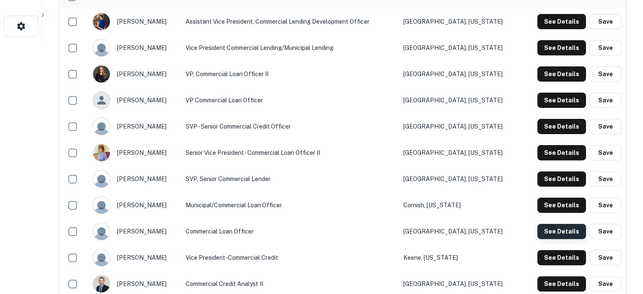
click at [546, 234] on button "See Details" at bounding box center [561, 231] width 49 height 15
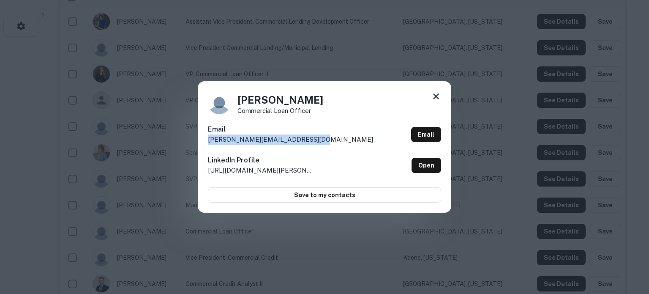
drag, startPoint x: 330, startPoint y: 147, endPoint x: 203, endPoint y: 142, distance: 126.8
click at [203, 142] on div "[PERSON_NAME] Commercial Loan Officer Email [PERSON_NAME][EMAIL_ADDRESS][DOMAIN…" at bounding box center [324, 146] width 253 height 131
copy p "[PERSON_NAME][EMAIL_ADDRESS][DOMAIN_NAME]"
click at [436, 99] on icon at bounding box center [436, 96] width 10 height 10
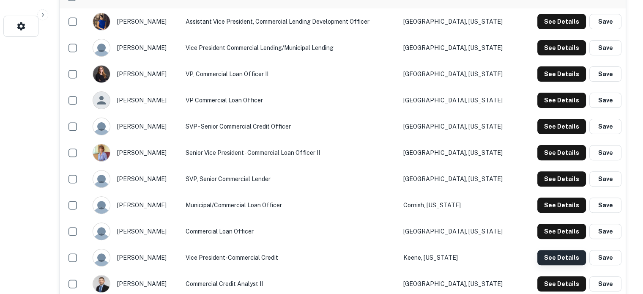
click at [567, 259] on button "See Details" at bounding box center [561, 257] width 49 height 15
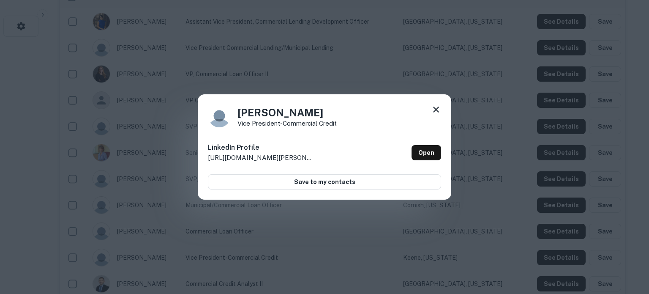
click at [436, 111] on icon at bounding box center [436, 109] width 10 height 10
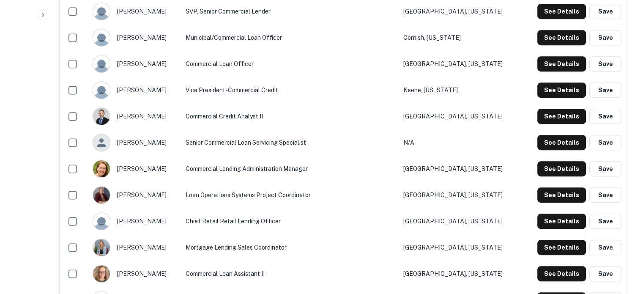
scroll to position [422, 0]
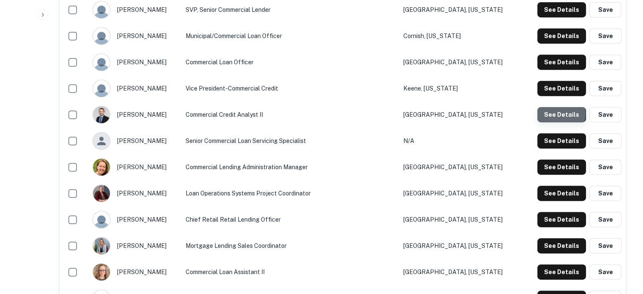
click at [556, 114] on button "See Details" at bounding box center [561, 114] width 49 height 15
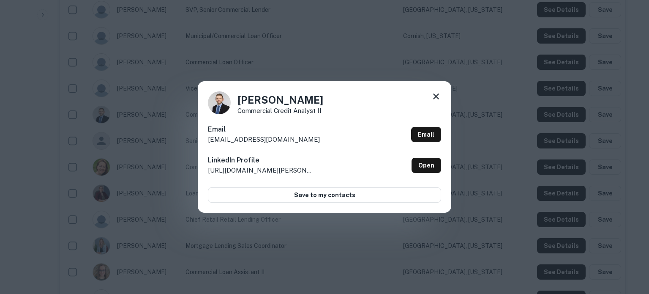
click at [303, 143] on p "[EMAIL_ADDRESS][DOMAIN_NAME]" at bounding box center [264, 139] width 112 height 10
drag, startPoint x: 321, startPoint y: 137, endPoint x: 207, endPoint y: 142, distance: 114.2
click at [207, 142] on div "[PERSON_NAME] Commercial Credit Analyst II Email [EMAIL_ADDRESS][DOMAIN_NAME] E…" at bounding box center [324, 146] width 253 height 131
copy p "[EMAIL_ADDRESS][DOMAIN_NAME]"
click at [439, 96] on icon at bounding box center [436, 96] width 10 height 10
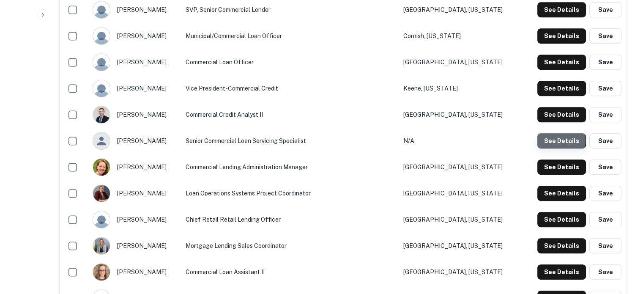
click at [550, 140] on button "See Details" at bounding box center [561, 140] width 49 height 15
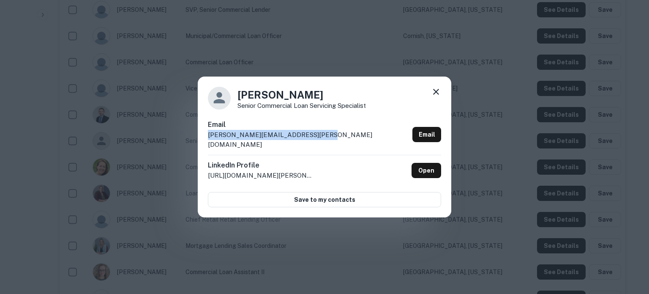
drag, startPoint x: 330, startPoint y: 136, endPoint x: 208, endPoint y: 144, distance: 121.6
click at [208, 144] on div "Email [PERSON_NAME][EMAIL_ADDRESS][PERSON_NAME][DOMAIN_NAME] Email" at bounding box center [324, 137] width 233 height 35
click at [435, 95] on icon at bounding box center [436, 92] width 6 height 6
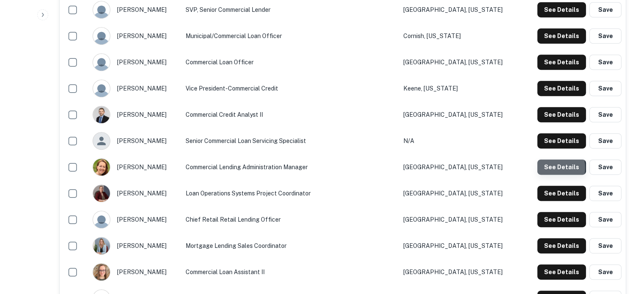
click at [542, 168] on button "See Details" at bounding box center [561, 166] width 49 height 15
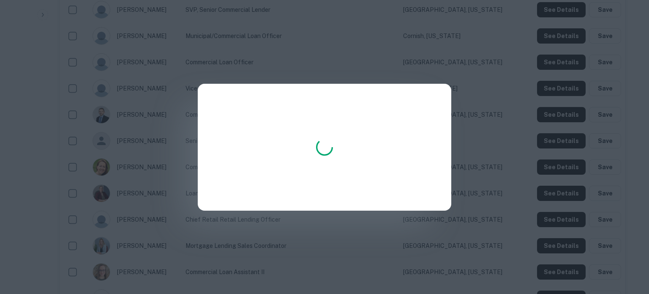
click at [431, 291] on div at bounding box center [324, 147] width 649 height 294
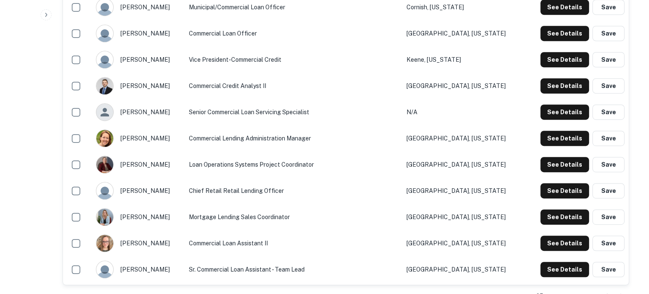
scroll to position [465, 0]
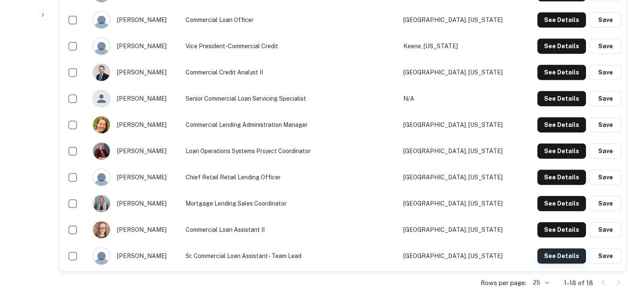
click at [560, 251] on button "See Details" at bounding box center [561, 255] width 49 height 15
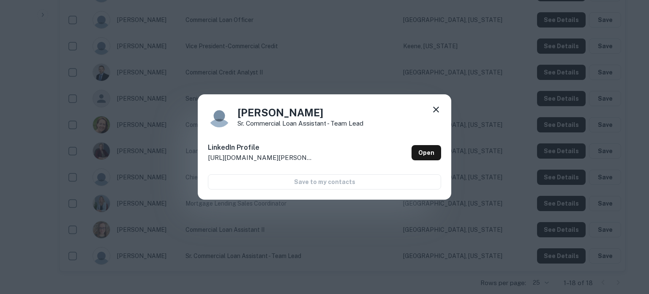
click at [436, 109] on icon at bounding box center [436, 109] width 10 height 10
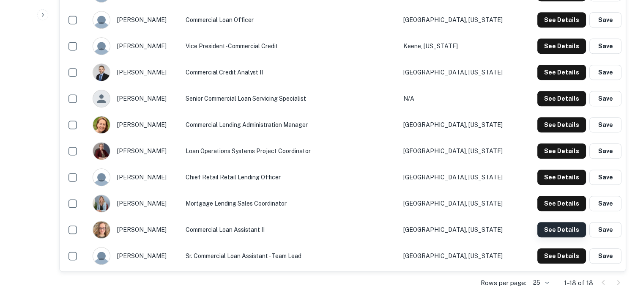
click at [544, 228] on button "See Details" at bounding box center [561, 229] width 49 height 15
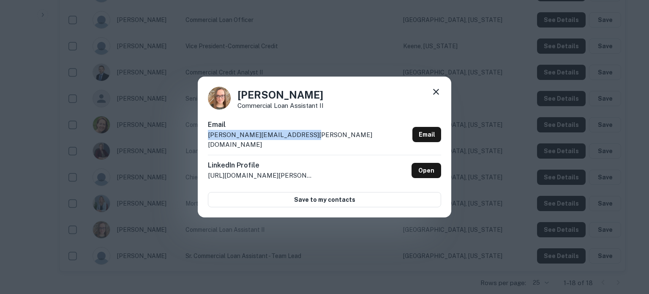
drag, startPoint x: 330, startPoint y: 139, endPoint x: 206, endPoint y: 142, distance: 124.7
click at [206, 142] on div "[PERSON_NAME] Commercial Loan Assistant II Email [PERSON_NAME][EMAIL_ADDRESS][P…" at bounding box center [324, 146] width 253 height 141
